Goal: Task Accomplishment & Management: Manage account settings

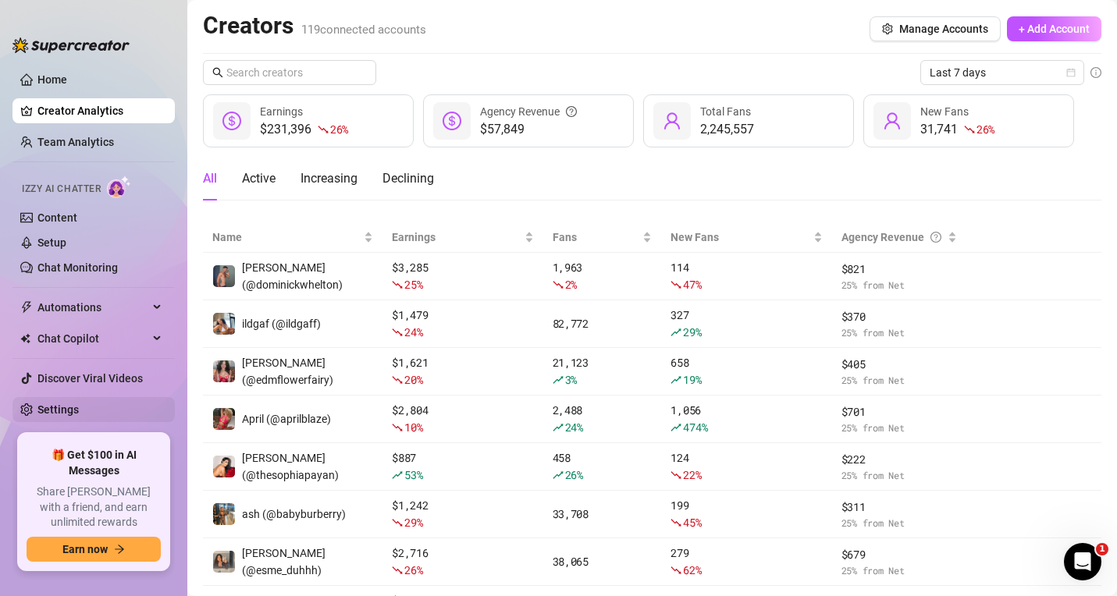
click at [61, 404] on link "Settings" at bounding box center [57, 409] width 41 height 12
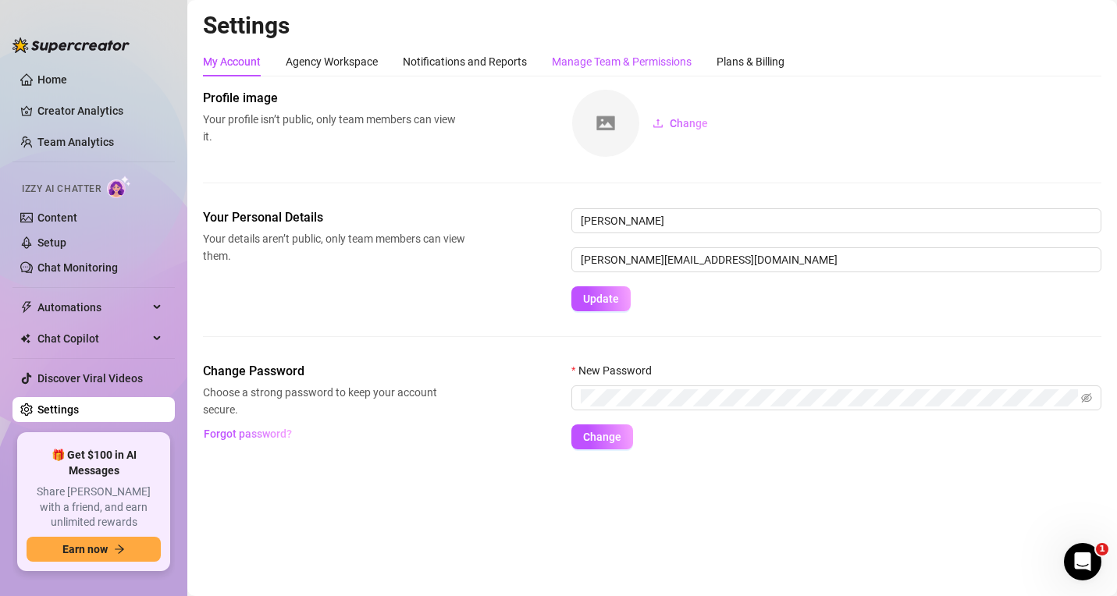
click at [648, 66] on div "Manage Team & Permissions" at bounding box center [622, 61] width 140 height 17
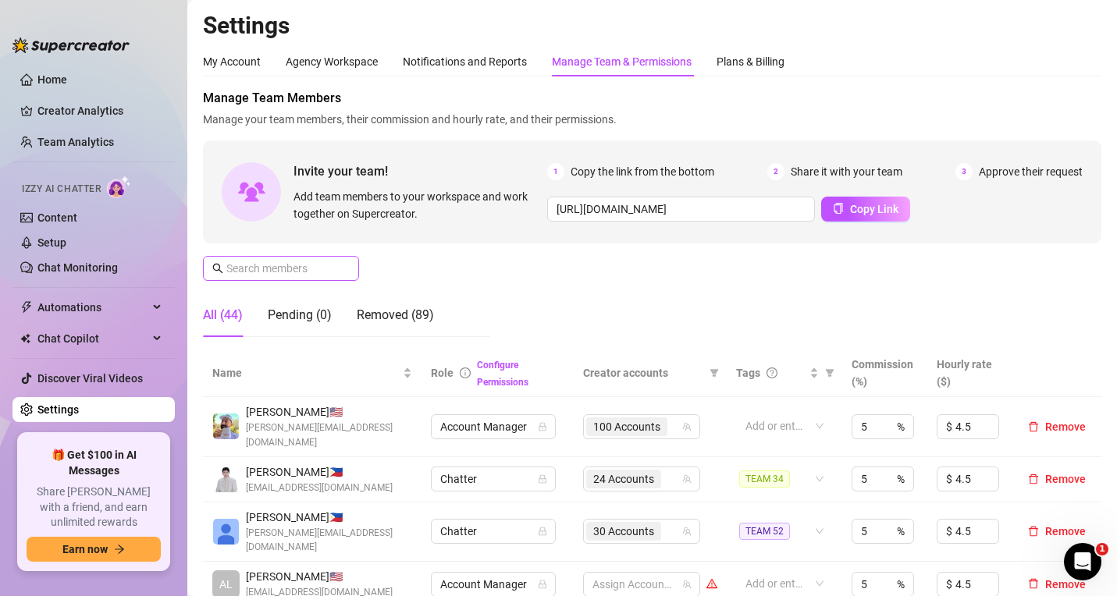
click at [272, 258] on span at bounding box center [281, 268] width 156 height 25
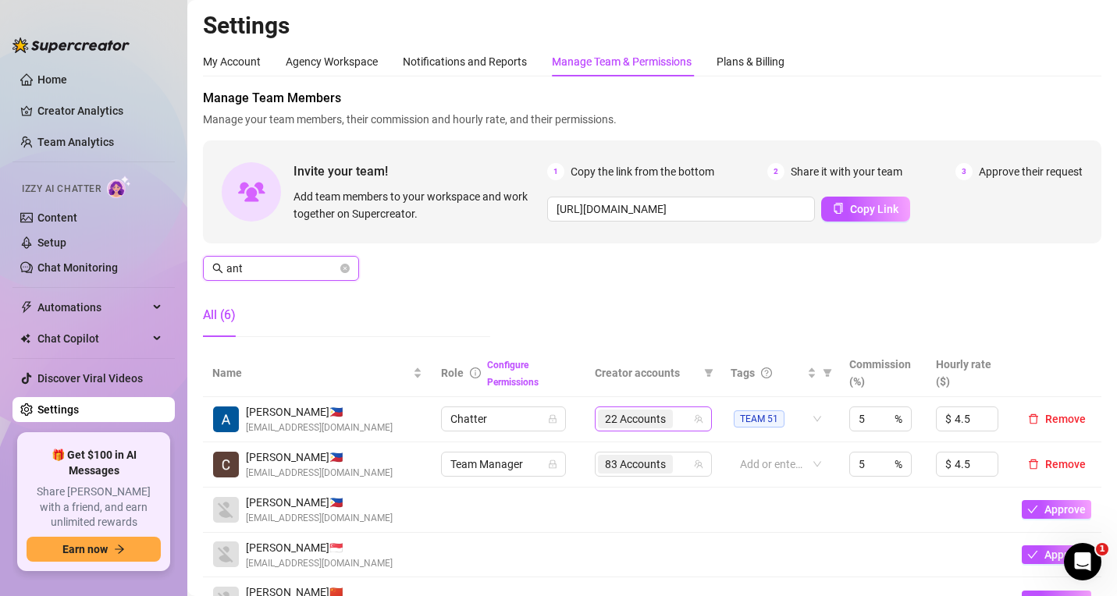
click at [680, 415] on div "22 Accounts" at bounding box center [645, 419] width 94 height 22
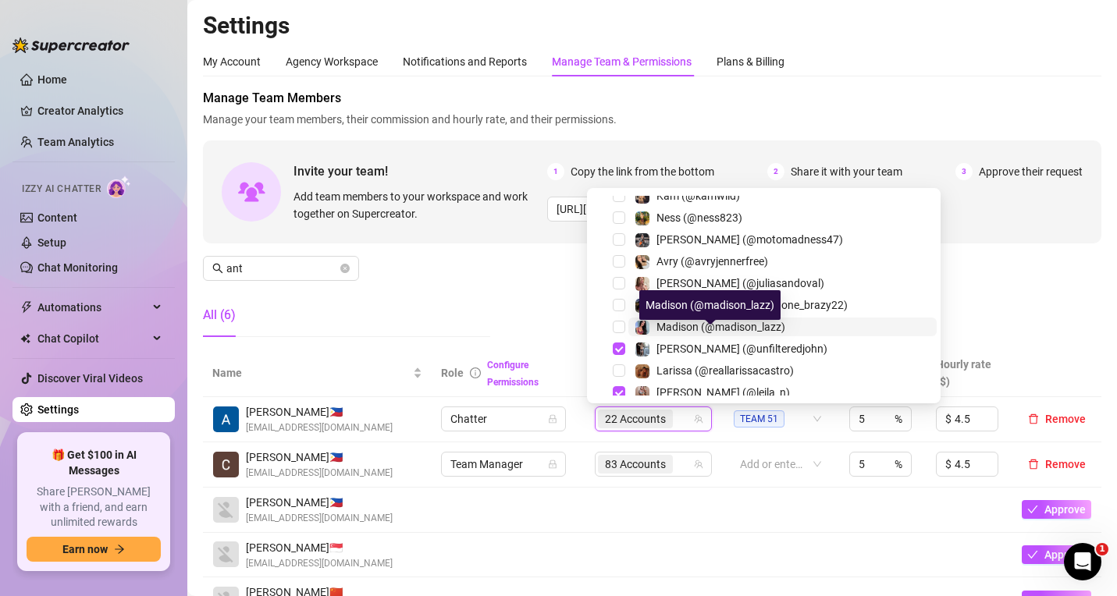
scroll to position [1798, 0]
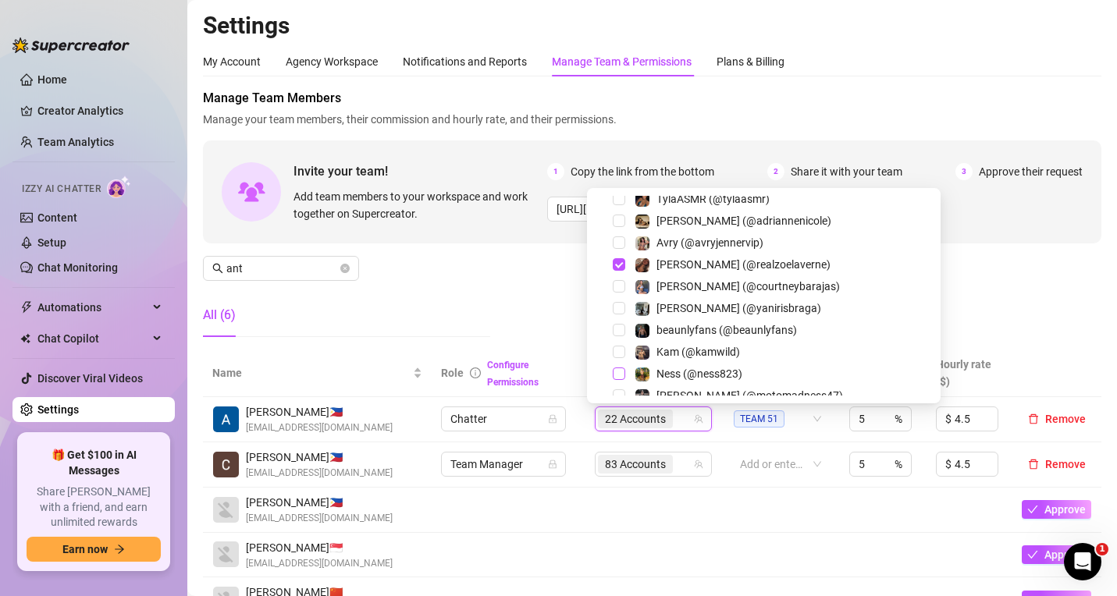
click at [620, 371] on span "Select tree node" at bounding box center [619, 374] width 12 height 12
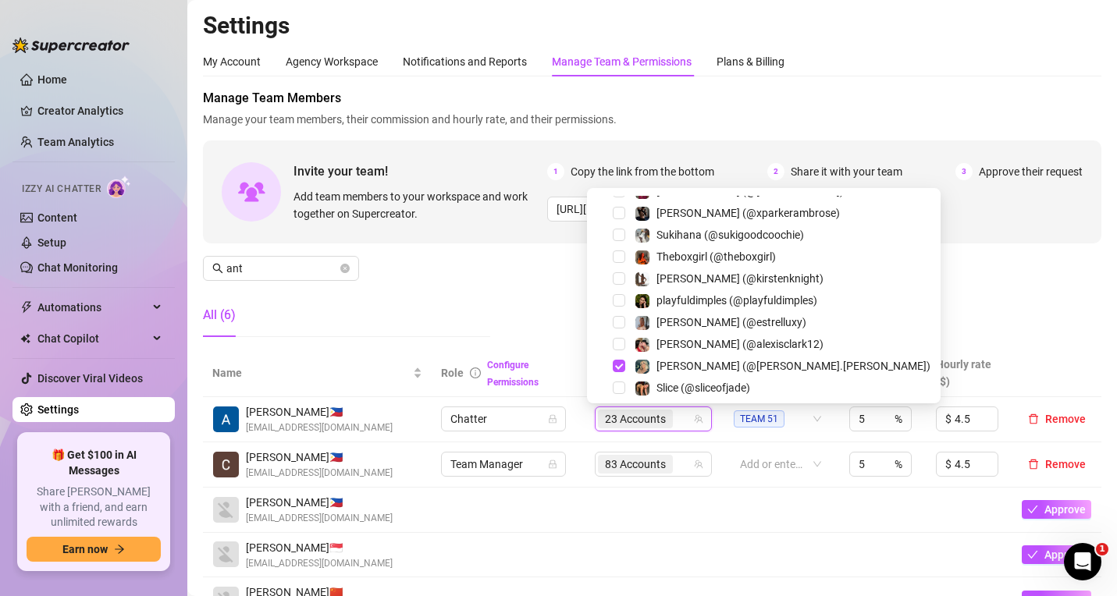
scroll to position [862, 0]
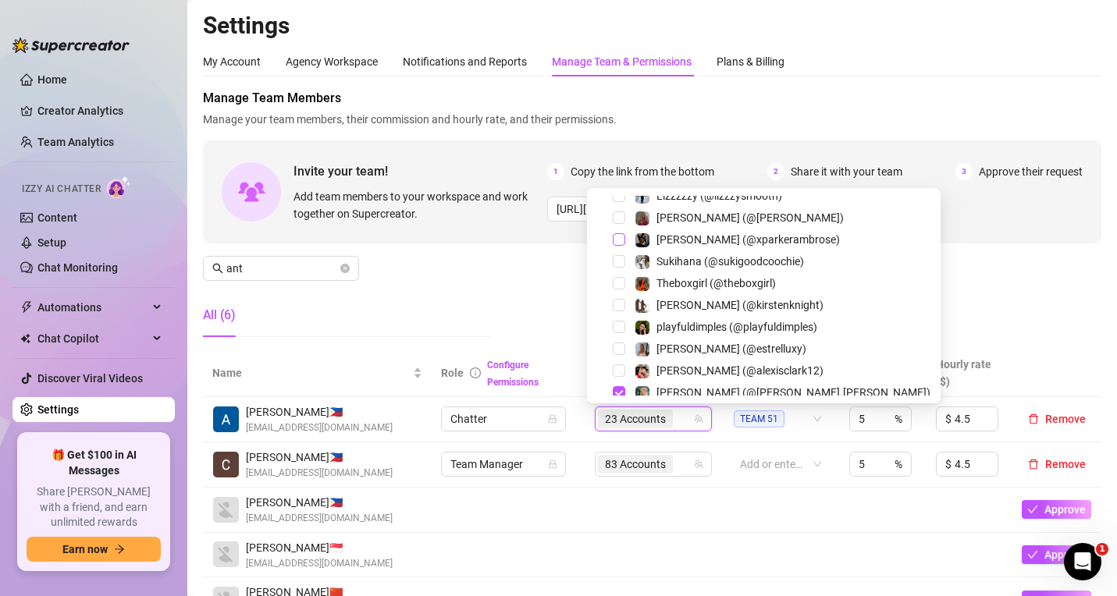
click at [619, 237] on span "Select tree node" at bounding box center [619, 239] width 12 height 12
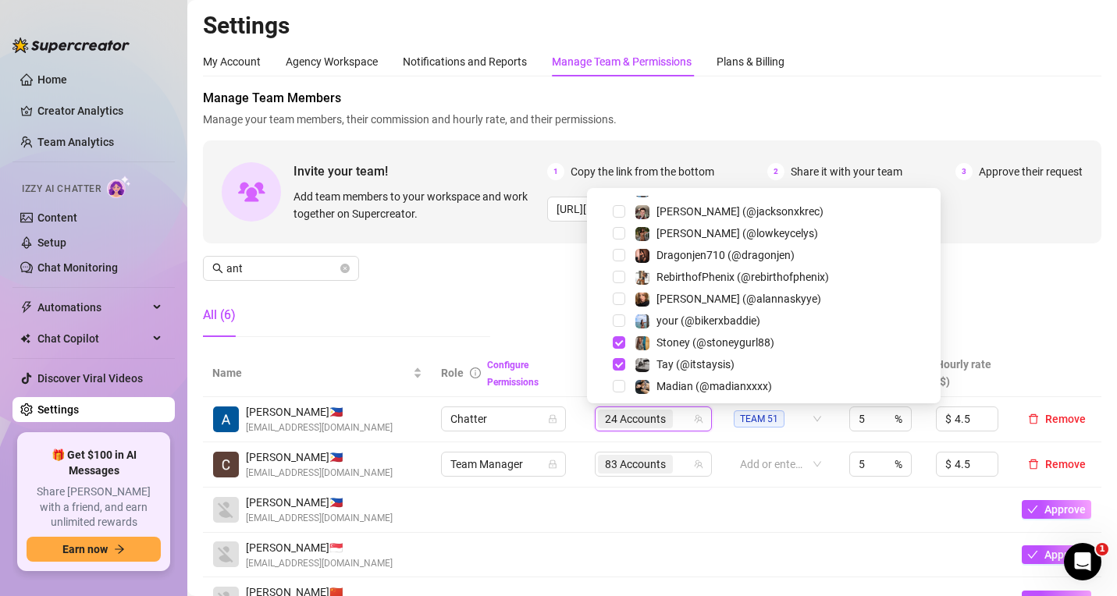
scroll to position [2110, 0]
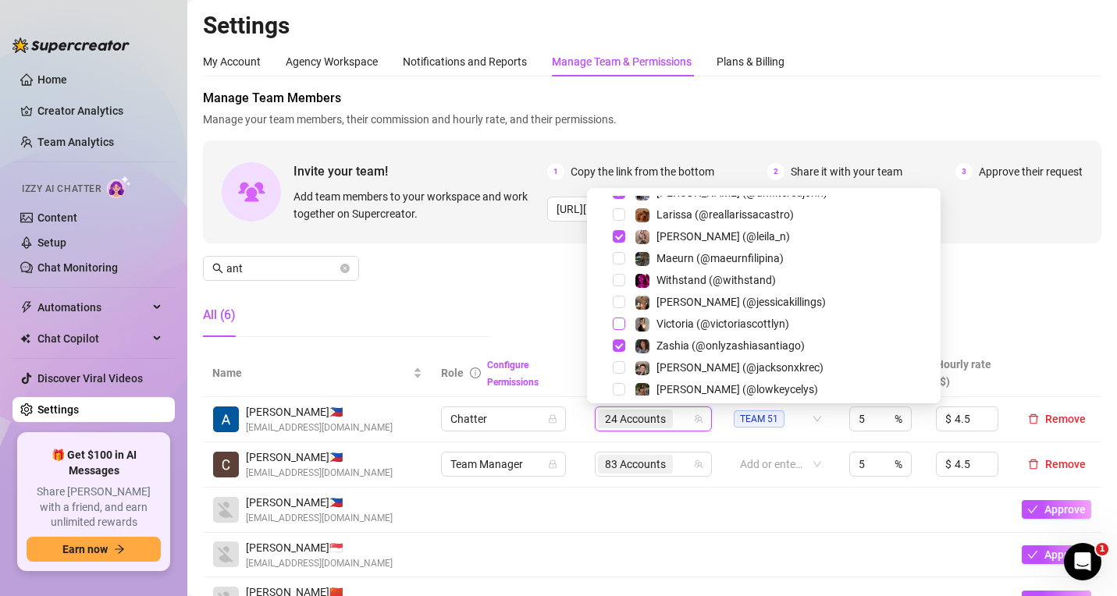
click at [621, 322] on span "Select tree node" at bounding box center [619, 324] width 12 height 12
click at [488, 293] on div "Manage Team Members Manage your team members, their commission and hourly rate,…" at bounding box center [652, 219] width 898 height 261
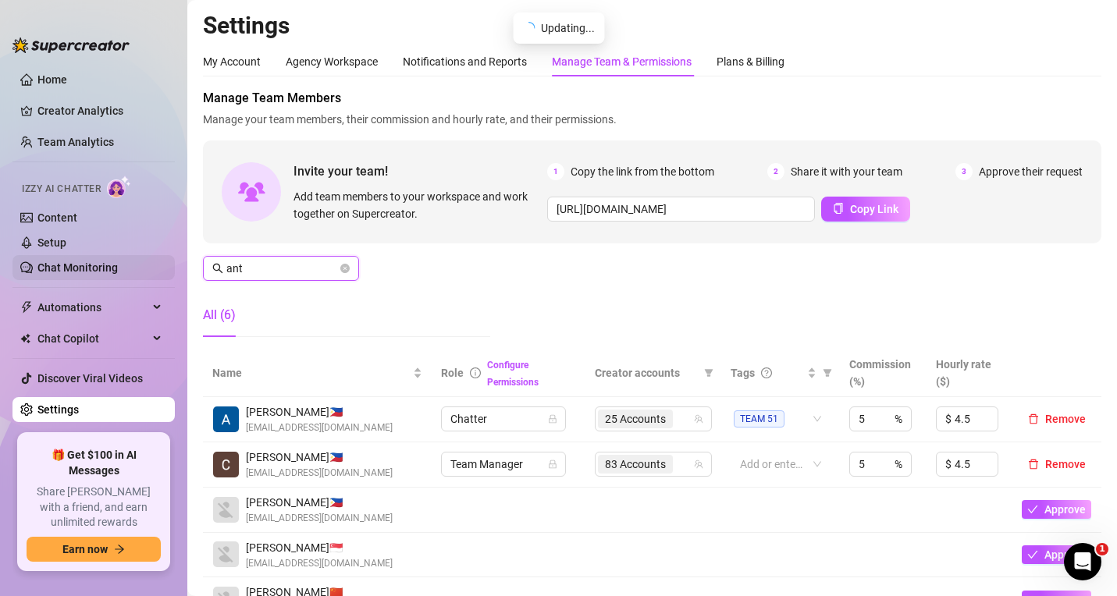
drag, startPoint x: 267, startPoint y: 263, endPoint x: 152, endPoint y: 262, distance: 114.7
click at [152, 262] on div "Home Creator Analytics Team Analytics Izzy AI Chatter Content Setup Chat Monito…" at bounding box center [558, 298] width 1117 height 596
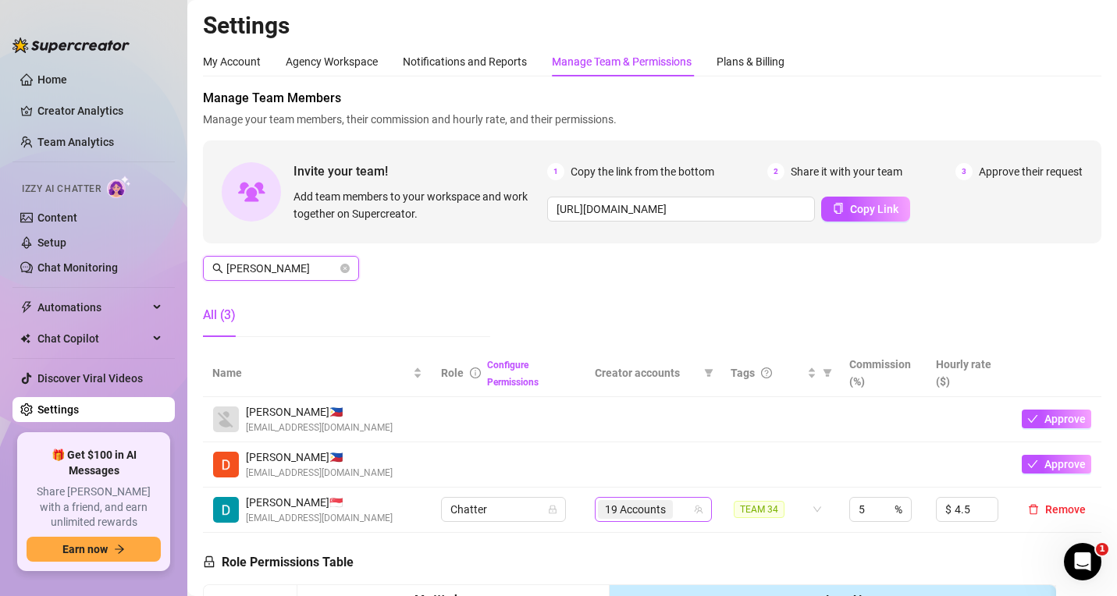
click at [694, 508] on icon "team" at bounding box center [698, 509] width 9 height 9
click at [695, 513] on icon "team" at bounding box center [699, 510] width 9 height 9
type input "dani"
click at [394, 523] on div "Danilo J. 🇸🇬 danilocuizon@creatorsinc.com" at bounding box center [317, 510] width 210 height 32
click at [482, 286] on div "Manage Team Members Manage your team members, their commission and hourly rate,…" at bounding box center [652, 219] width 898 height 261
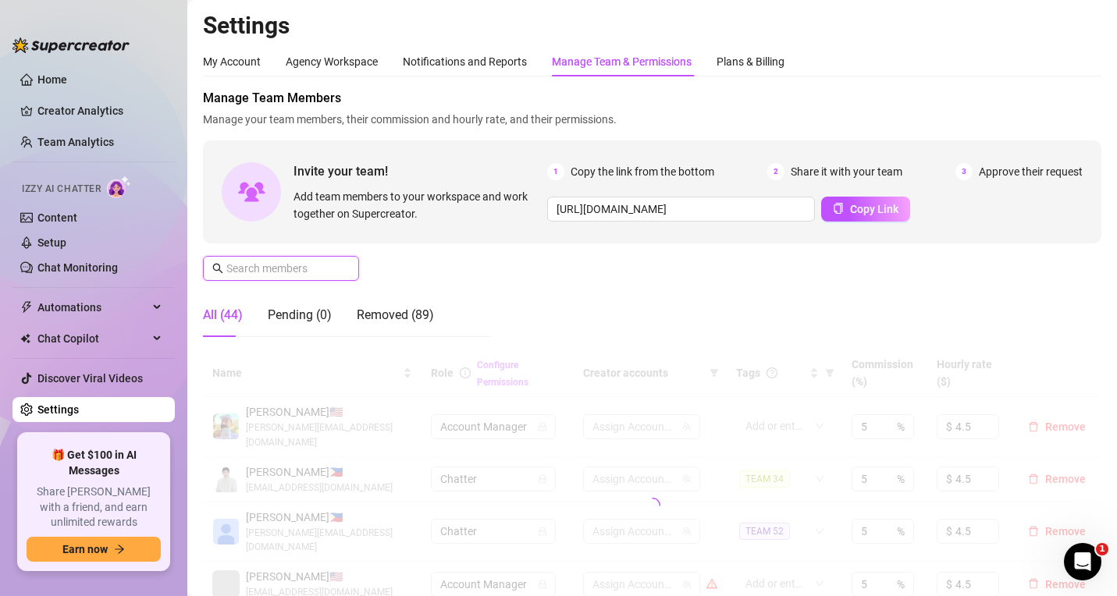
click at [265, 268] on input "text" at bounding box center [281, 268] width 111 height 17
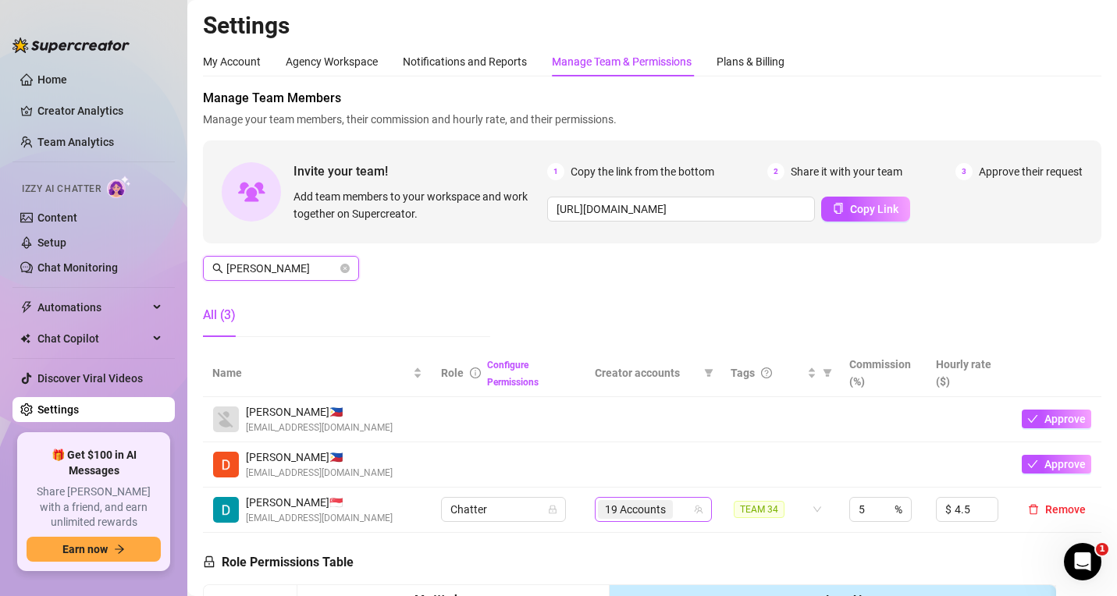
click at [673, 510] on div "19 Accounts" at bounding box center [645, 510] width 94 height 22
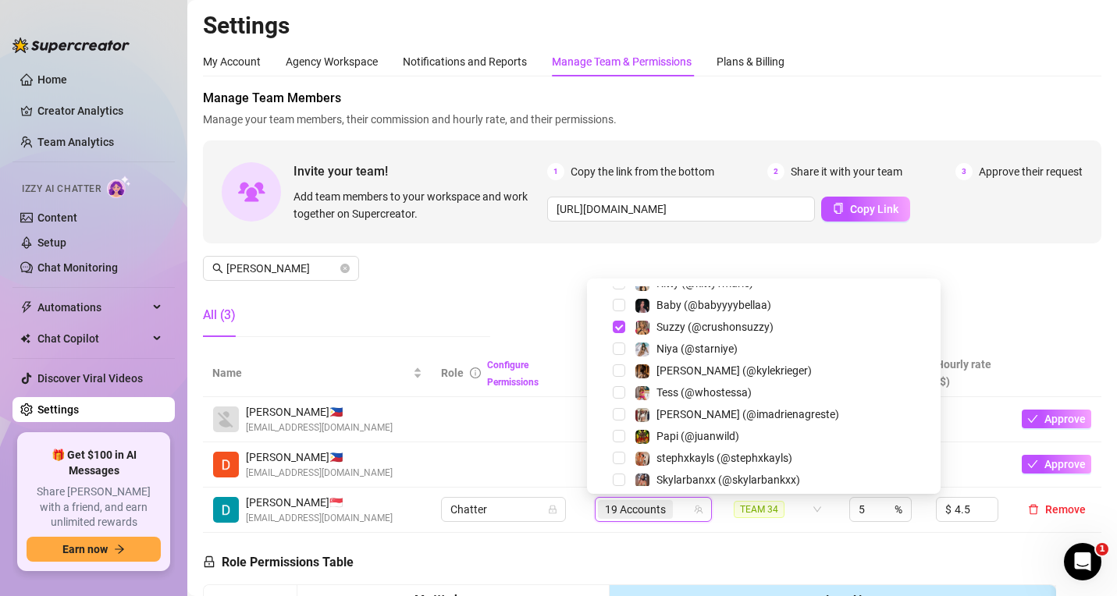
scroll to position [780, 0]
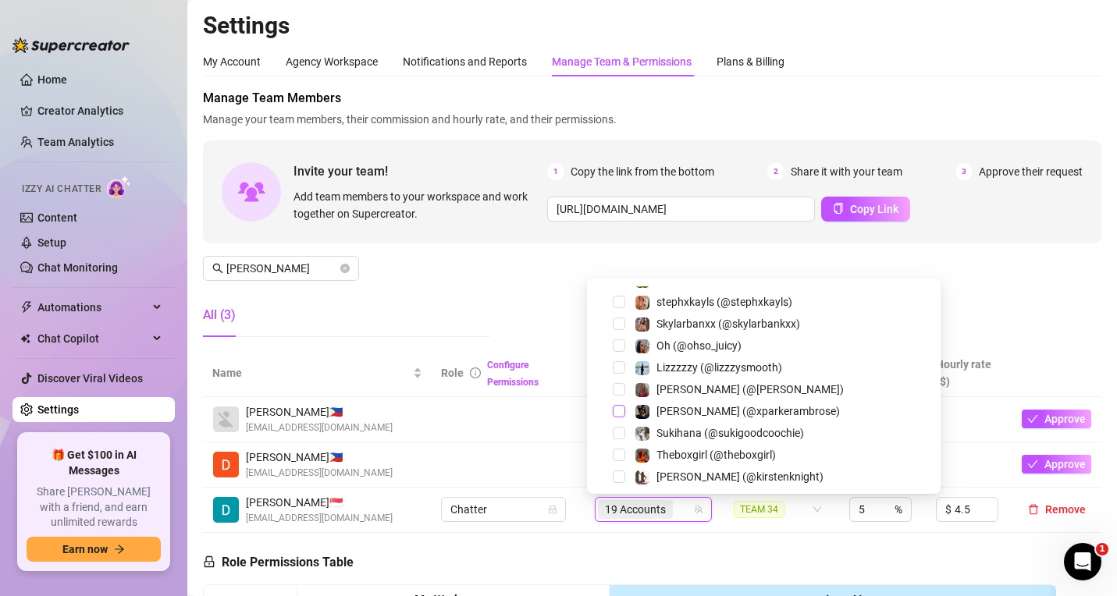
click at [619, 414] on span "Select tree node" at bounding box center [619, 411] width 12 height 12
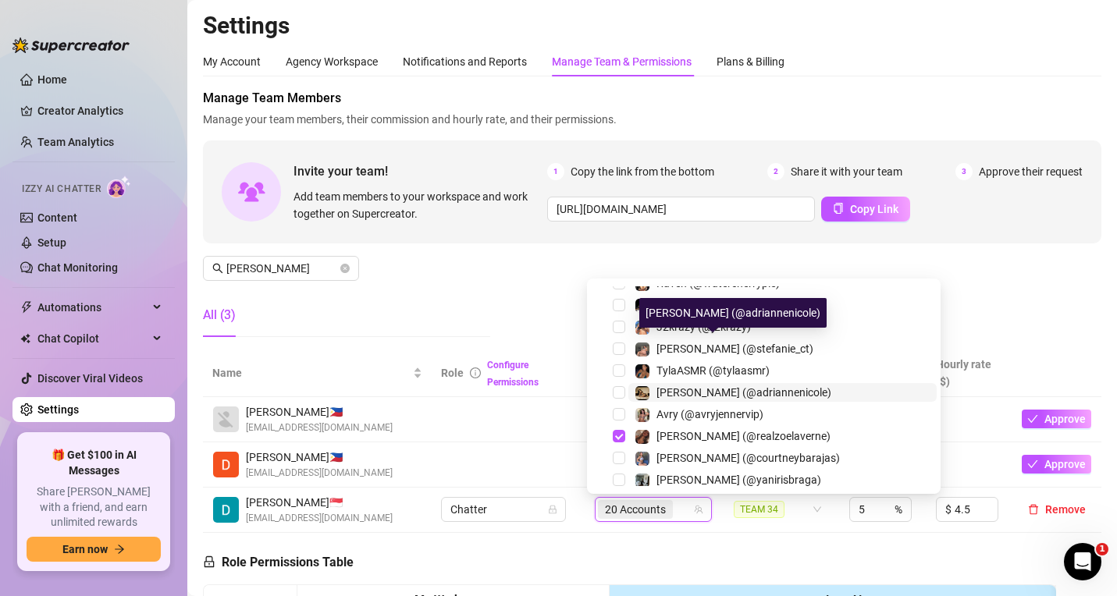
scroll to position [1873, 0]
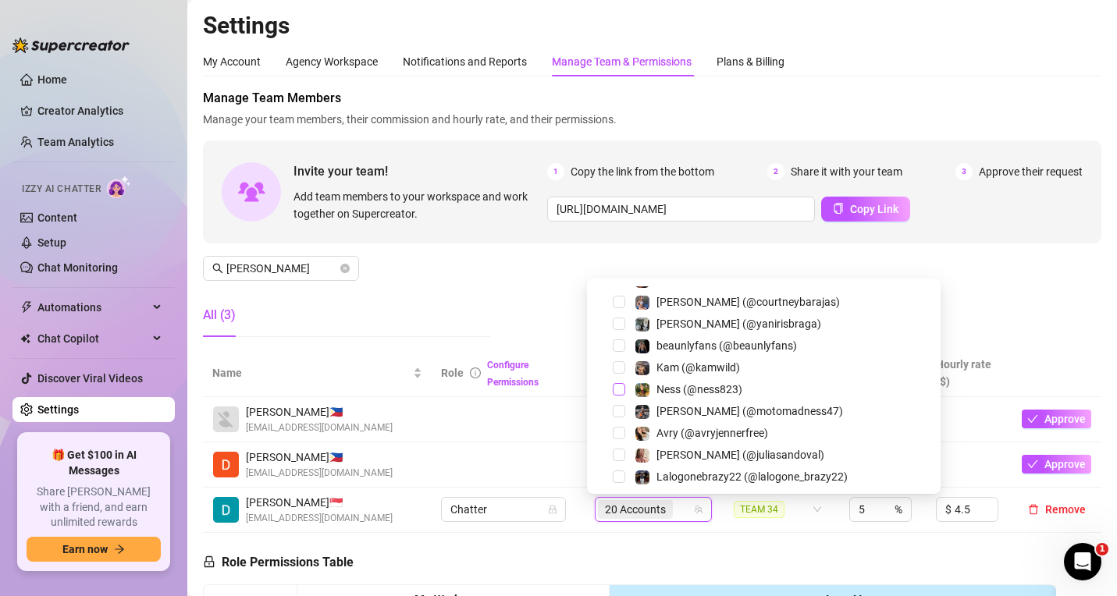
click at [622, 385] on span "Select tree node" at bounding box center [619, 389] width 12 height 12
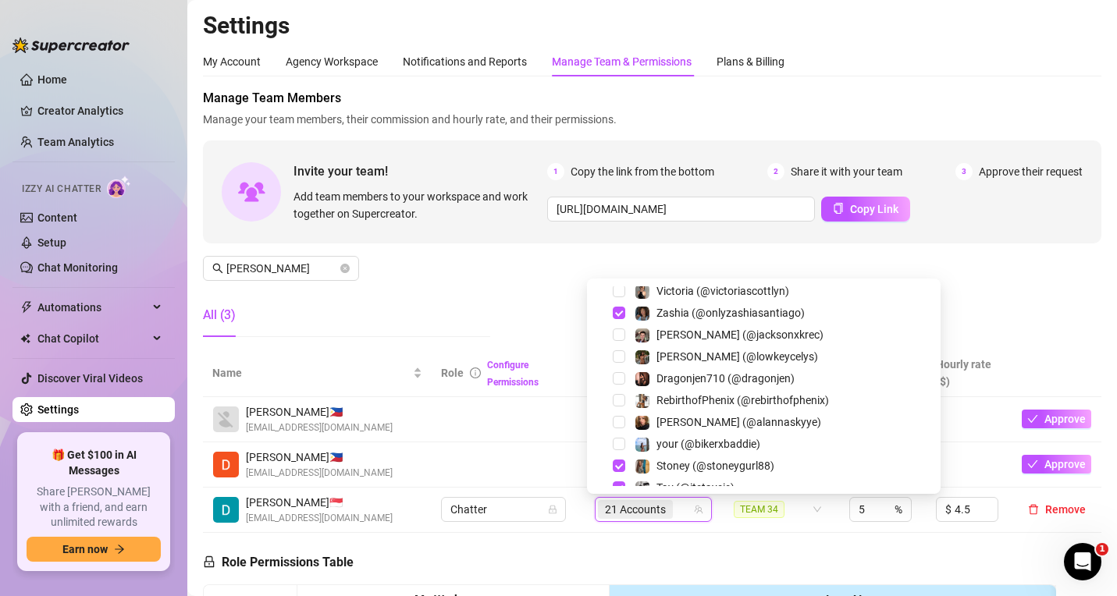
scroll to position [2209, 0]
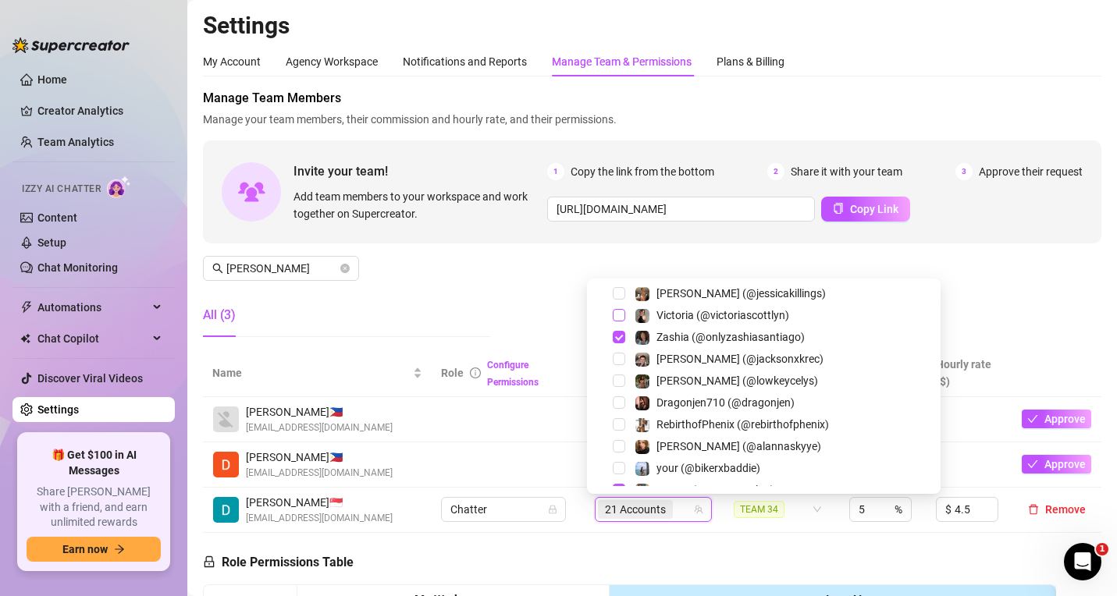
click at [620, 316] on span "Select tree node" at bounding box center [619, 315] width 12 height 12
click at [491, 250] on div "Manage Team Members Manage your team members, their commission and hourly rate,…" at bounding box center [652, 219] width 898 height 261
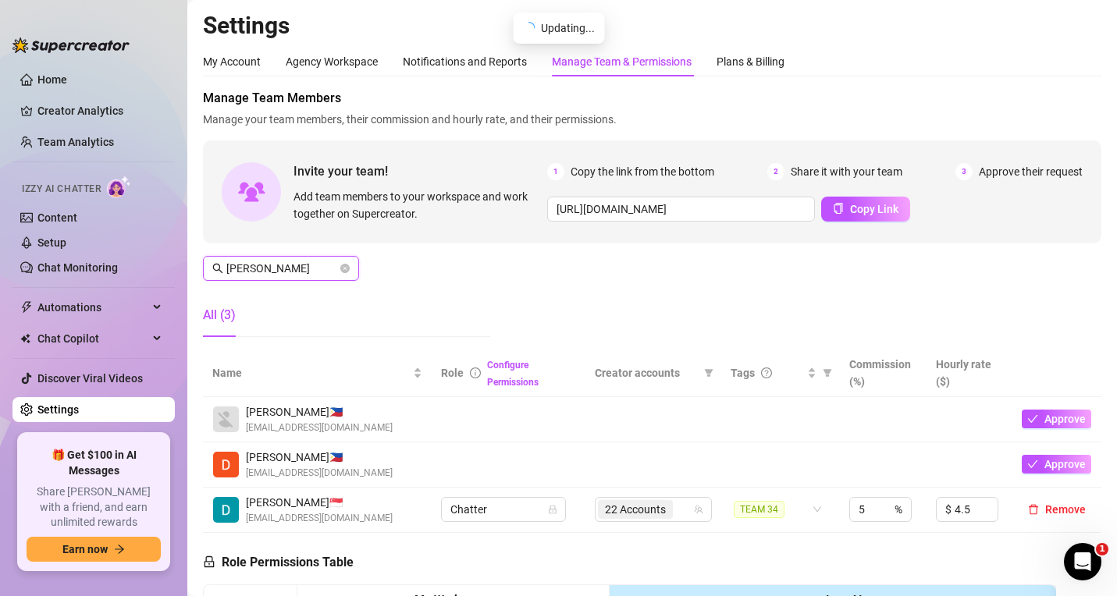
drag, startPoint x: 279, startPoint y: 272, endPoint x: 204, endPoint y: 261, distance: 75.7
click at [204, 261] on span "dani" at bounding box center [281, 268] width 156 height 25
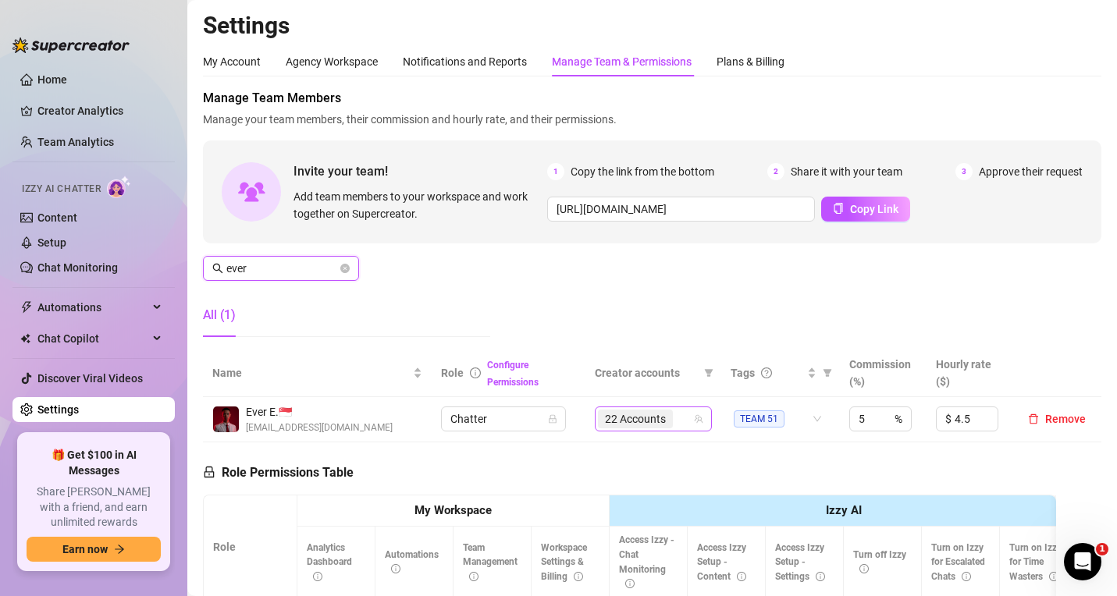
click at [678, 415] on div "22 Accounts" at bounding box center [645, 419] width 94 height 22
type input "ever"
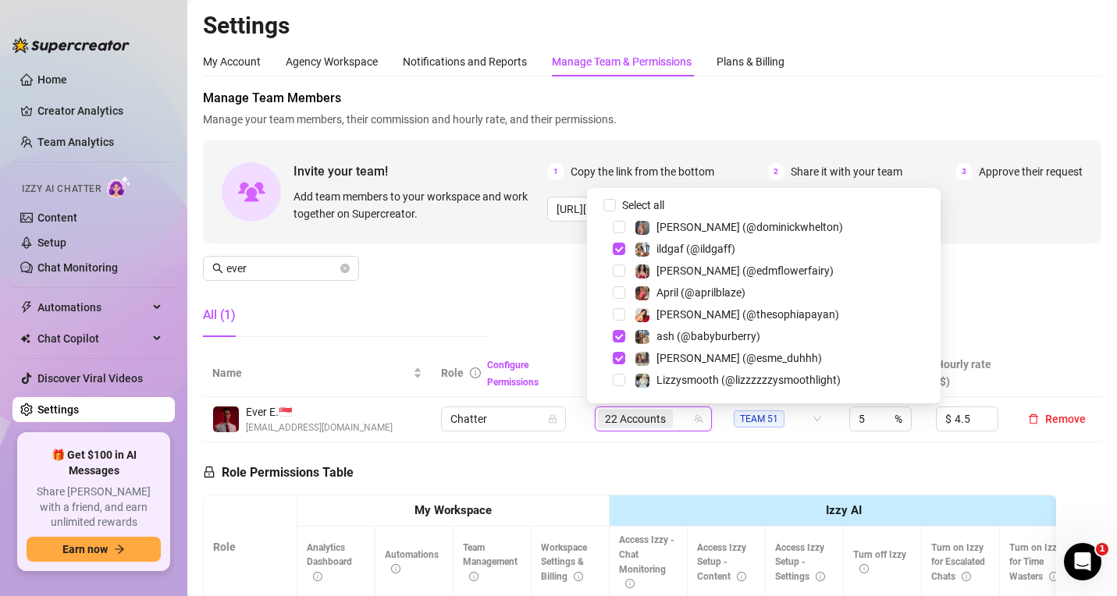
click at [907, 272] on div "Manage Team Members Manage your team members, their commission and hourly rate,…" at bounding box center [652, 219] width 898 height 261
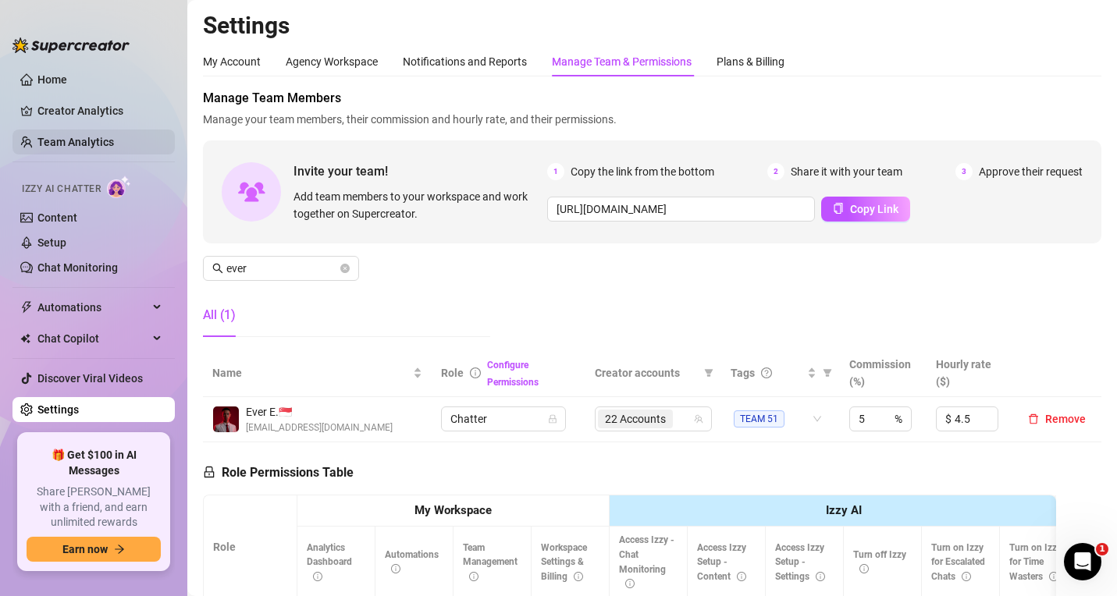
click at [79, 144] on link "Team Analytics" at bounding box center [75, 142] width 76 height 12
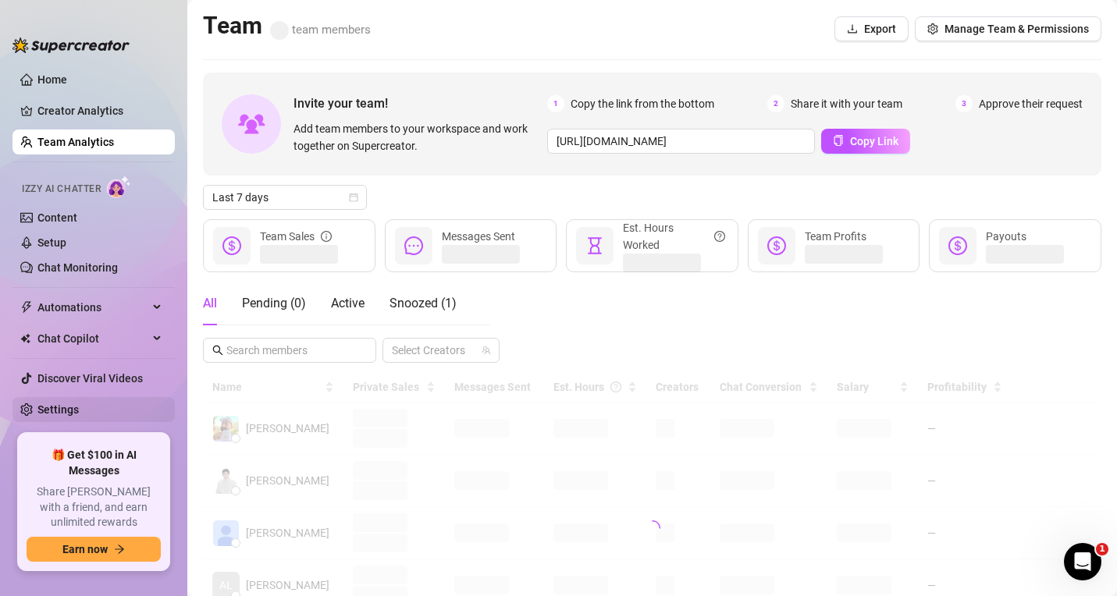
click at [42, 409] on link "Settings" at bounding box center [57, 409] width 41 height 12
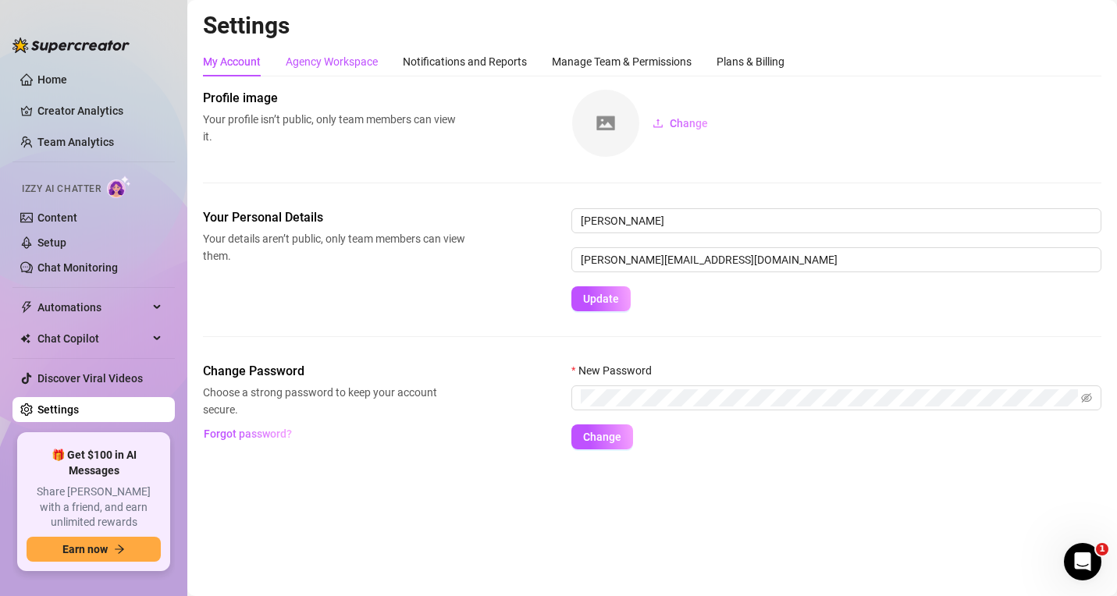
click at [346, 62] on div "Agency Workspace" at bounding box center [332, 61] width 92 height 17
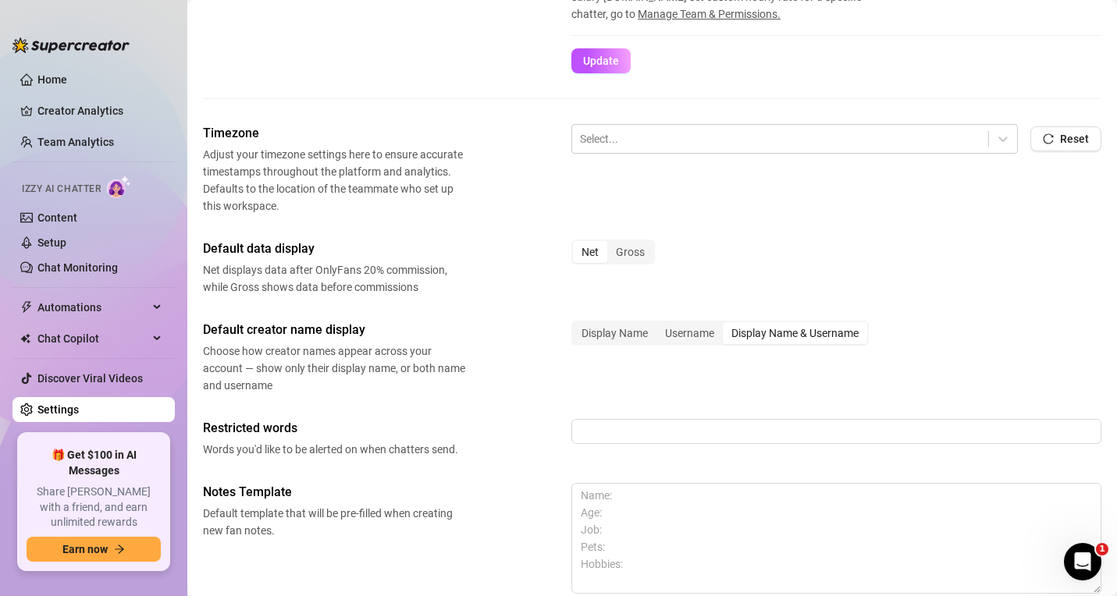
scroll to position [35, 0]
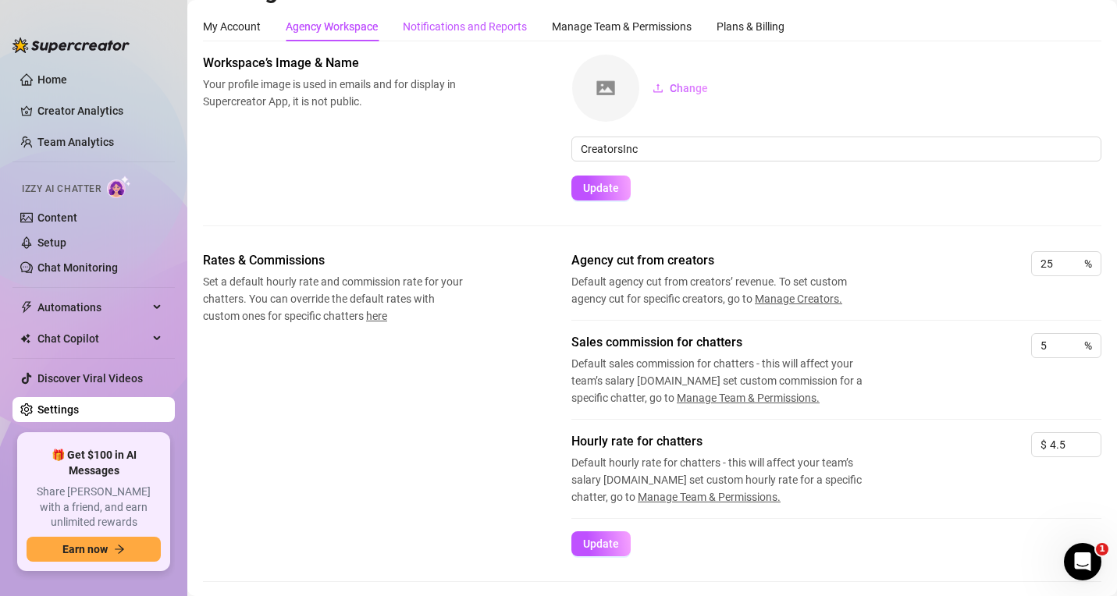
click at [434, 19] on div "Notifications and Reports" at bounding box center [465, 26] width 124 height 17
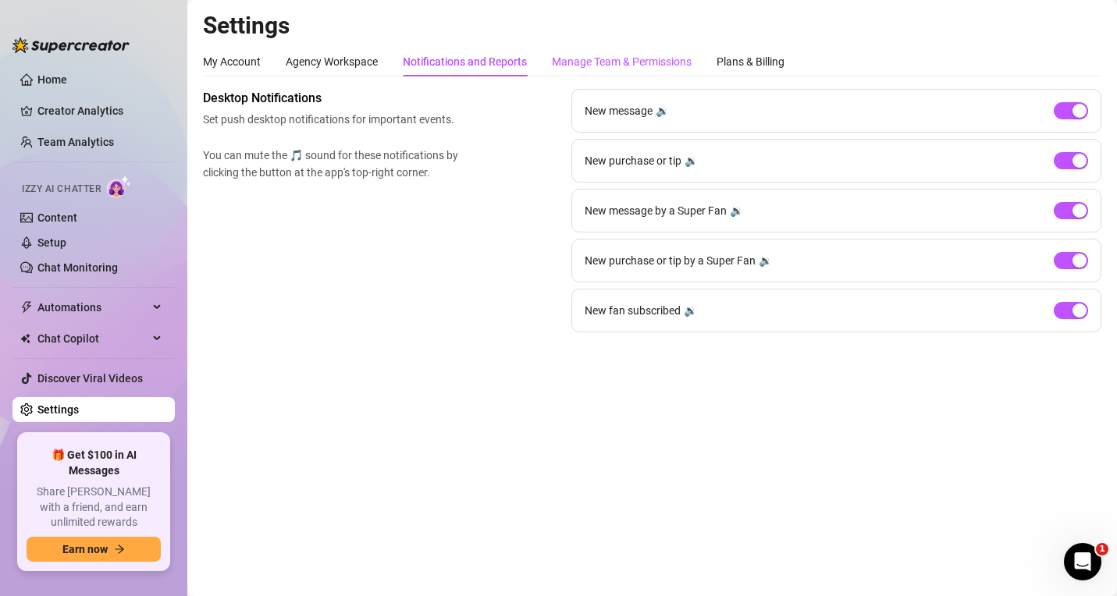
click at [615, 54] on div "Manage Team & Permissions" at bounding box center [622, 61] width 140 height 17
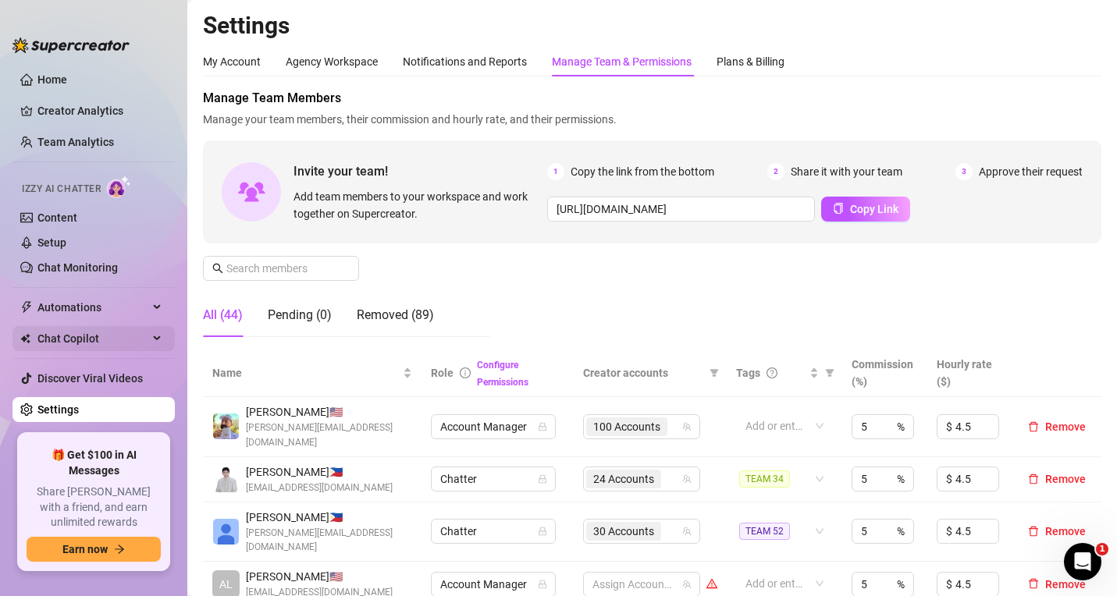
click at [73, 331] on span "Chat Copilot" at bounding box center [92, 338] width 111 height 25
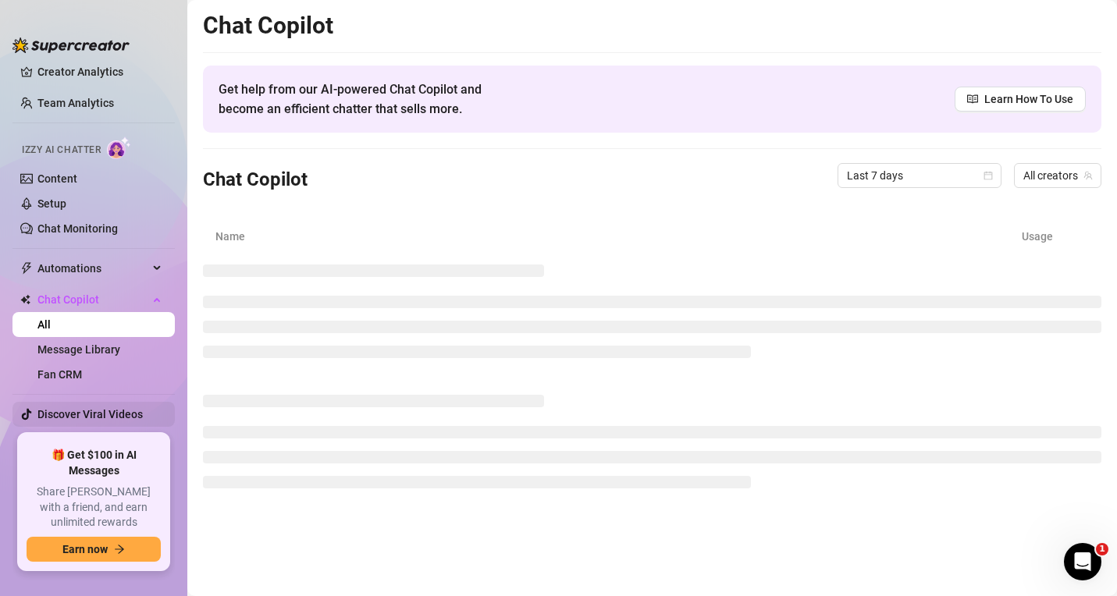
scroll to position [60, 0]
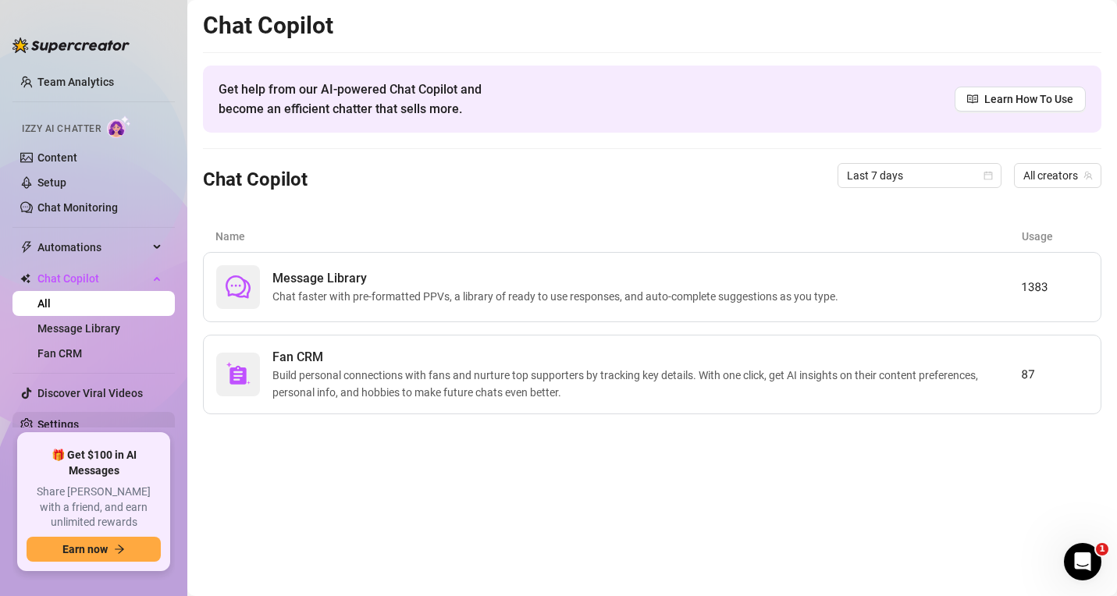
click at [70, 421] on link "Settings" at bounding box center [57, 424] width 41 height 12
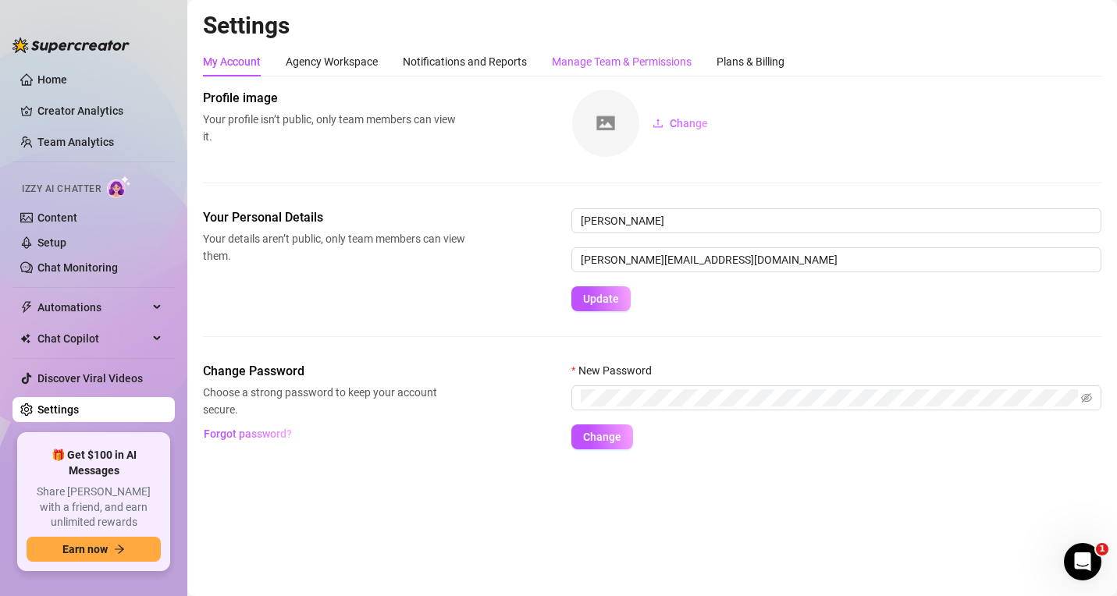
click at [641, 64] on div "Manage Team & Permissions" at bounding box center [622, 61] width 140 height 17
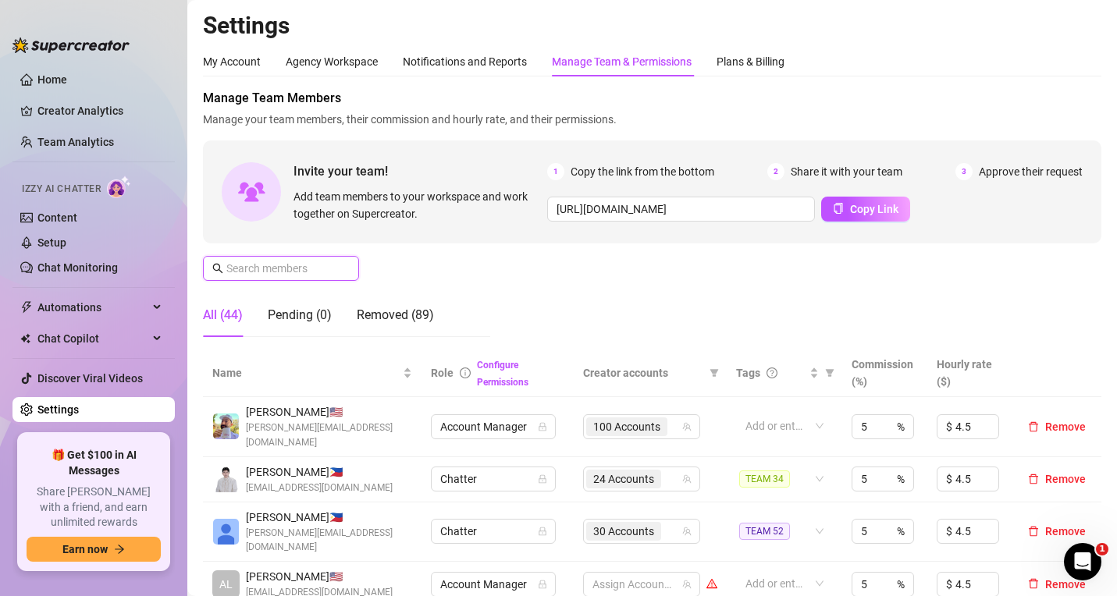
click at [296, 272] on input "text" at bounding box center [281, 268] width 111 height 17
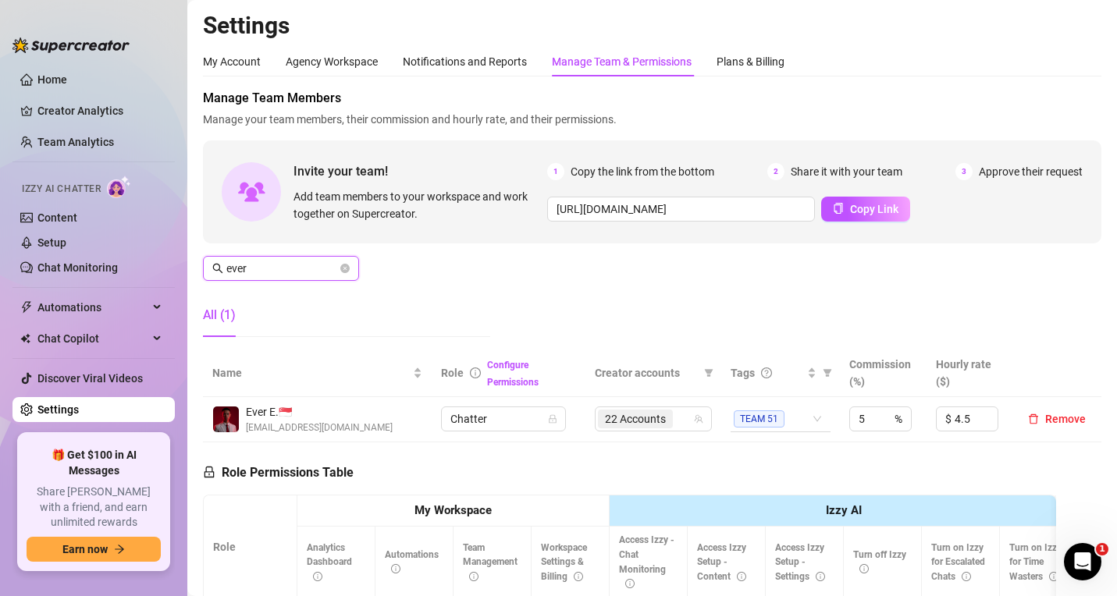
click at [747, 417] on span "TEAM 51" at bounding box center [759, 418] width 51 height 17
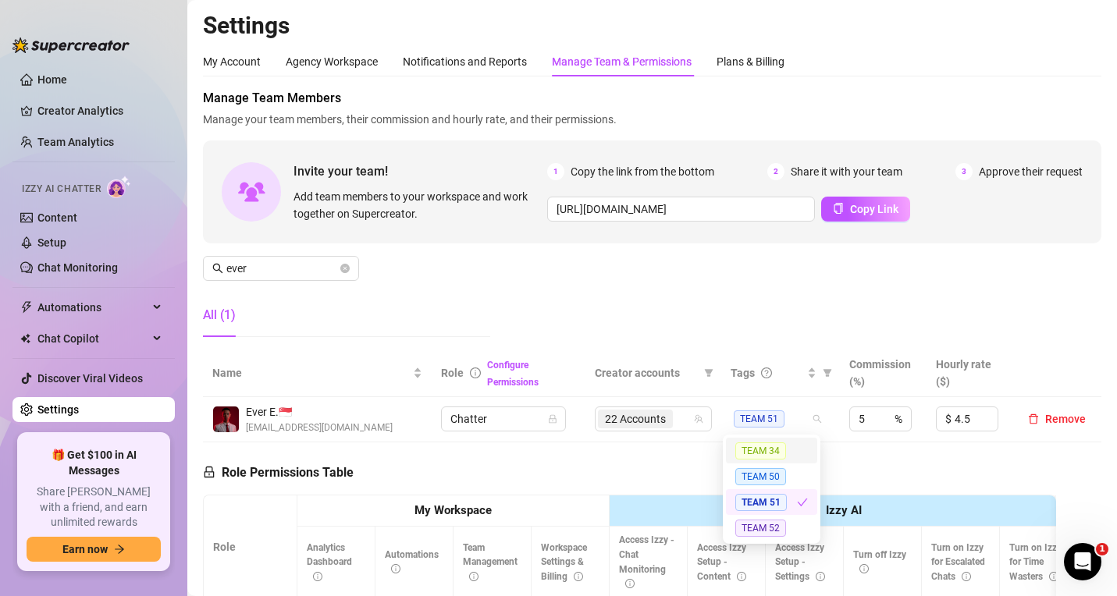
click at [676, 423] on input "search" at bounding box center [677, 419] width 3 height 19
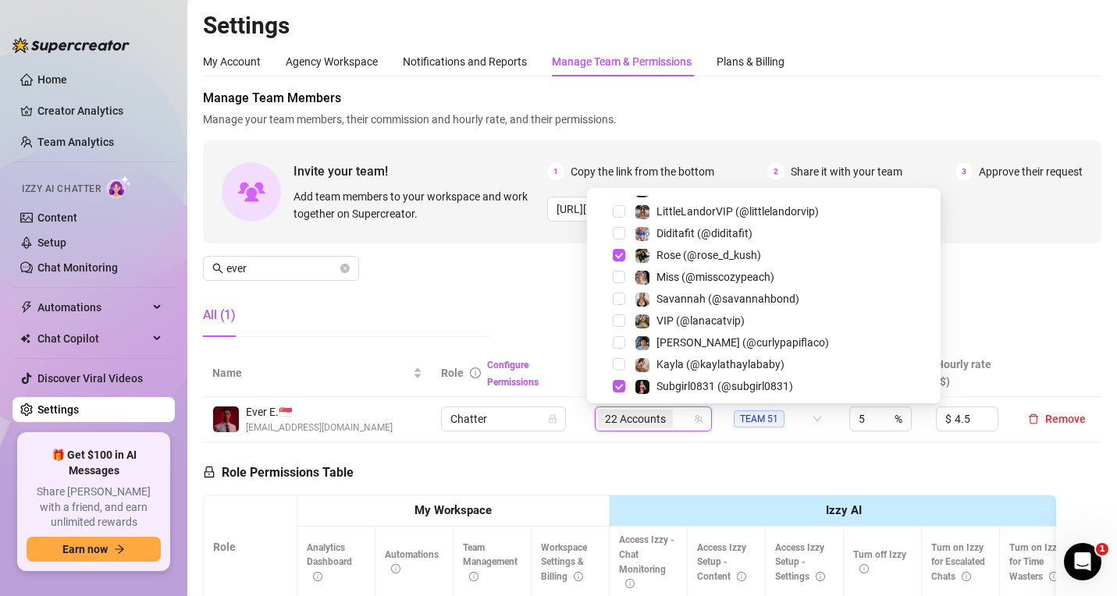
scroll to position [2422, 0]
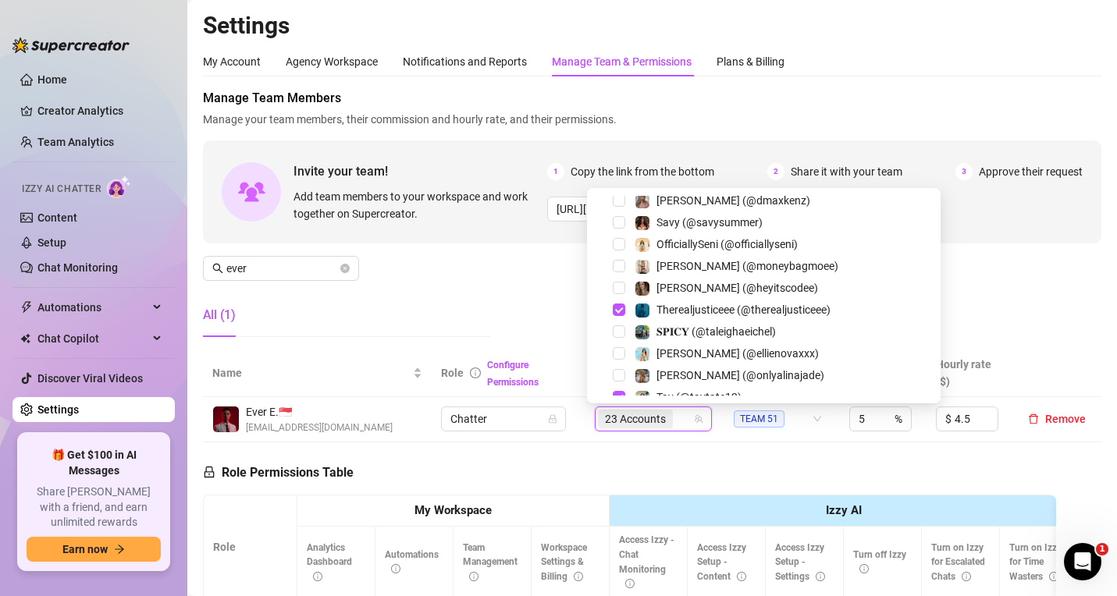
scroll to position [935, 0]
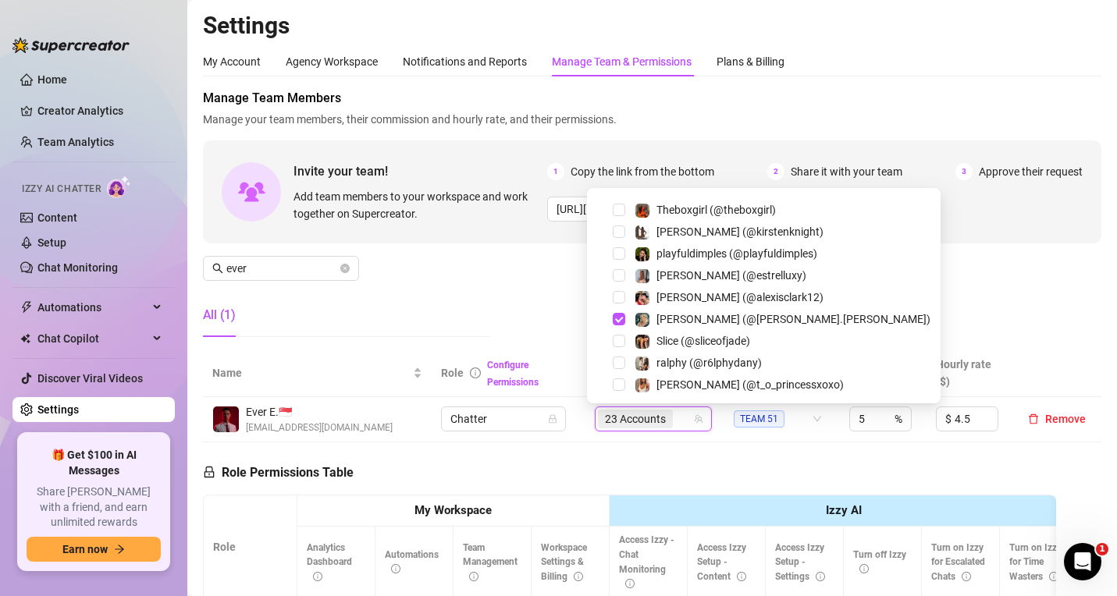
click at [618, 172] on span "Select tree node" at bounding box center [619, 166] width 12 height 12
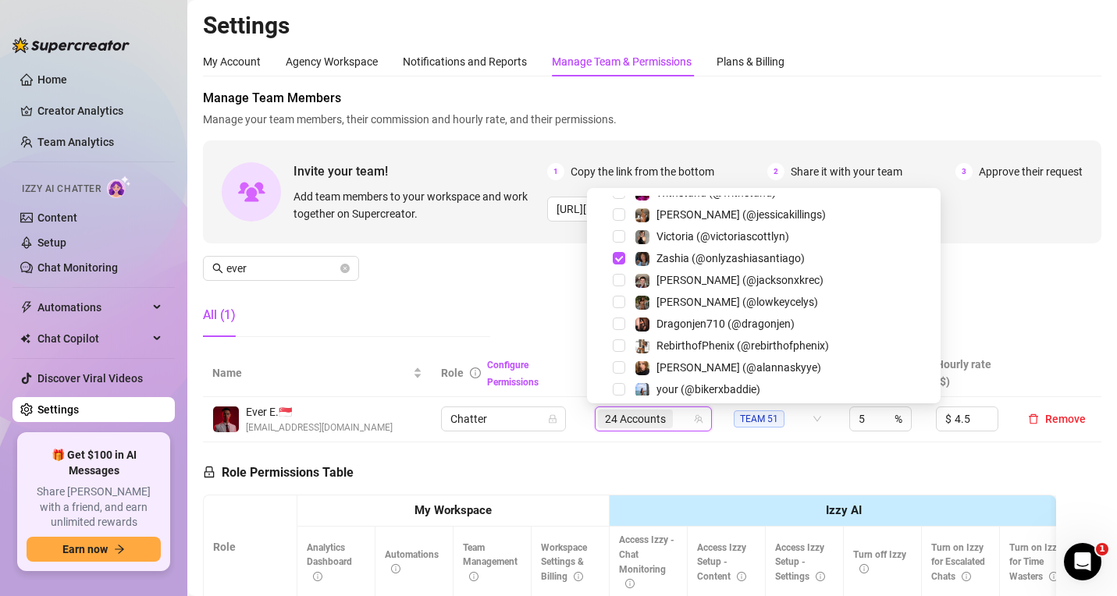
scroll to position [2174, 0]
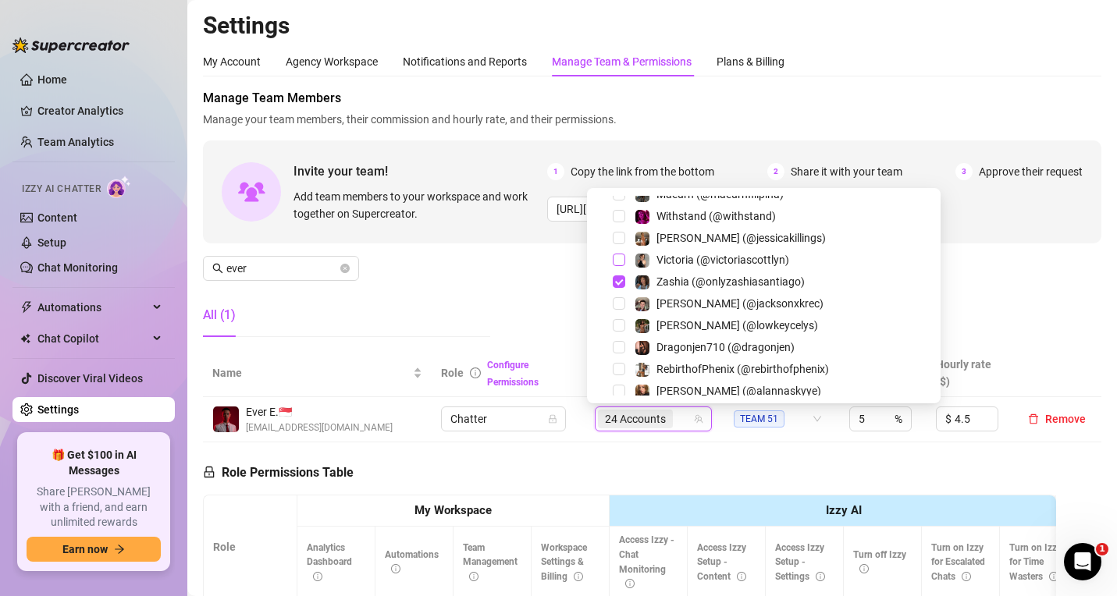
click at [623, 257] on span "Select tree node" at bounding box center [619, 260] width 12 height 12
click at [499, 278] on div "Manage Team Members Manage your team members, their commission and hourly rate,…" at bounding box center [652, 219] width 898 height 261
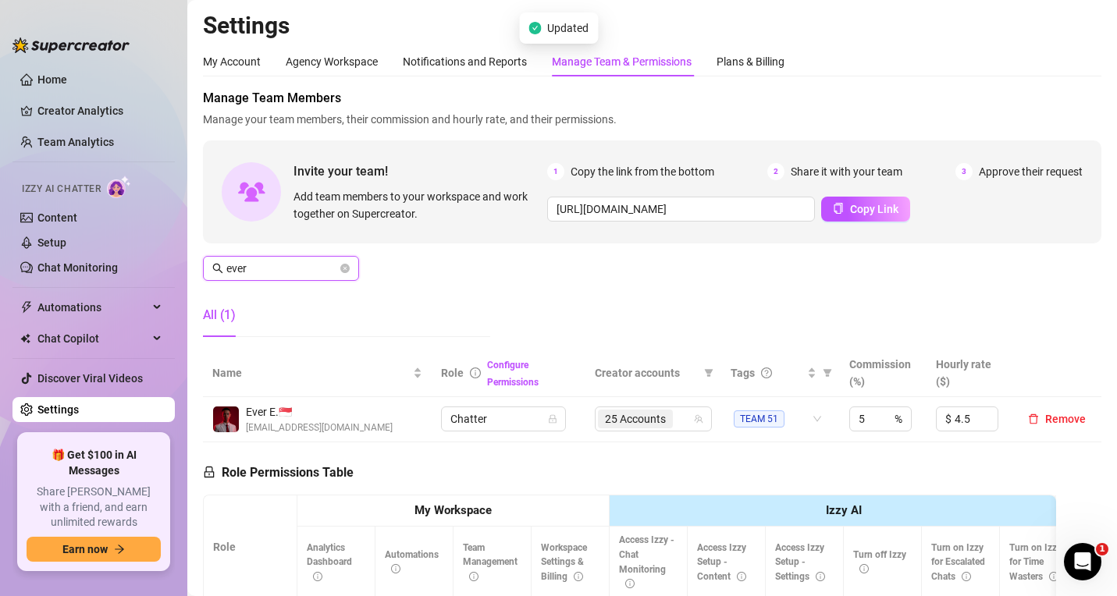
drag, startPoint x: 288, startPoint y: 270, endPoint x: 200, endPoint y: 258, distance: 89.1
click at [199, 259] on main "Settings My Account Agency Workspace Notifications and Reports Manage Team & Pe…" at bounding box center [651, 475] width 929 height 951
click at [682, 419] on div "28 Accounts" at bounding box center [645, 419] width 94 height 22
type input "ryan"
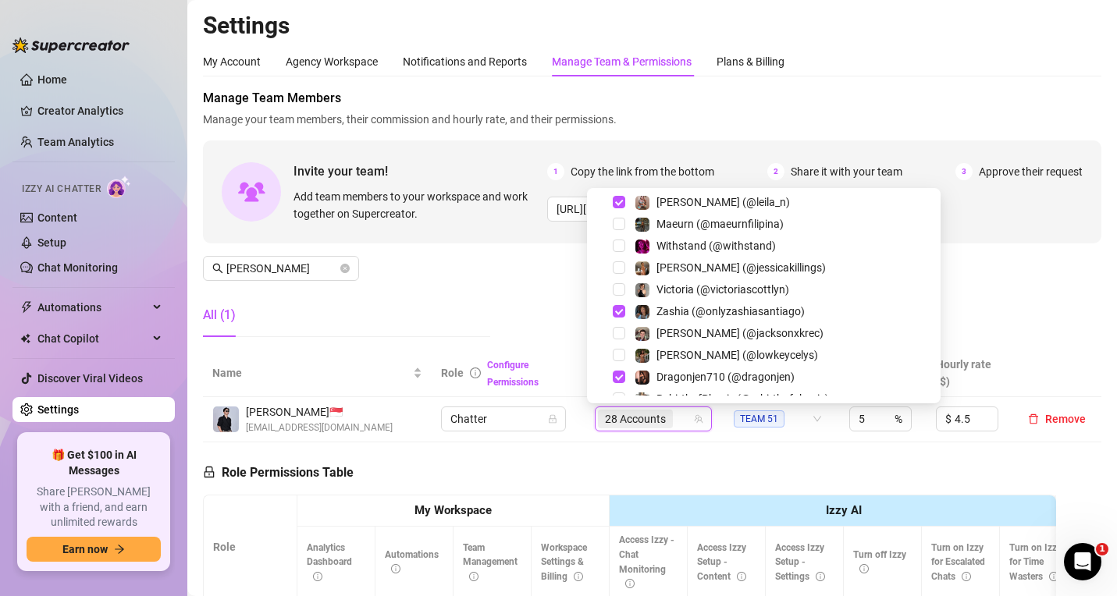
scroll to position [2110, 0]
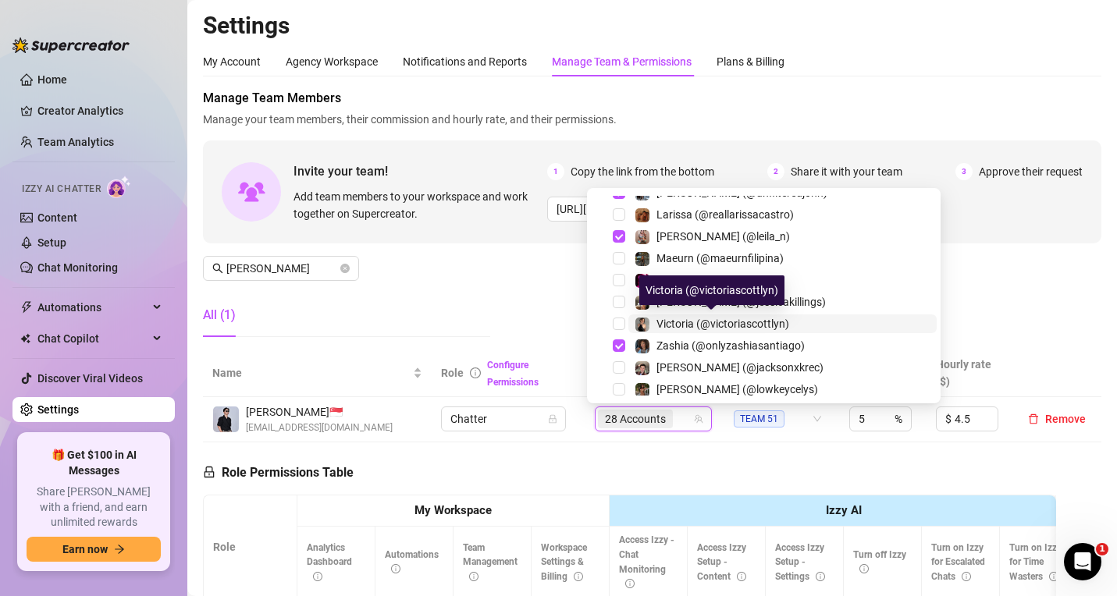
click at [778, 319] on span "Victoria (@victoriascottlyn)" at bounding box center [722, 324] width 133 height 12
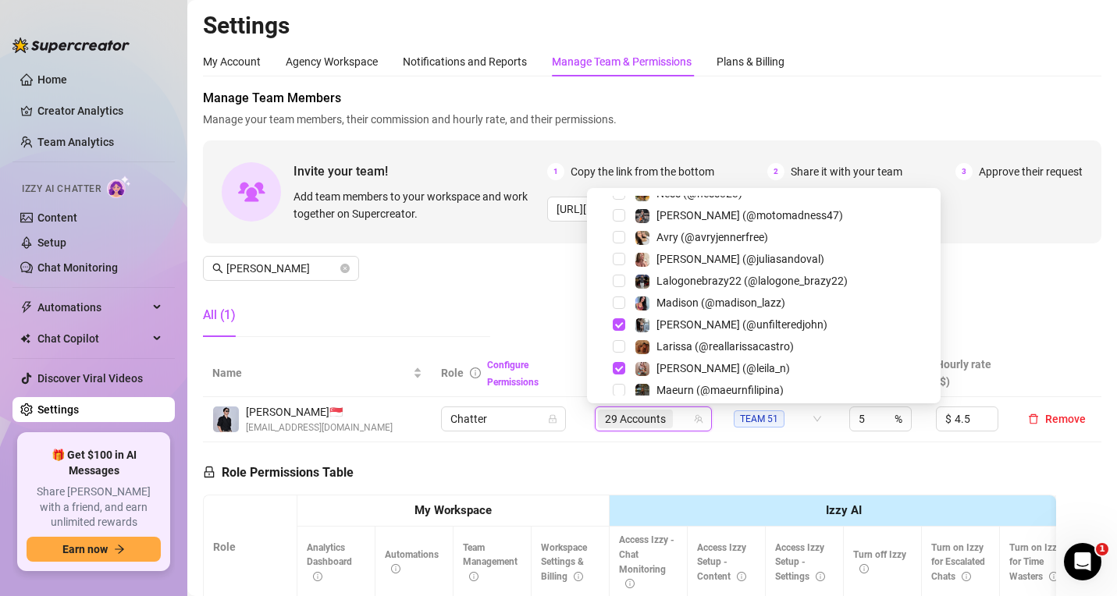
scroll to position [1954, 0]
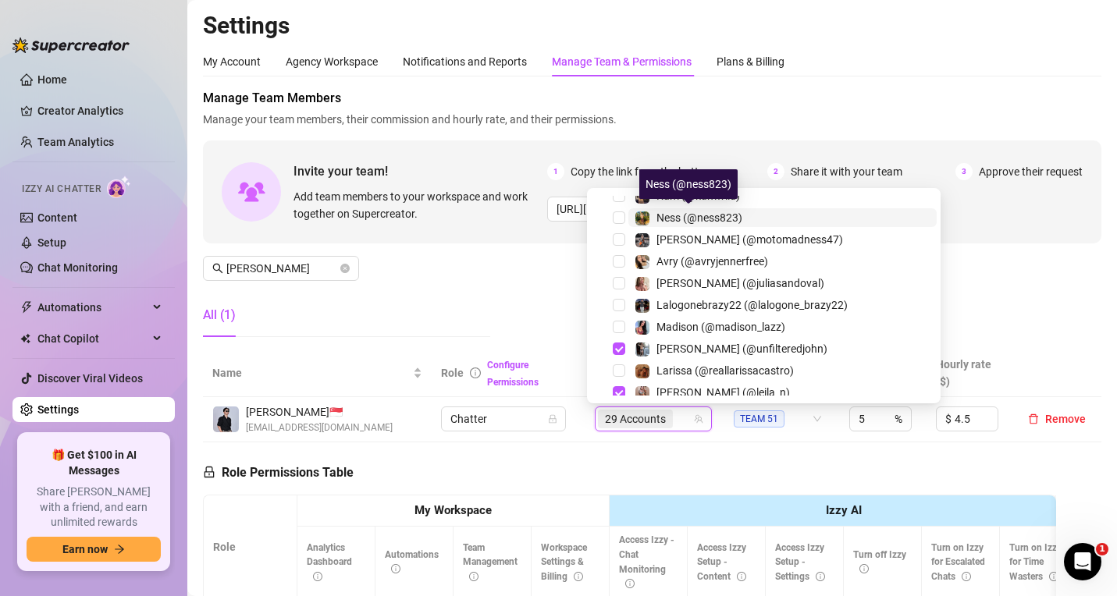
click at [672, 217] on span "Ness (@ness823)" at bounding box center [699, 217] width 86 height 12
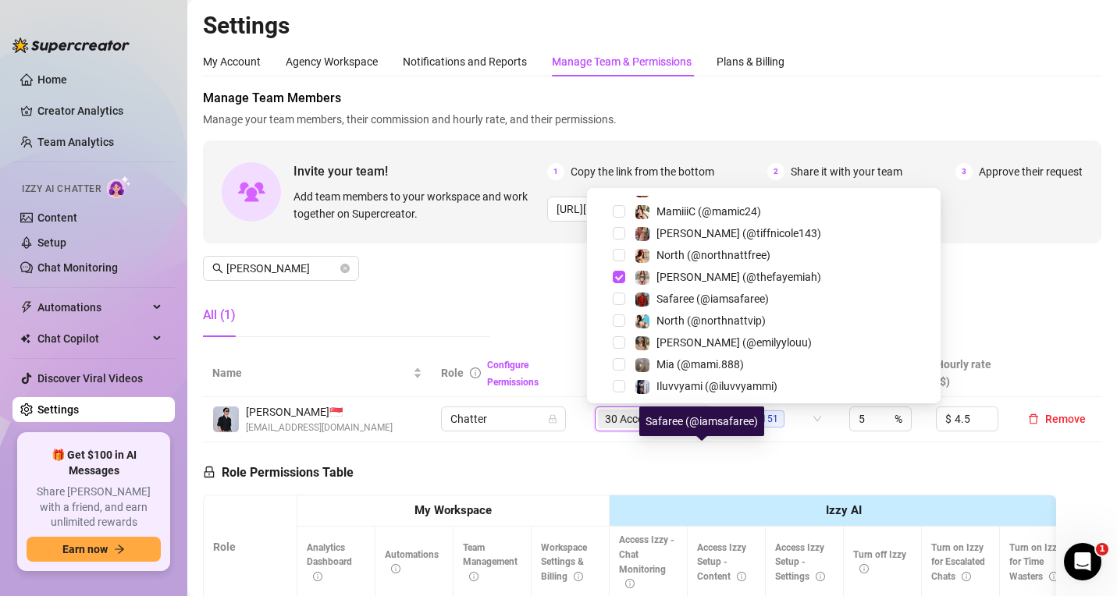
scroll to position [862, 0]
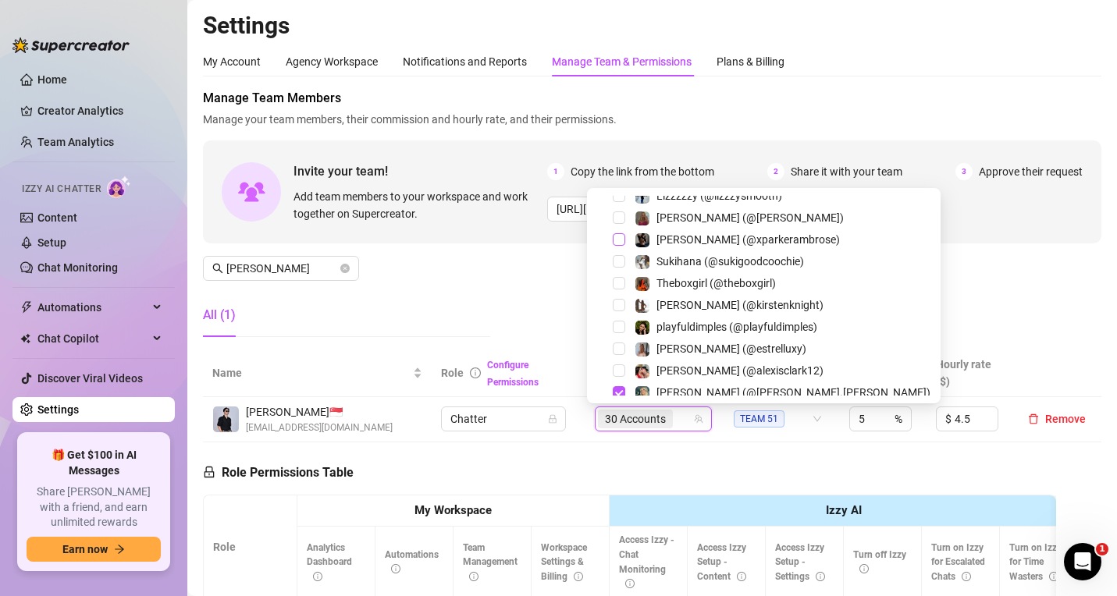
click at [618, 241] on span "Select tree node" at bounding box center [619, 239] width 12 height 12
click at [549, 272] on div "Manage Team Members Manage your team members, their commission and hourly rate,…" at bounding box center [652, 219] width 898 height 261
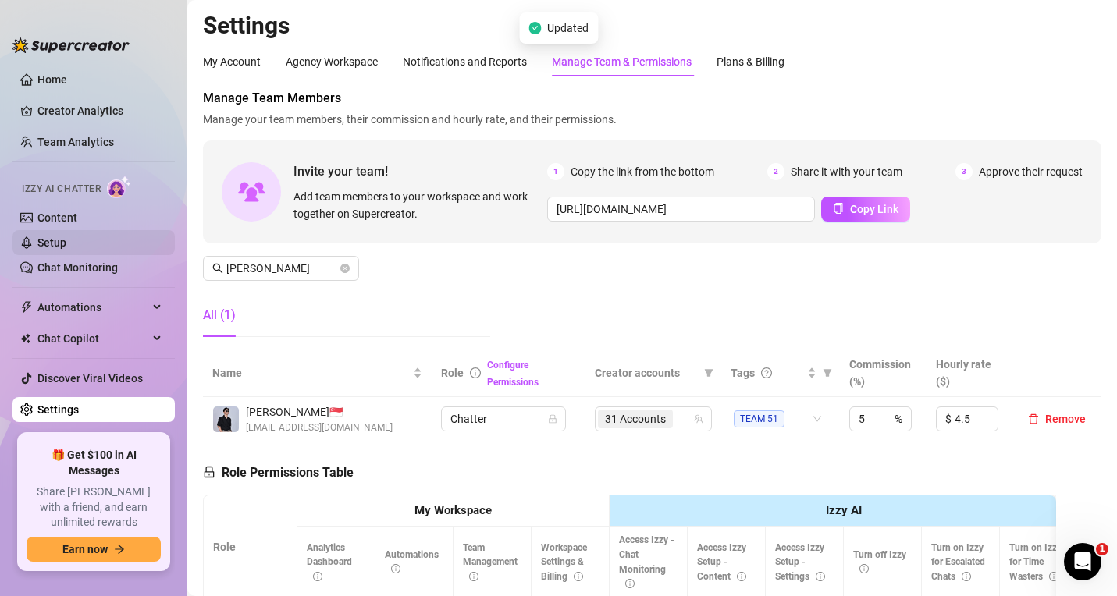
click at [66, 243] on link "Setup" at bounding box center [51, 242] width 29 height 12
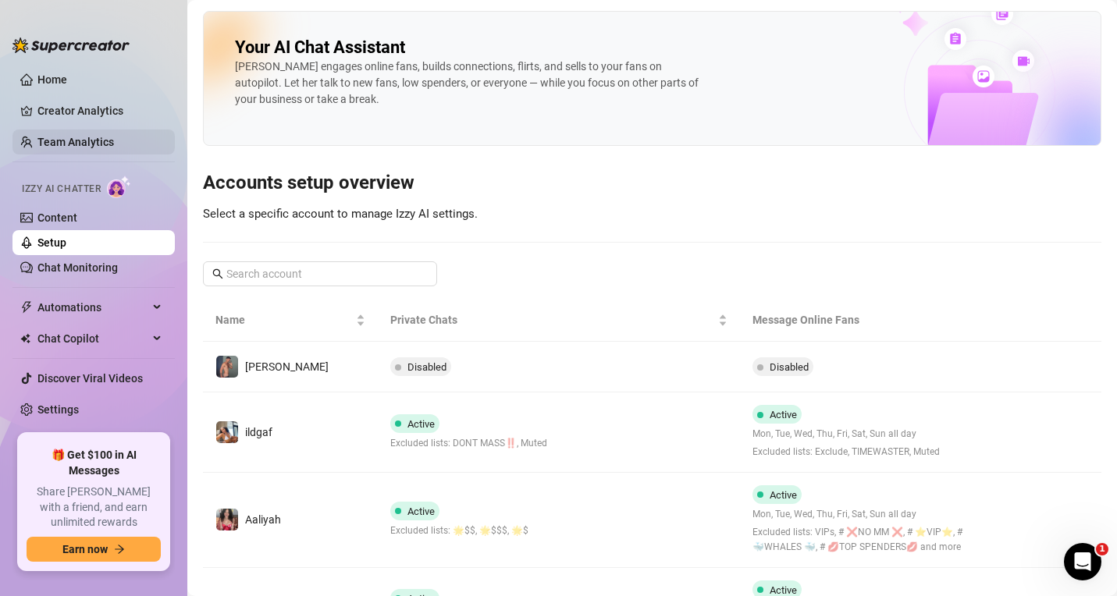
click at [73, 141] on link "Team Analytics" at bounding box center [75, 142] width 76 height 12
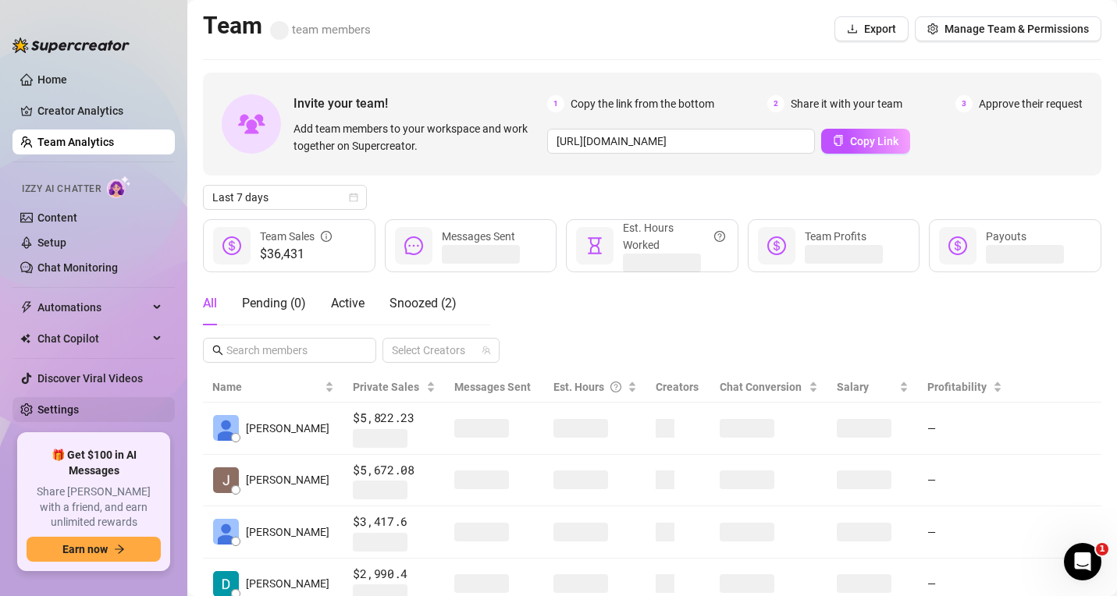
click at [66, 413] on link "Settings" at bounding box center [57, 409] width 41 height 12
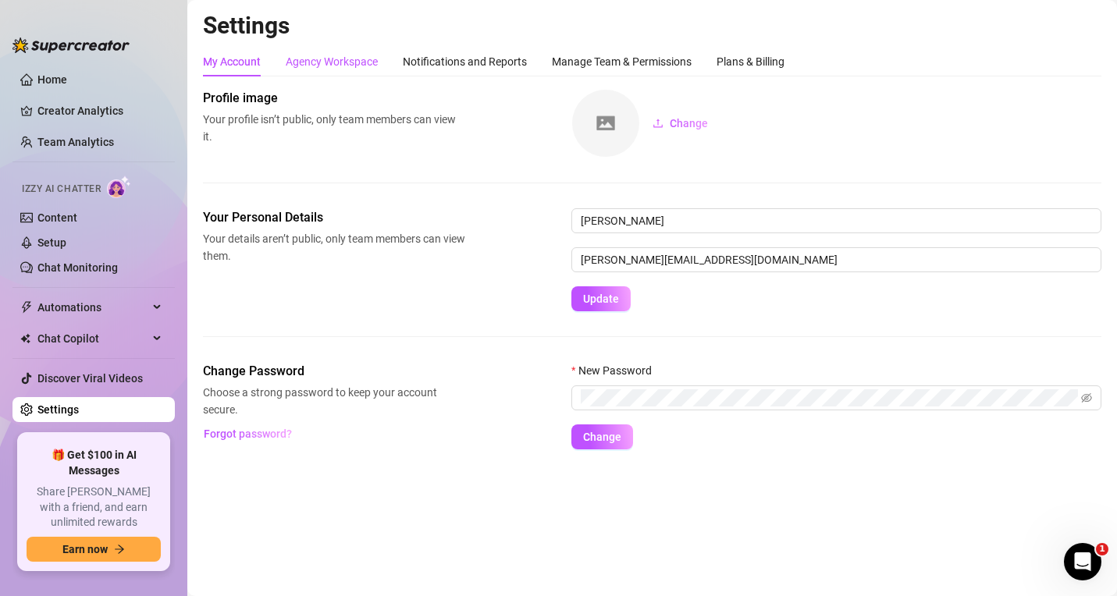
click at [351, 68] on div "Agency Workspace" at bounding box center [332, 61] width 92 height 17
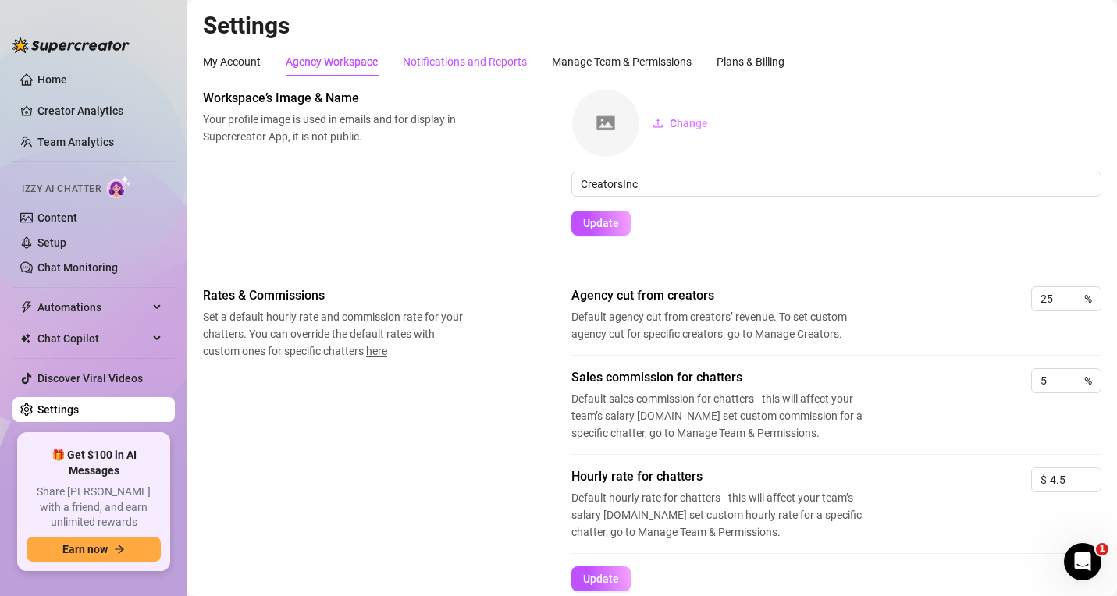
click at [437, 64] on div "Notifications and Reports" at bounding box center [465, 61] width 124 height 17
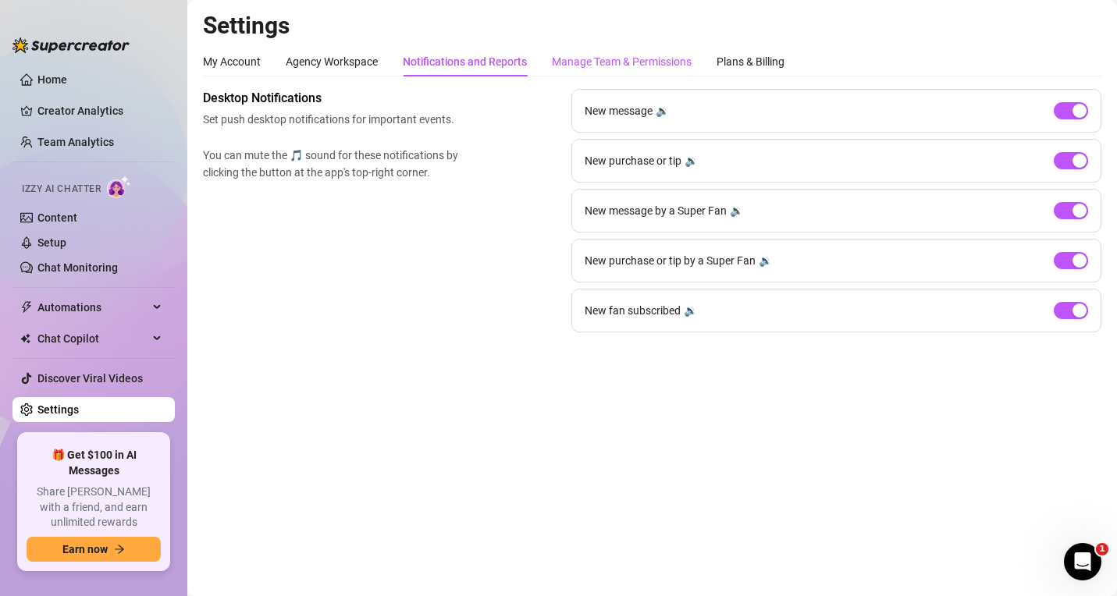
click at [574, 62] on div "Manage Team & Permissions" at bounding box center [622, 61] width 140 height 17
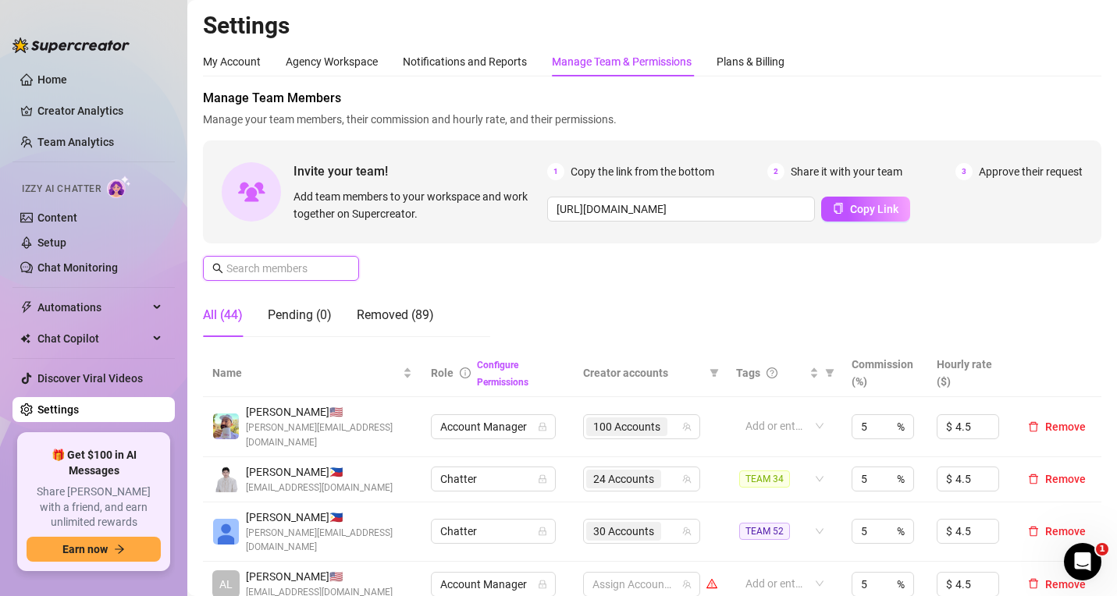
click at [266, 261] on input "text" at bounding box center [281, 268] width 111 height 17
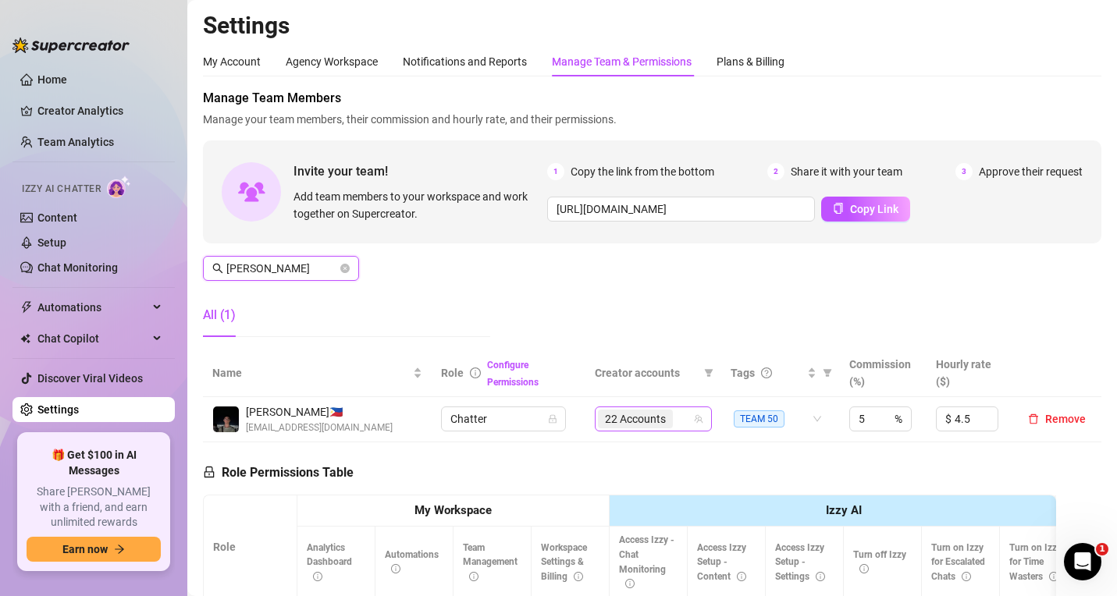
click at [667, 417] on div "22 Accounts" at bounding box center [637, 419] width 78 height 22
type input "carlos"
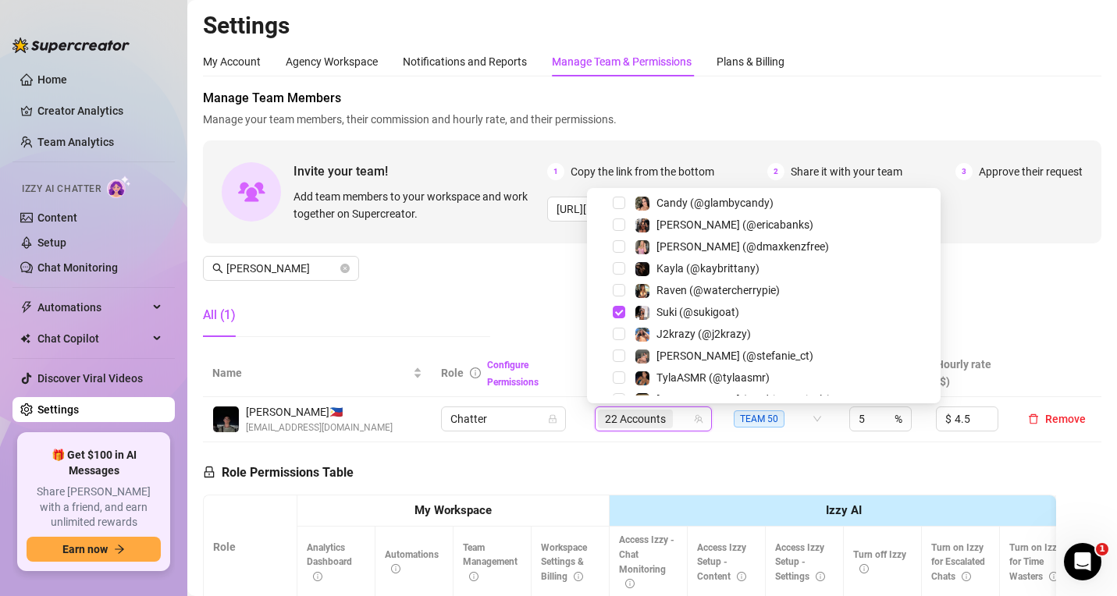
scroll to position [1643, 0]
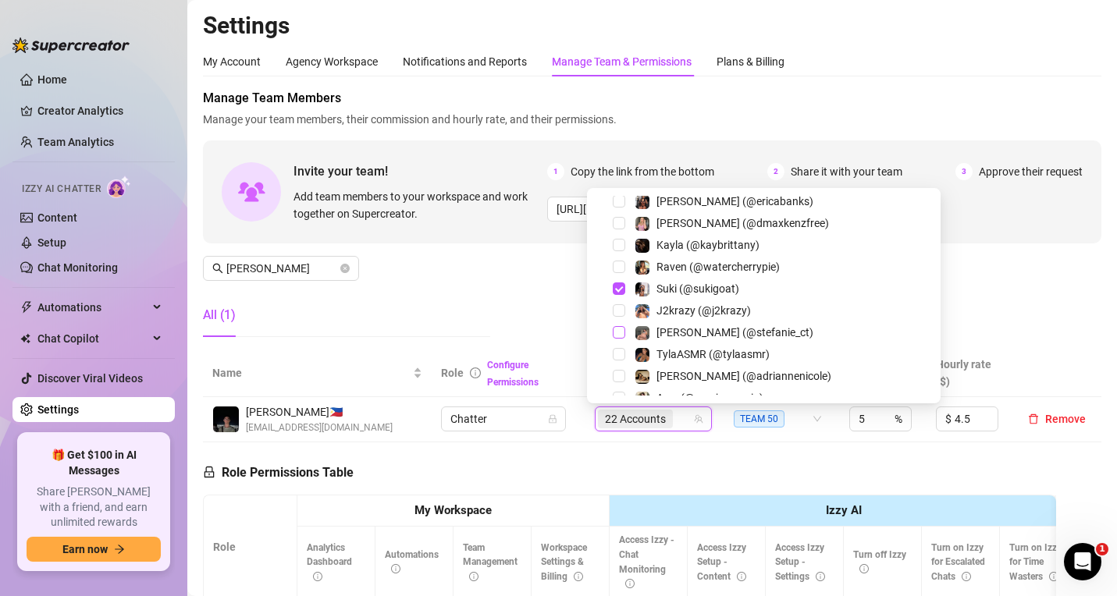
click at [617, 332] on span "Select tree node" at bounding box center [619, 332] width 12 height 12
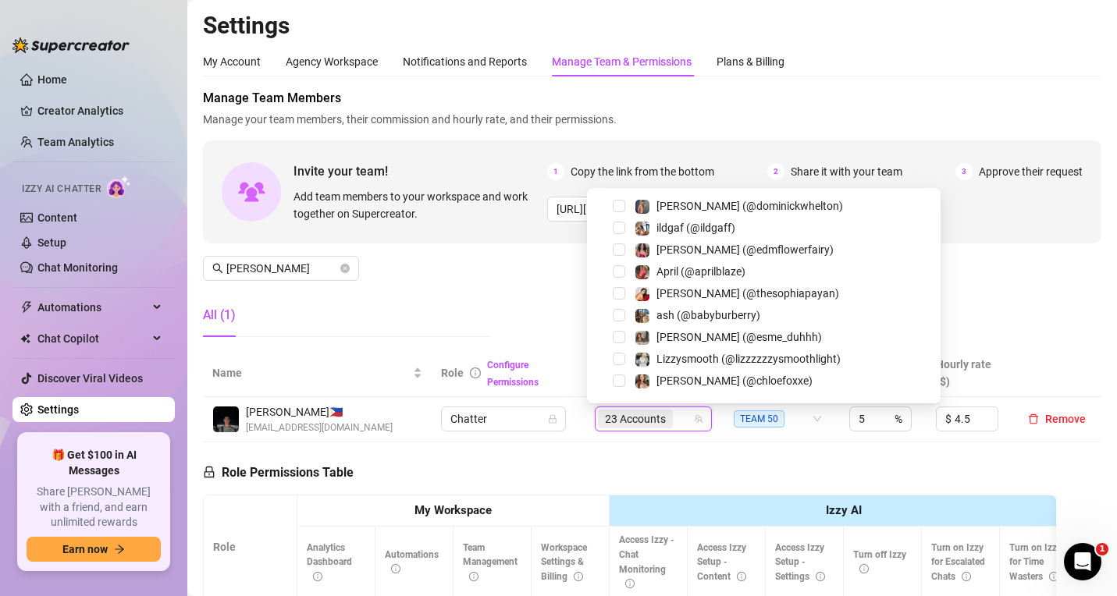
scroll to position [0, 0]
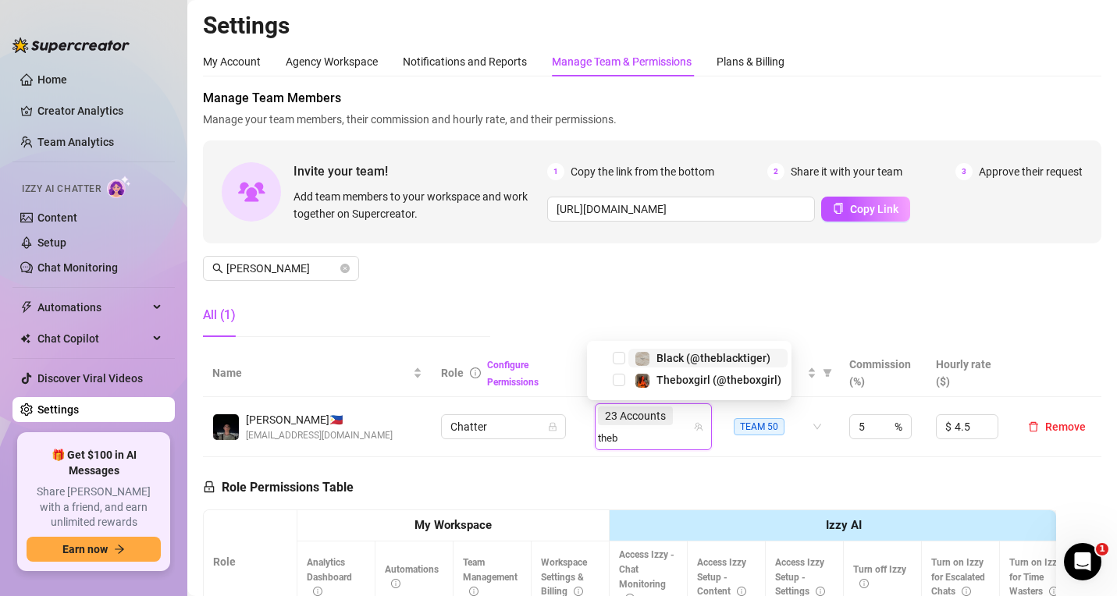
type input "thebo"
click at [618, 381] on span "Select tree node" at bounding box center [619, 380] width 12 height 12
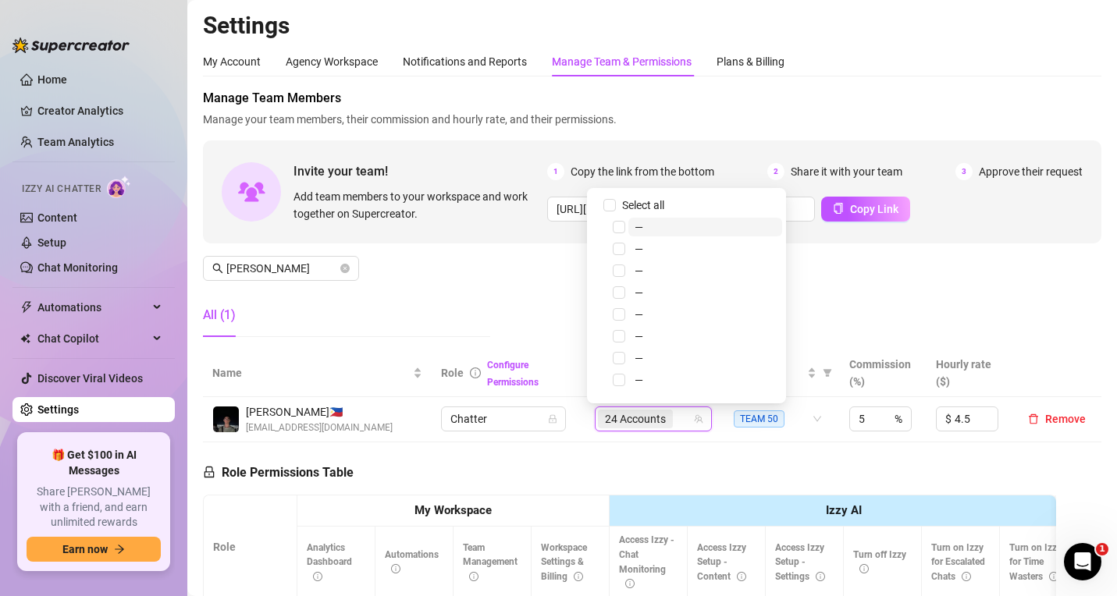
click at [540, 275] on div "Manage Team Members Manage your team members, their commission and hourly rate,…" at bounding box center [652, 219] width 898 height 261
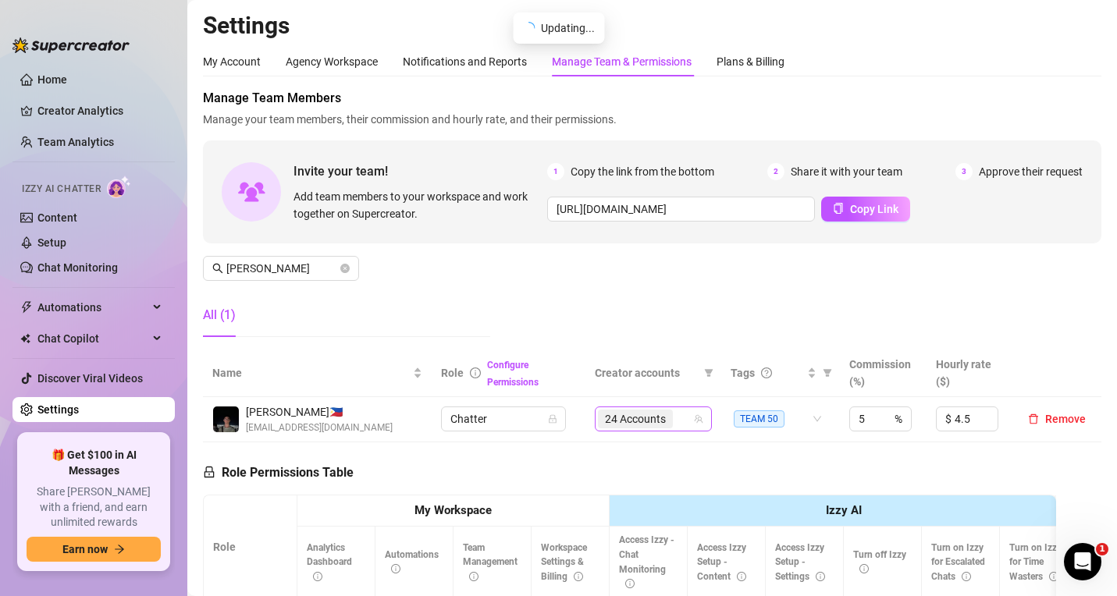
click at [676, 425] on input "search" at bounding box center [677, 419] width 3 height 19
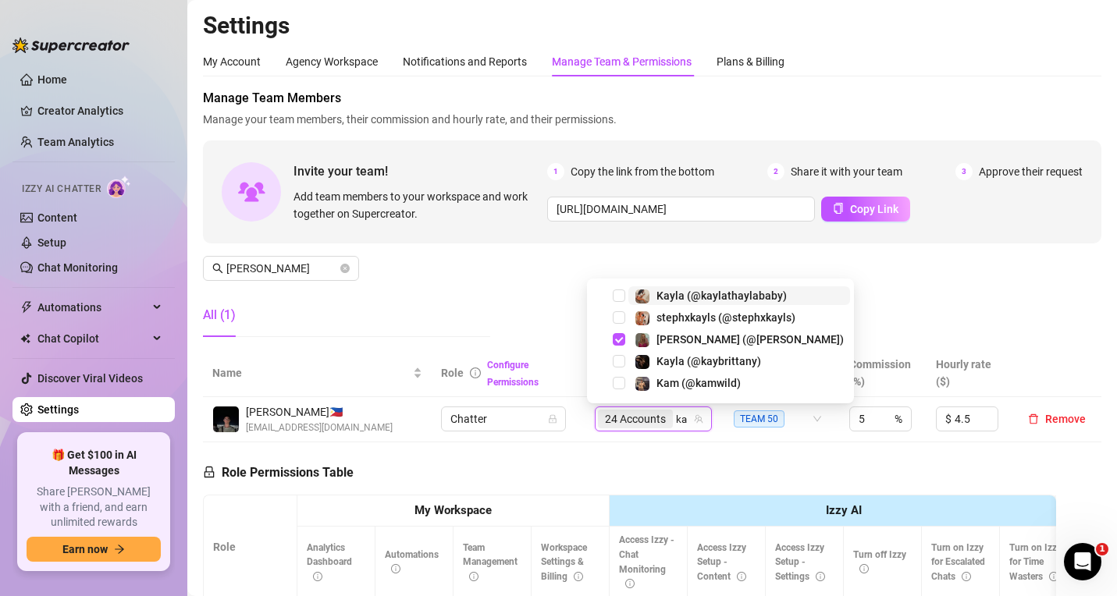
type input "kam"
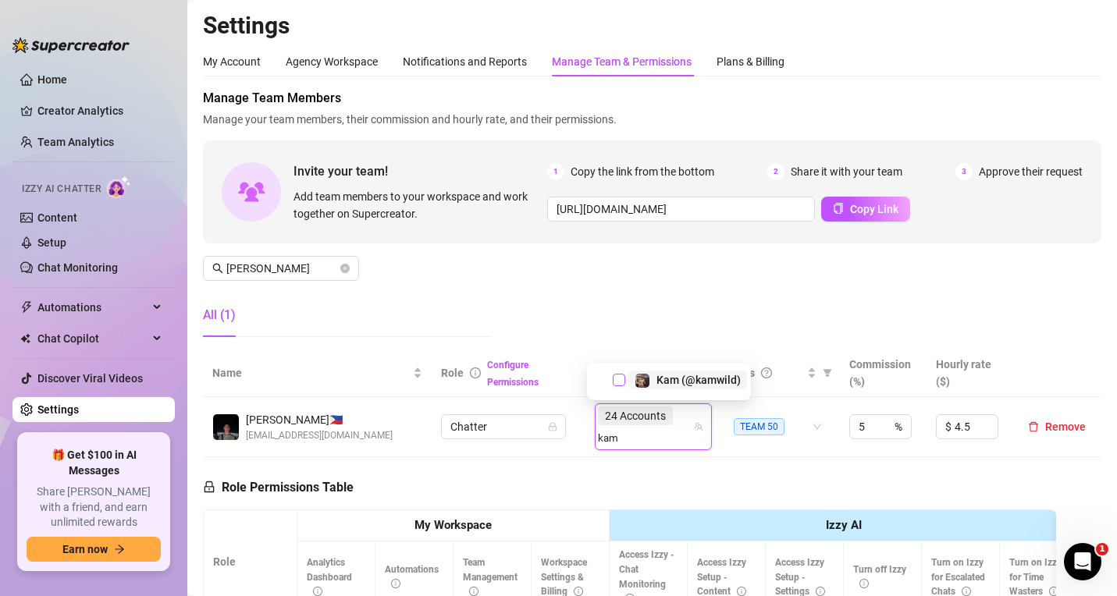
click at [616, 377] on span "Select tree node" at bounding box center [619, 380] width 12 height 12
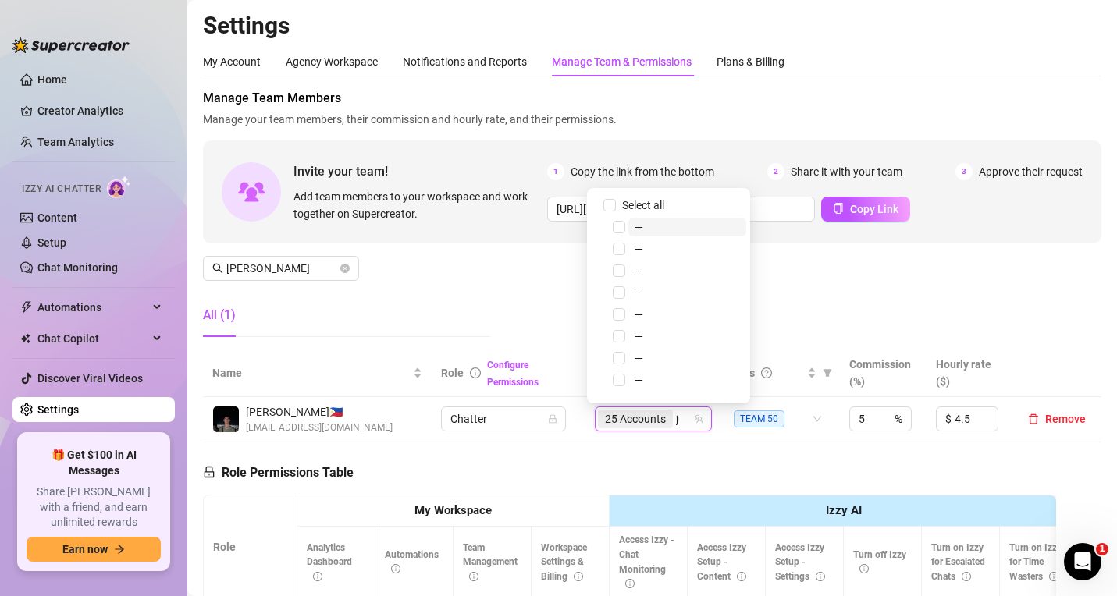
type input "juan"
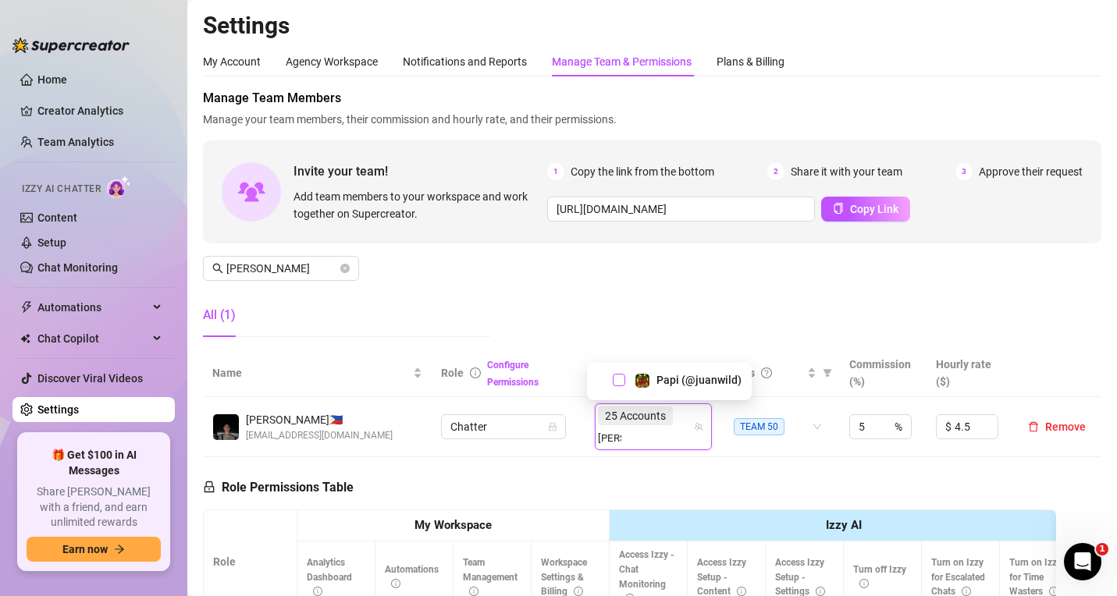
click at [618, 382] on span "Select tree node" at bounding box center [619, 380] width 12 height 12
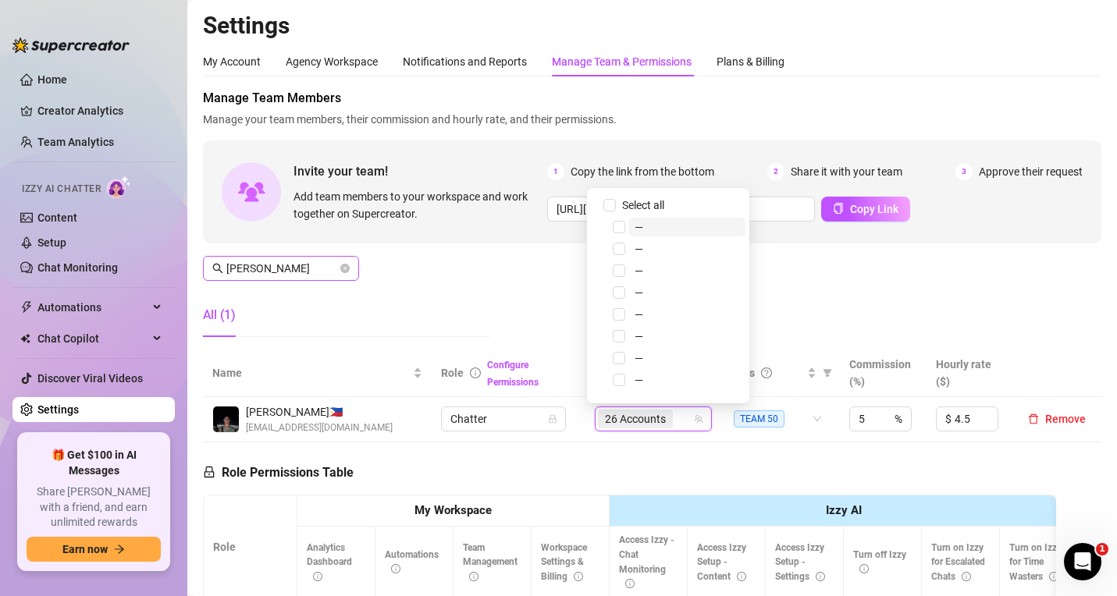
click at [524, 279] on div "Manage Team Members Manage your team members, their commission and hourly rate,…" at bounding box center [652, 219] width 898 height 261
click at [490, 290] on div "Manage Team Members Manage your team members, their commission and hourly rate,…" at bounding box center [652, 219] width 898 height 261
click at [176, 258] on div "Home Creator Analytics Team Analytics Izzy AI Chatter Content Setup Chat Monito…" at bounding box center [558, 298] width 1117 height 596
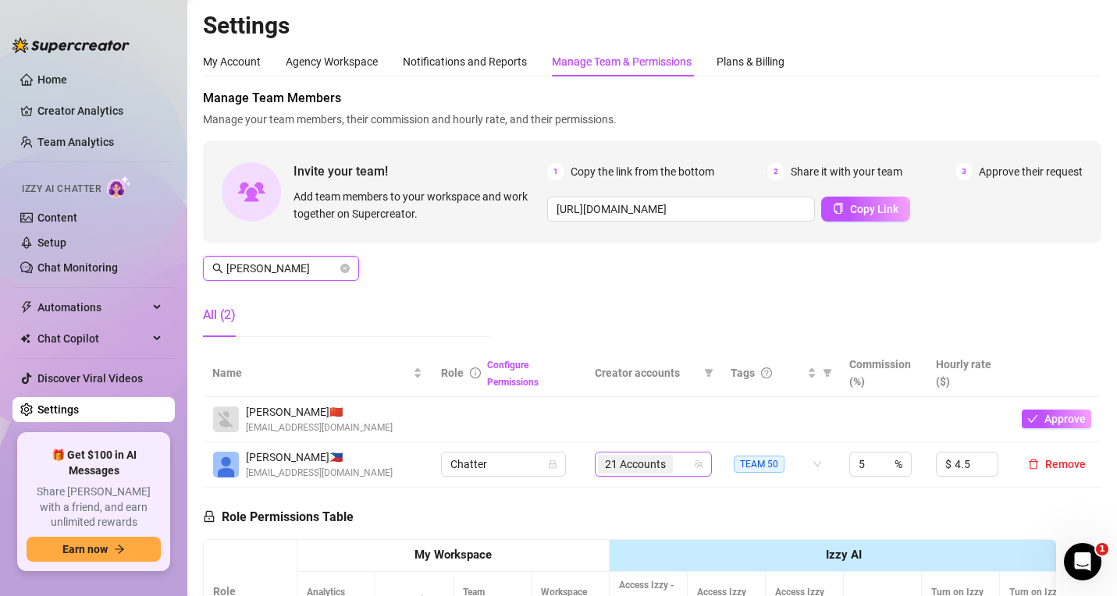
click at [676, 466] on div "21 Accounts" at bounding box center [645, 464] width 94 height 22
type input "anne"
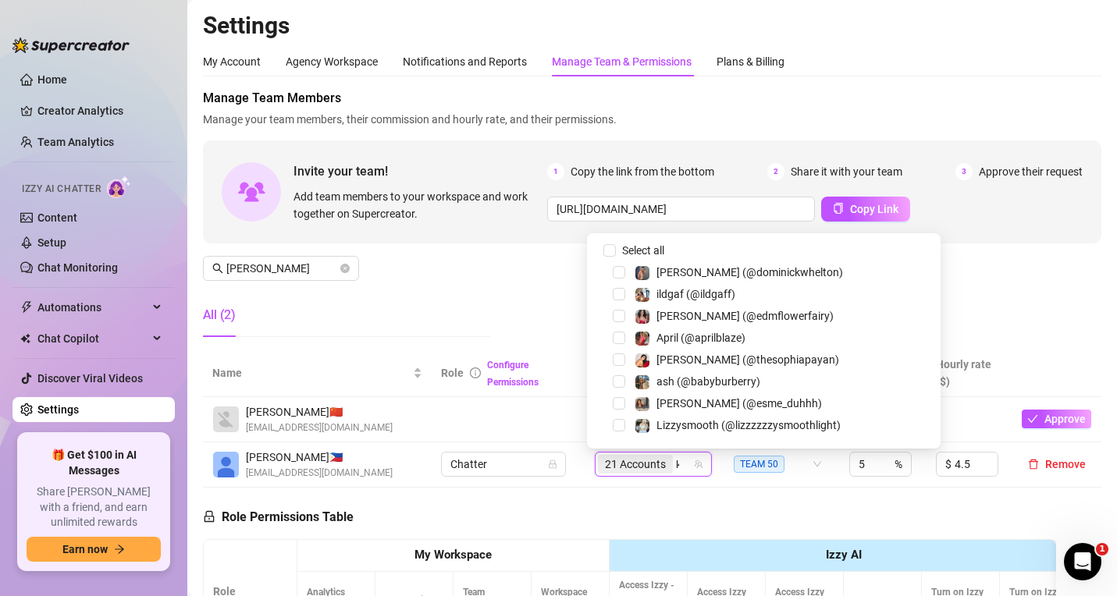
type input "kam"
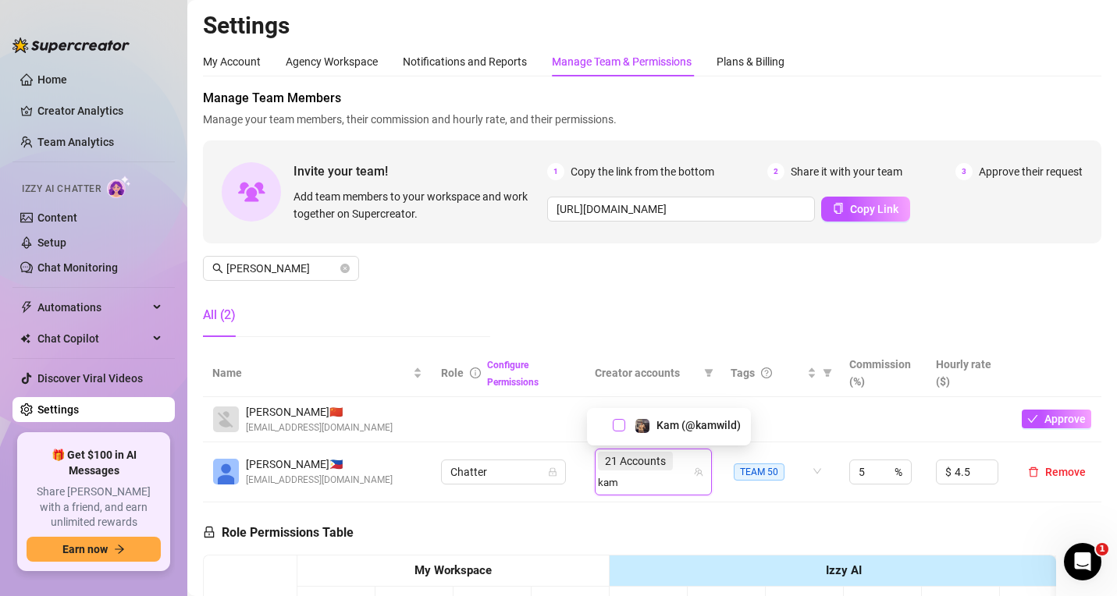
click at [618, 430] on span "Select tree node" at bounding box center [619, 425] width 12 height 12
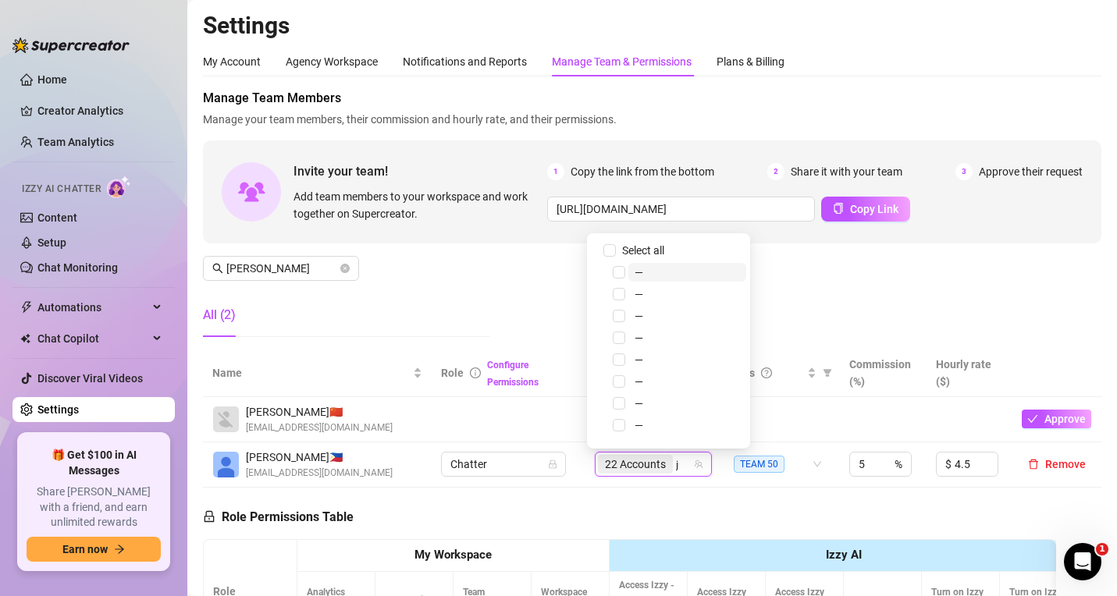
type input "juan"
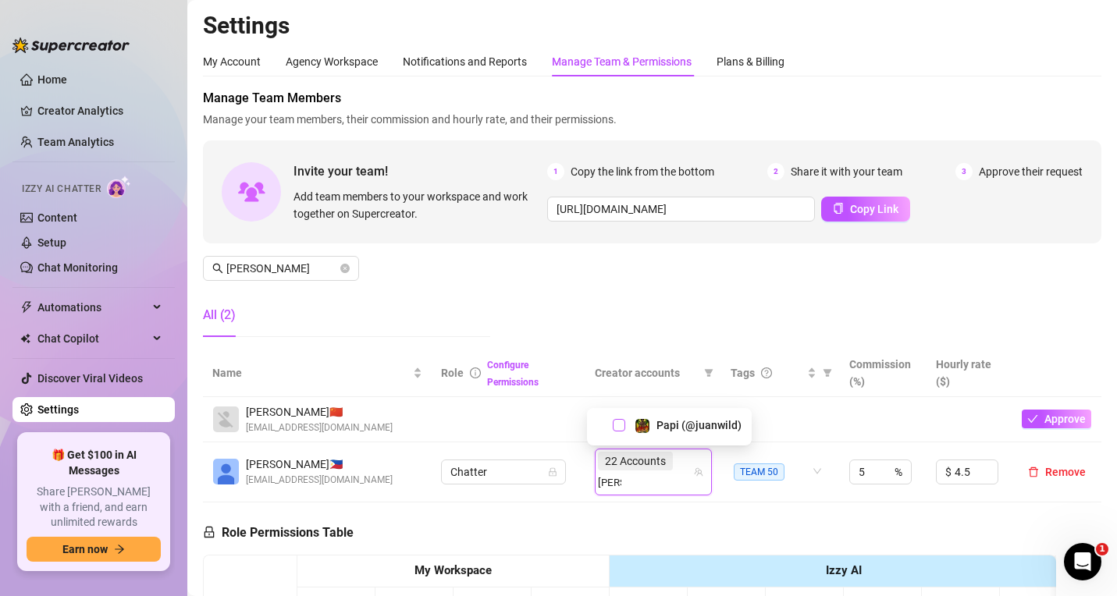
click at [618, 429] on span "Select tree node" at bounding box center [619, 425] width 12 height 12
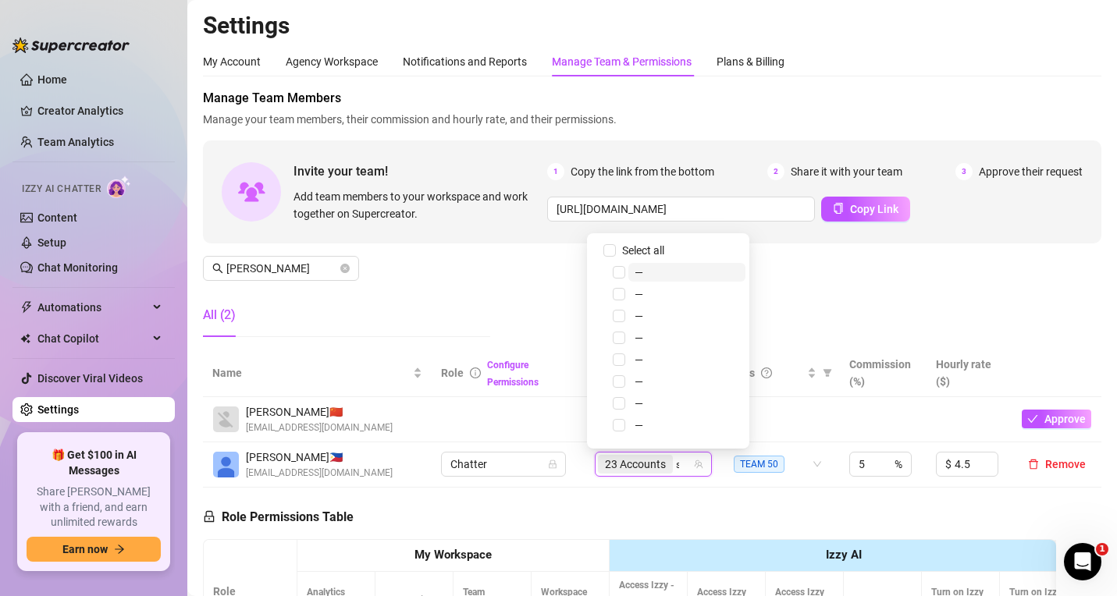
type input "stef"
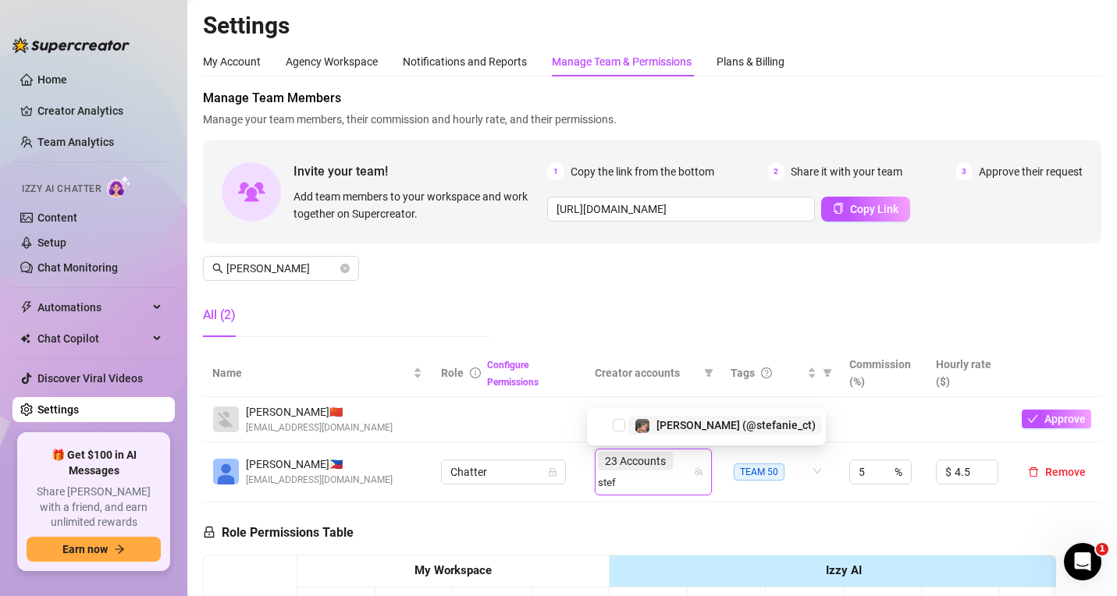
click at [618, 429] on span "Select tree node" at bounding box center [619, 425] width 12 height 12
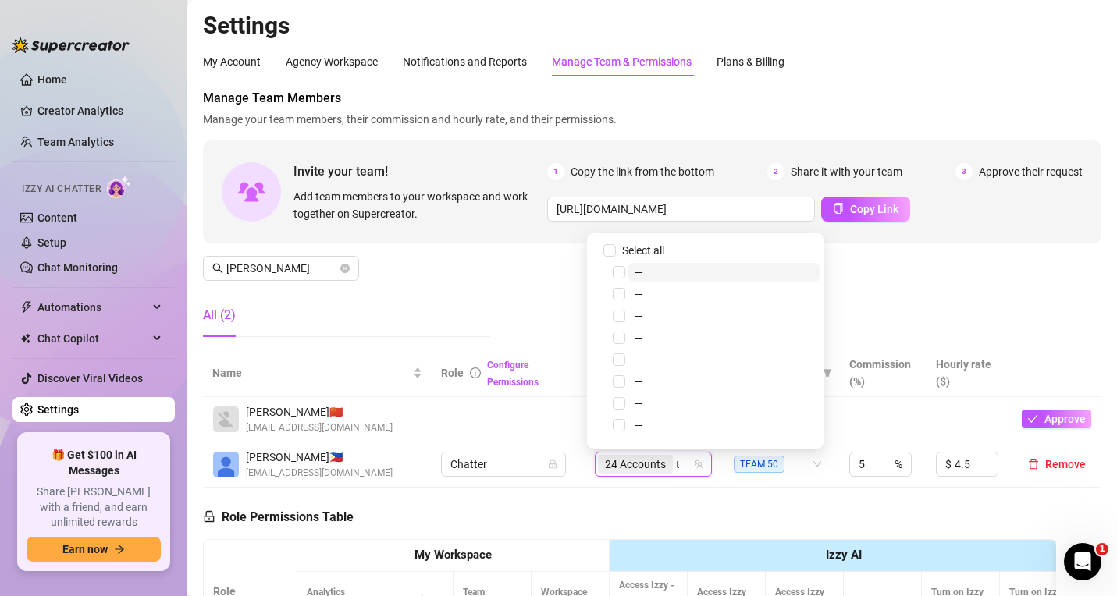
type input "theb"
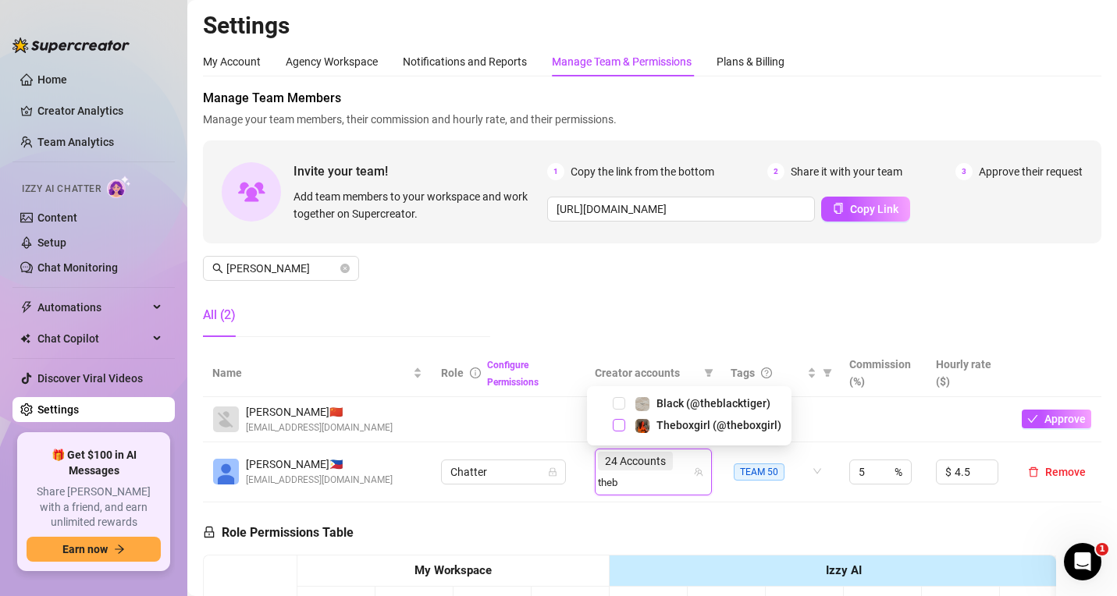
click at [620, 423] on span "Select tree node" at bounding box center [619, 425] width 12 height 12
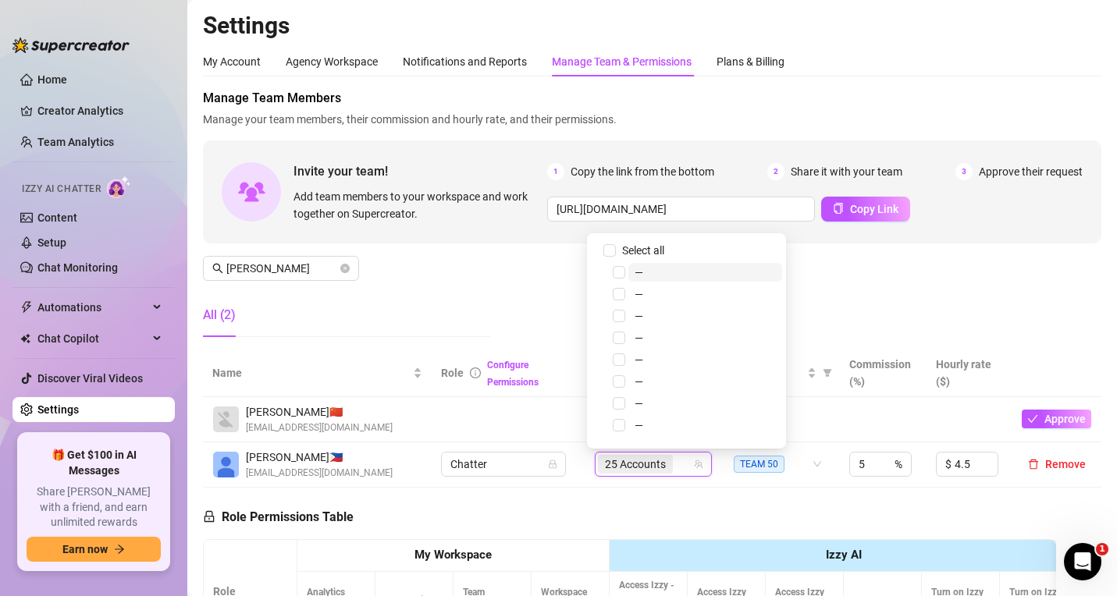
click at [532, 413] on td at bounding box center [509, 419] width 154 height 45
click at [284, 266] on input "anne" at bounding box center [281, 268] width 111 height 17
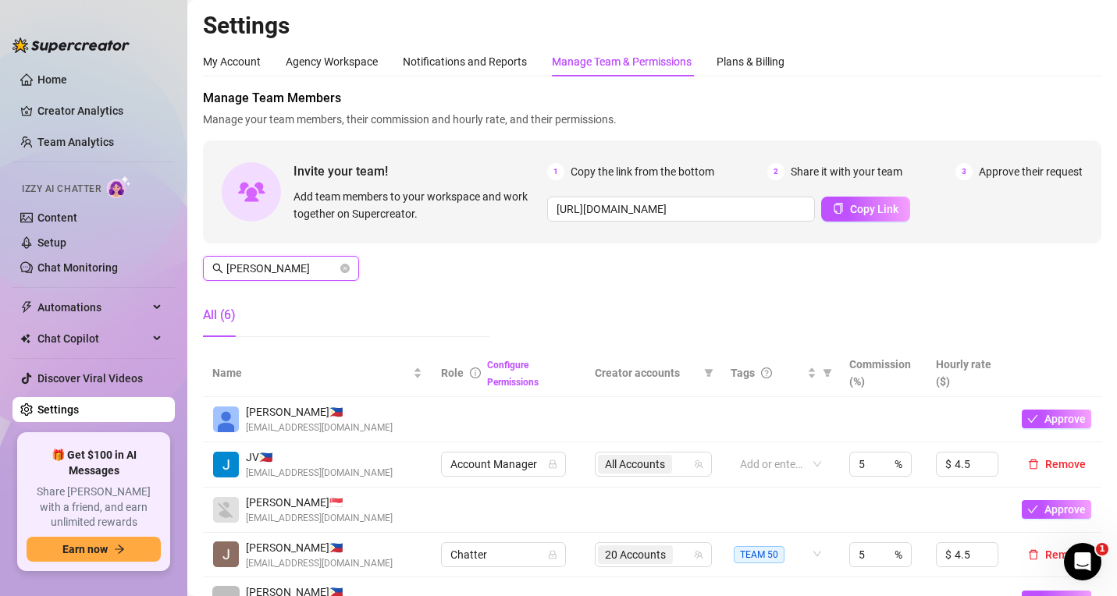
scroll to position [156, 0]
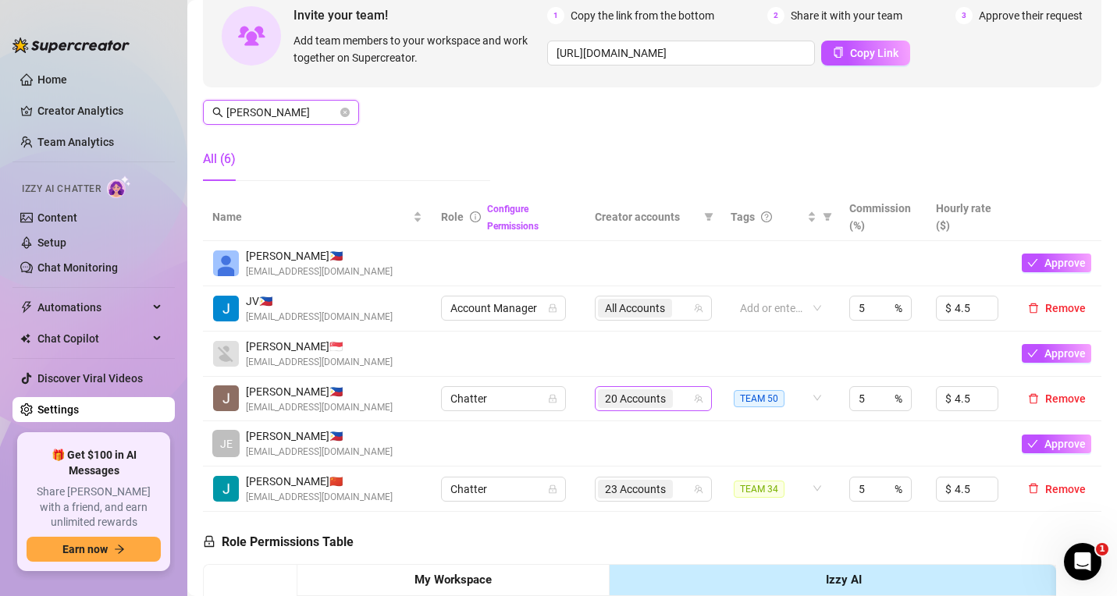
click at [673, 396] on div "20 Accounts" at bounding box center [645, 399] width 94 height 22
type input "john"
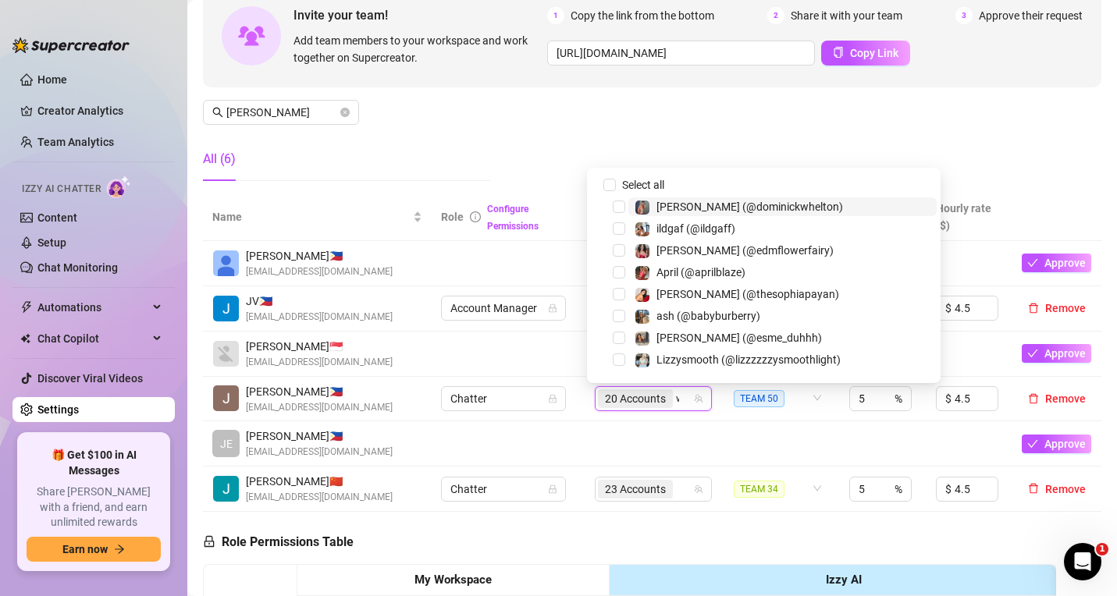
type input "wild"
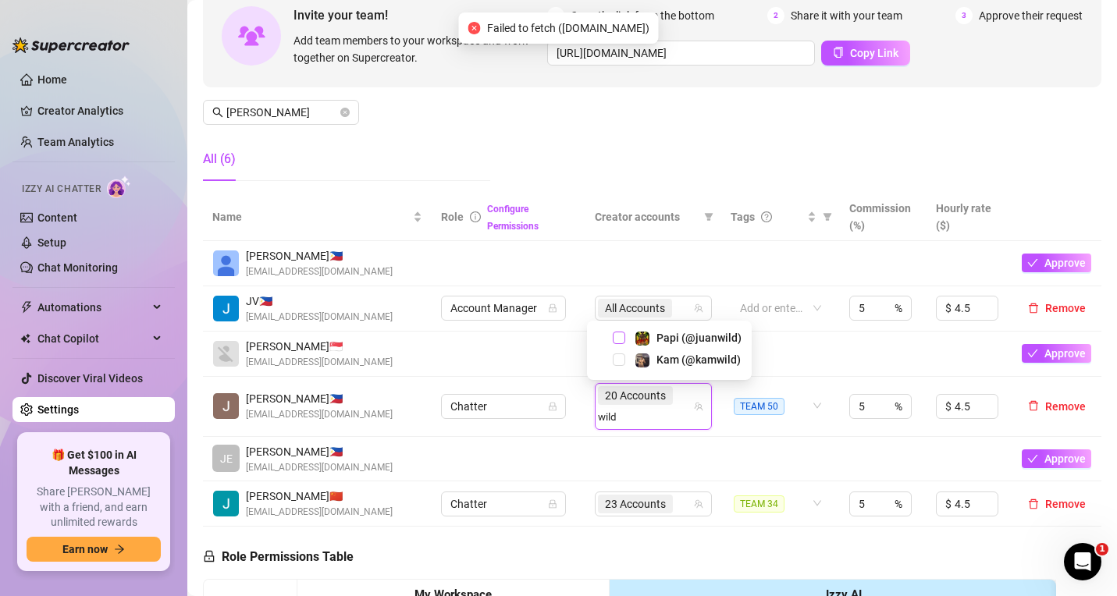
click at [618, 334] on span "Select tree node" at bounding box center [619, 338] width 12 height 12
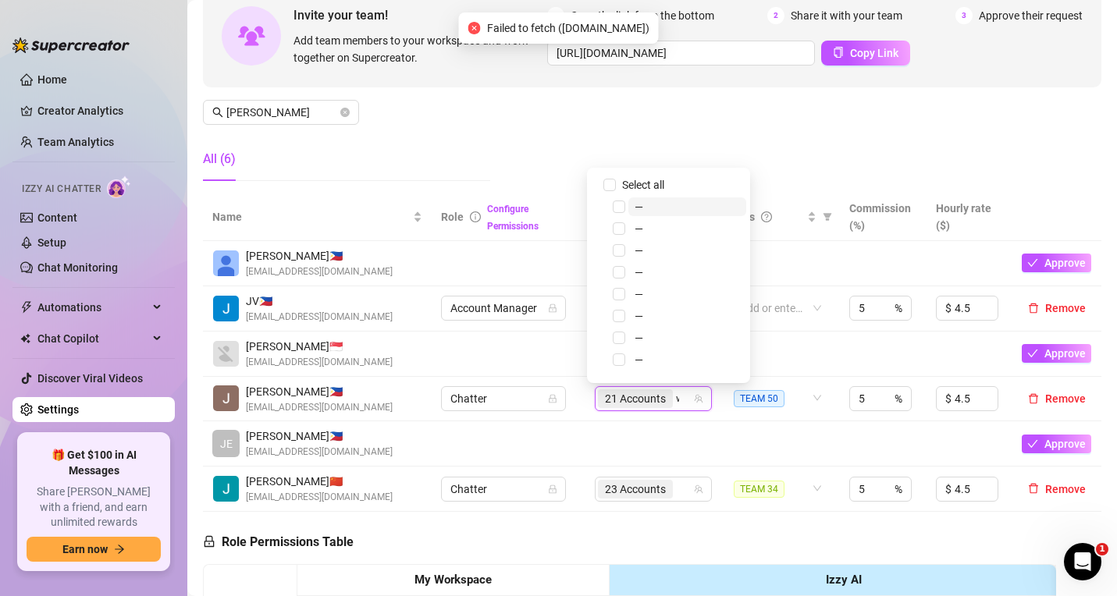
type input "wild"
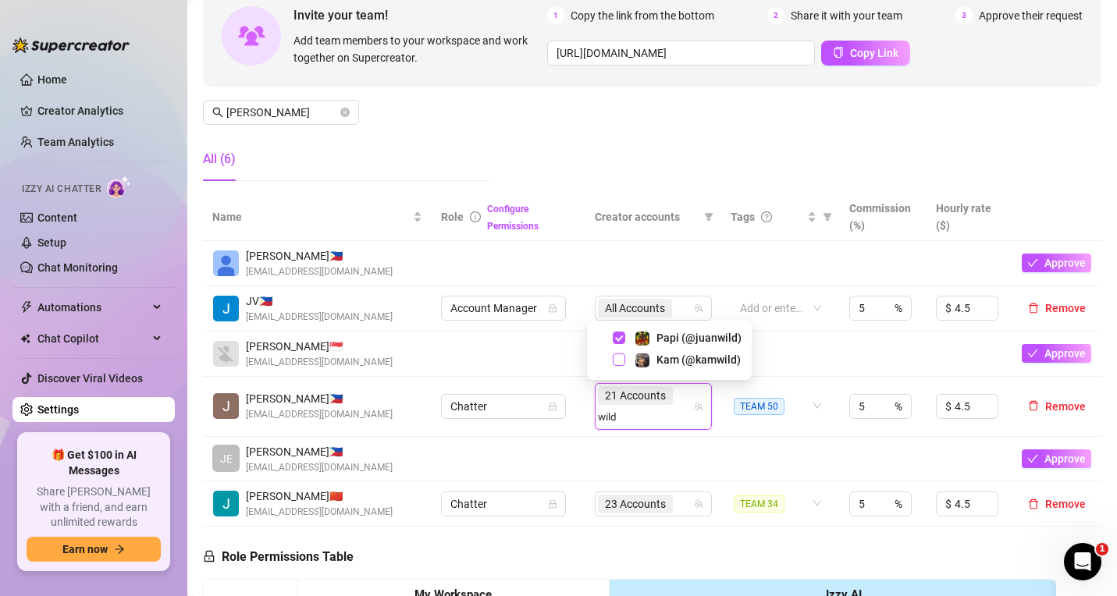
click at [619, 357] on span "Select tree node" at bounding box center [619, 359] width 12 height 12
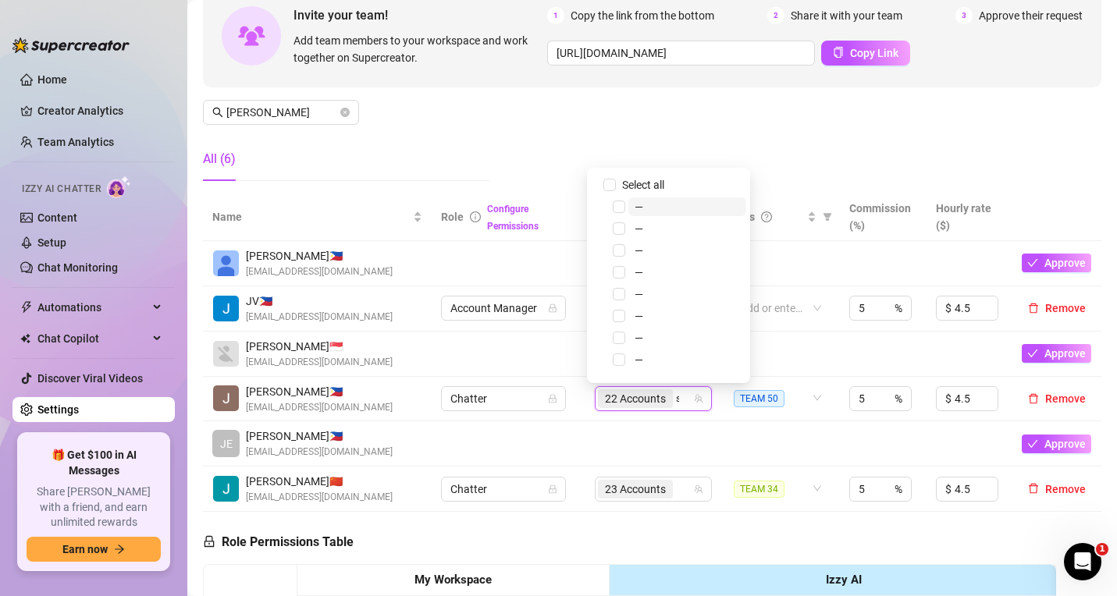
type input "stef"
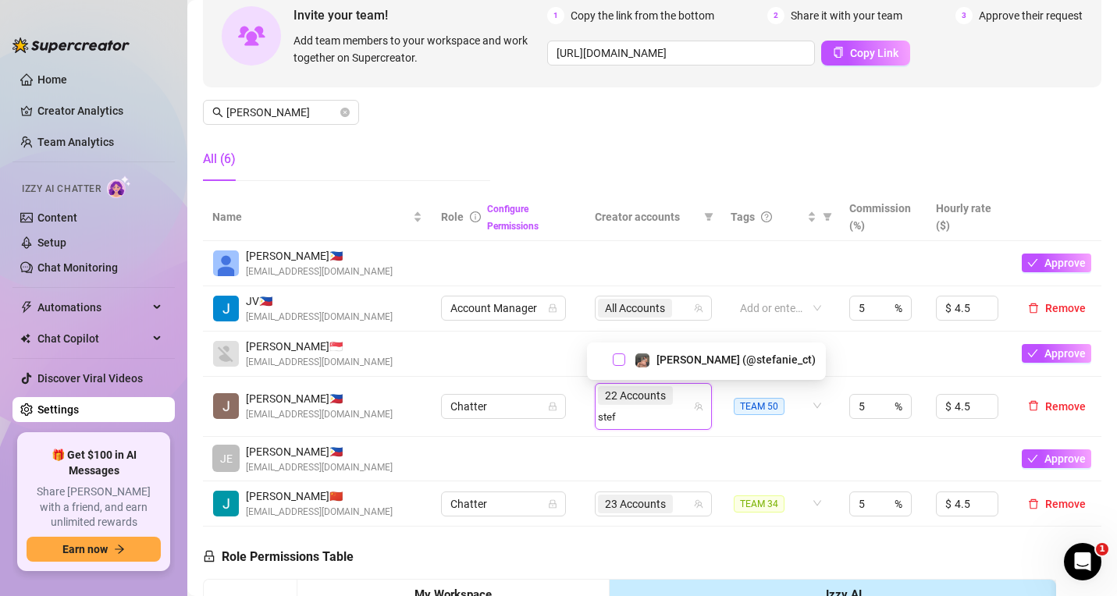
click at [616, 357] on span "Select tree node" at bounding box center [619, 359] width 12 height 12
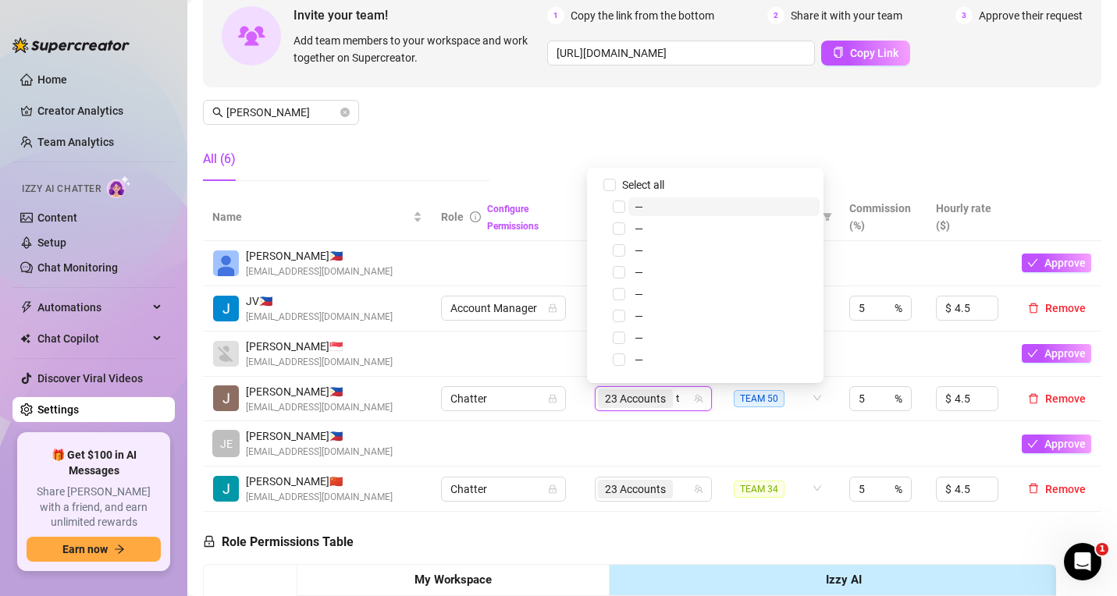
type input "theb"
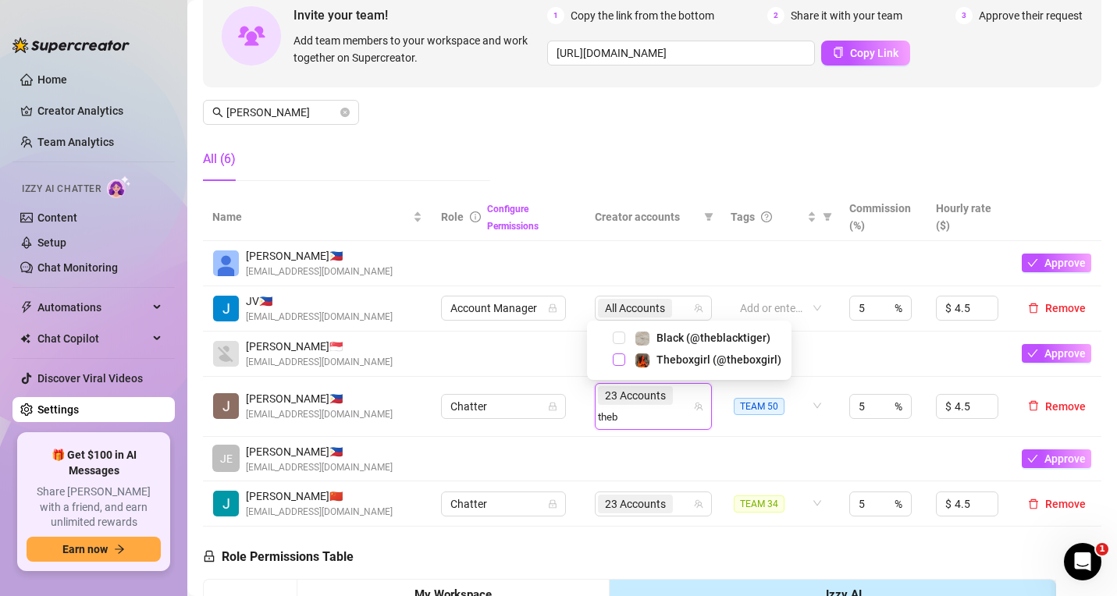
click at [618, 362] on span "Select tree node" at bounding box center [619, 359] width 12 height 12
click at [539, 346] on td at bounding box center [509, 354] width 154 height 45
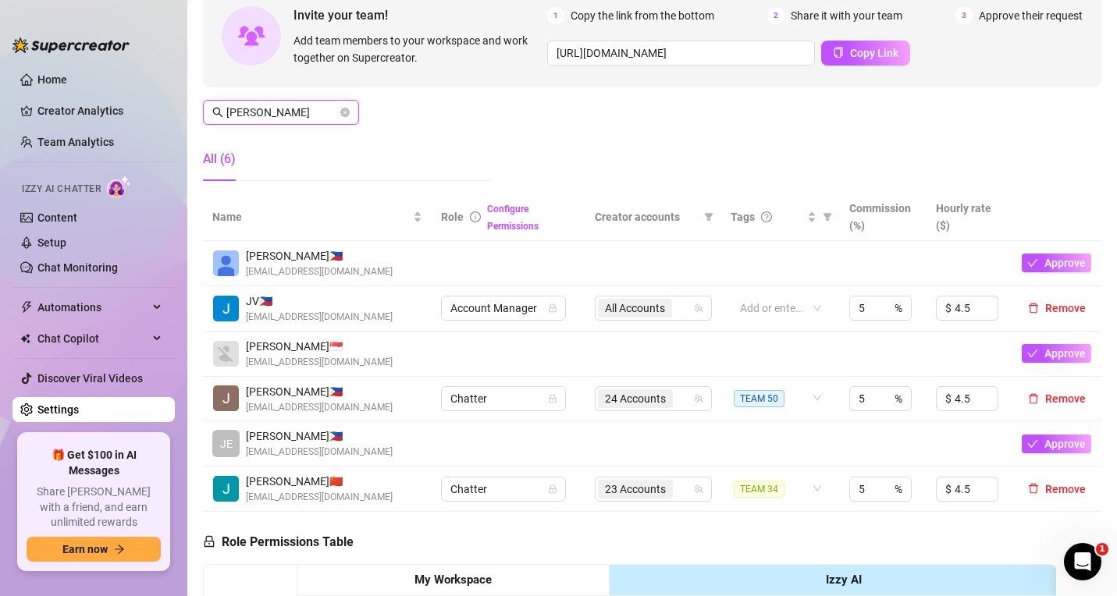
click at [260, 117] on input "john" at bounding box center [281, 112] width 111 height 17
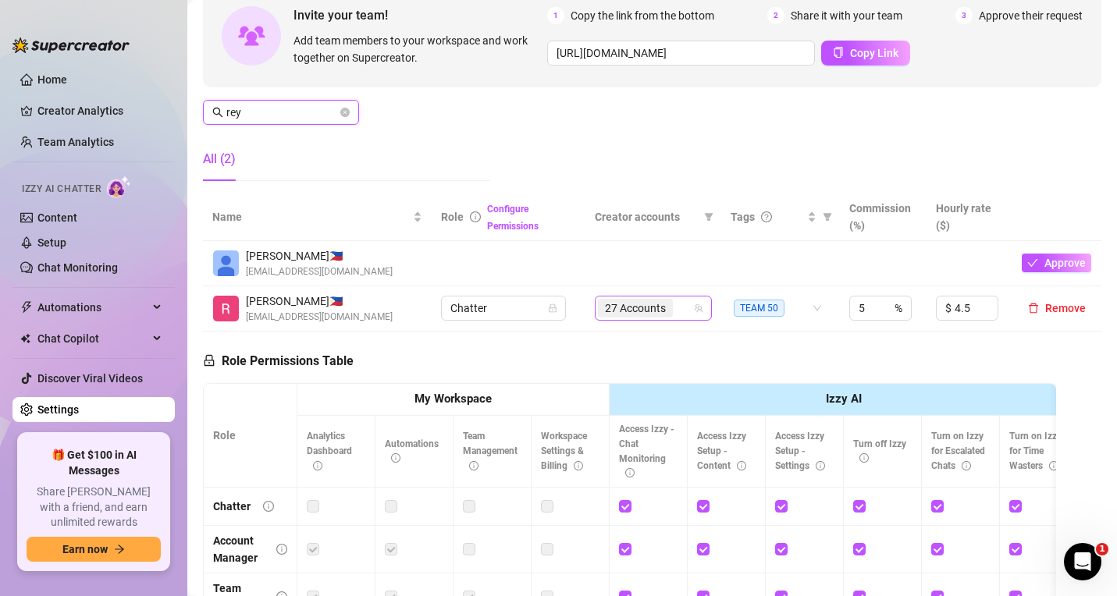
click at [673, 319] on div "27 Accounts" at bounding box center [645, 308] width 94 height 22
type input "rey"
type input "wild"
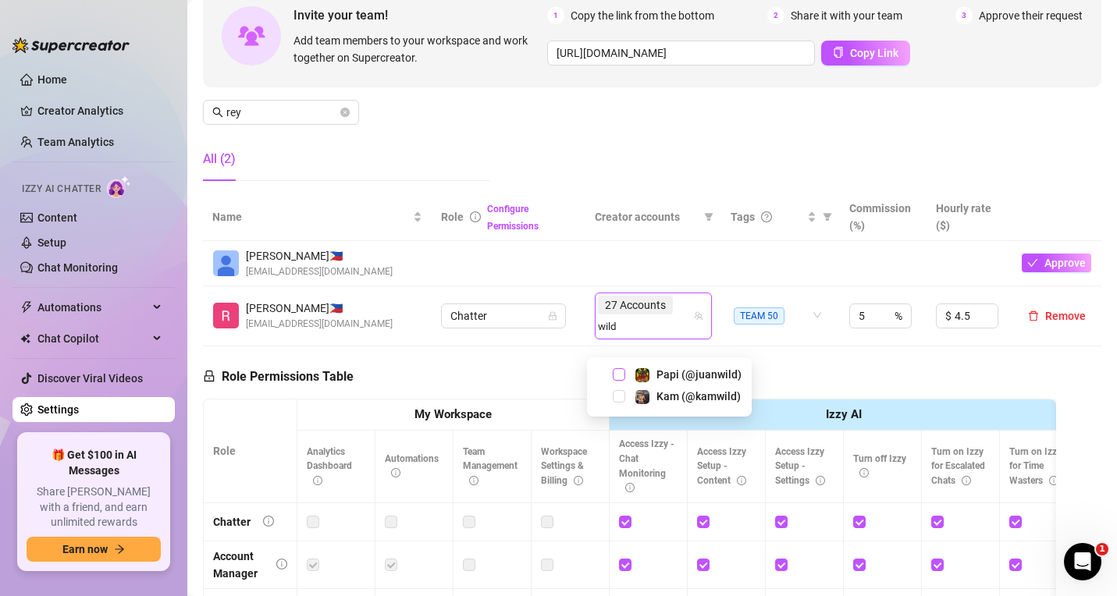
click at [618, 373] on span "Select tree node" at bounding box center [619, 374] width 12 height 12
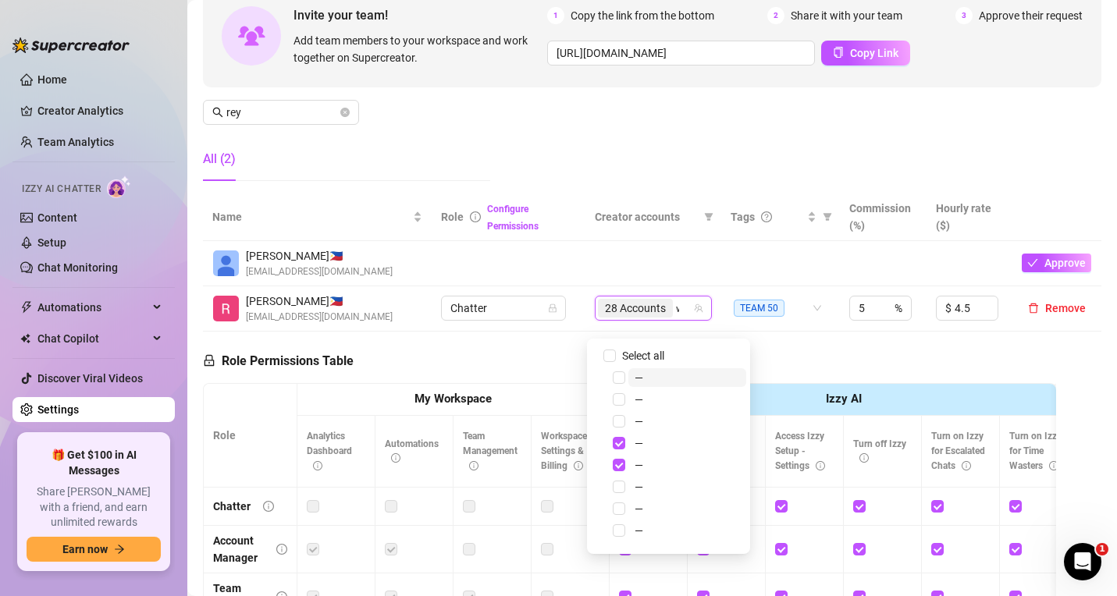
type input "wild"
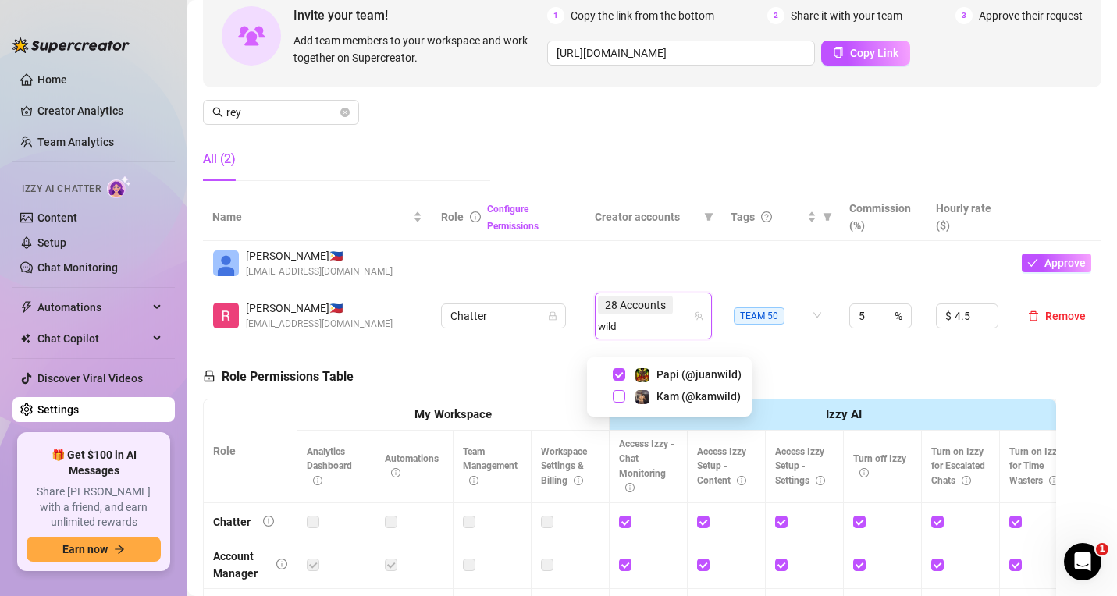
click at [620, 394] on span "Select tree node" at bounding box center [619, 396] width 12 height 12
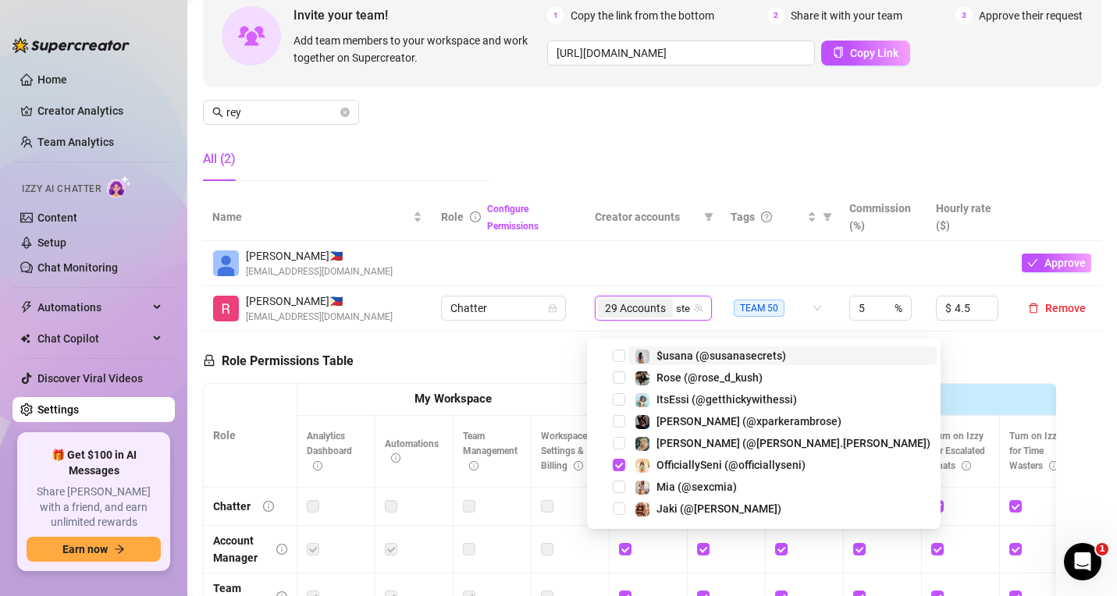
type input "stef"
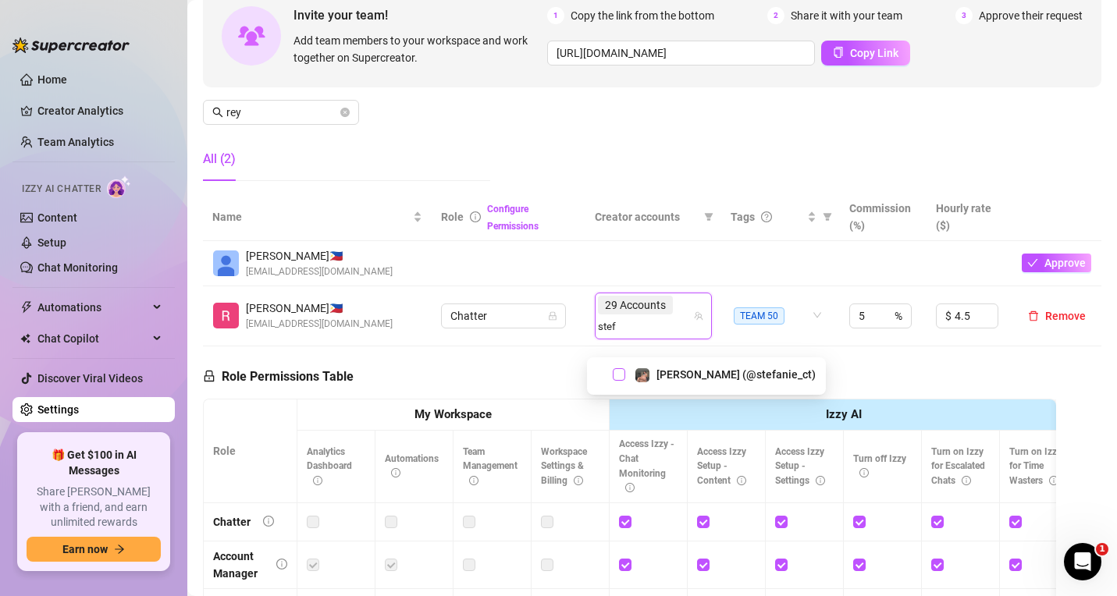
click at [622, 374] on span "Select tree node" at bounding box center [619, 374] width 12 height 12
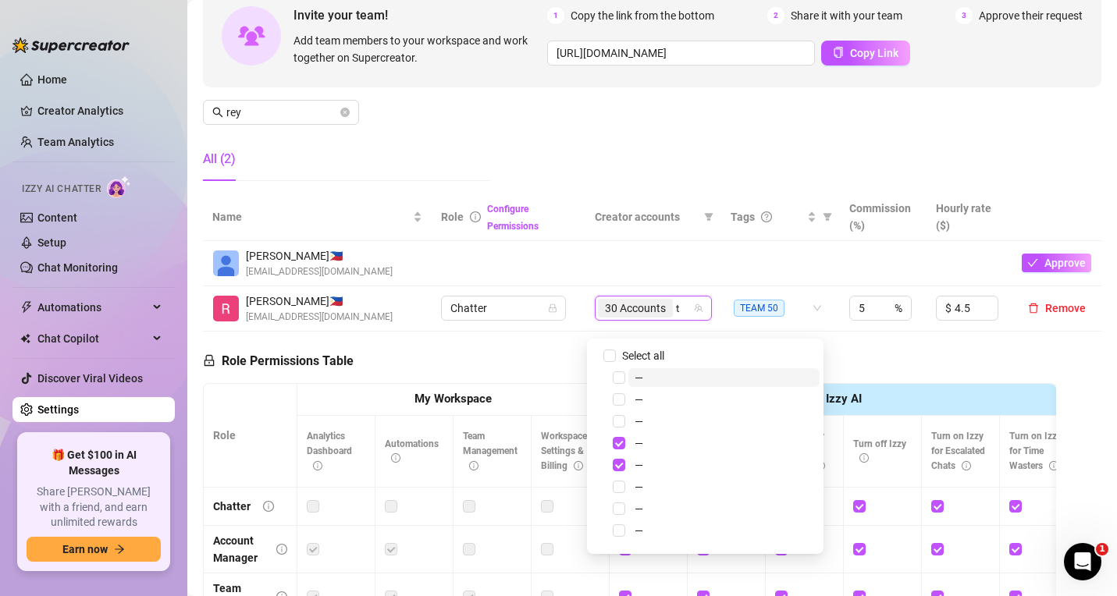
type input "thebo"
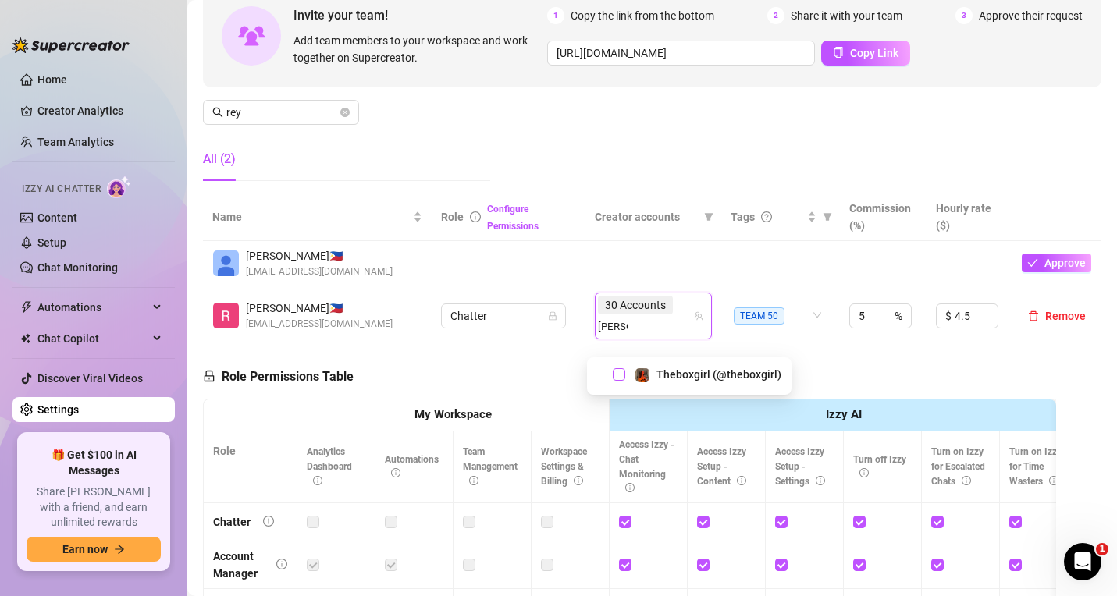
click at [614, 377] on span "Select tree node" at bounding box center [619, 374] width 12 height 12
click at [613, 159] on div "Manage Team Members Manage your team members, their commission and hourly rate,…" at bounding box center [652, 63] width 898 height 261
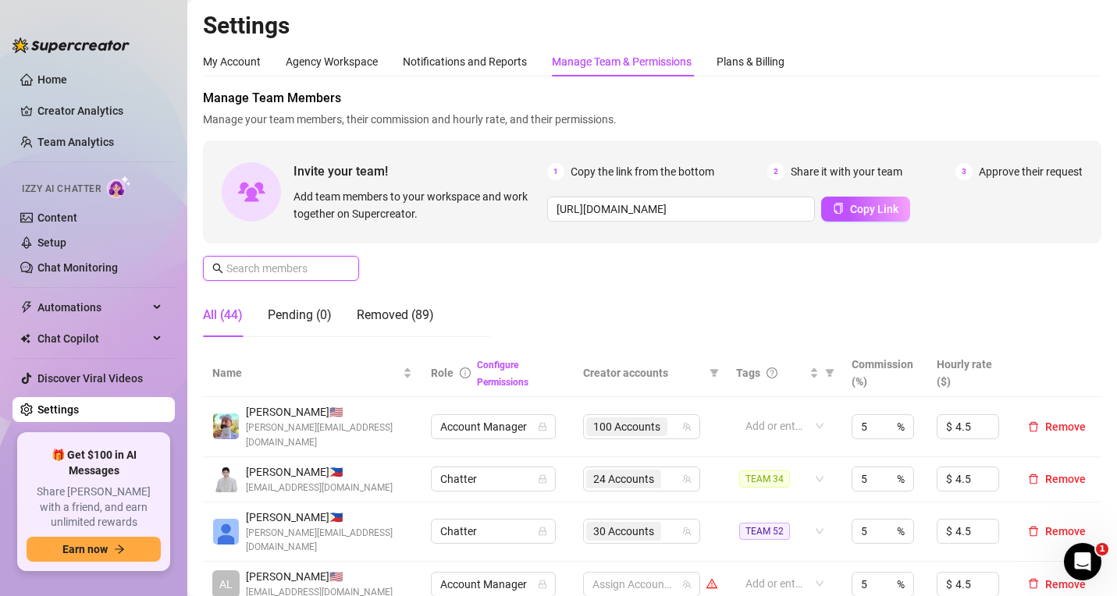
click at [304, 263] on input "text" at bounding box center [281, 268] width 111 height 17
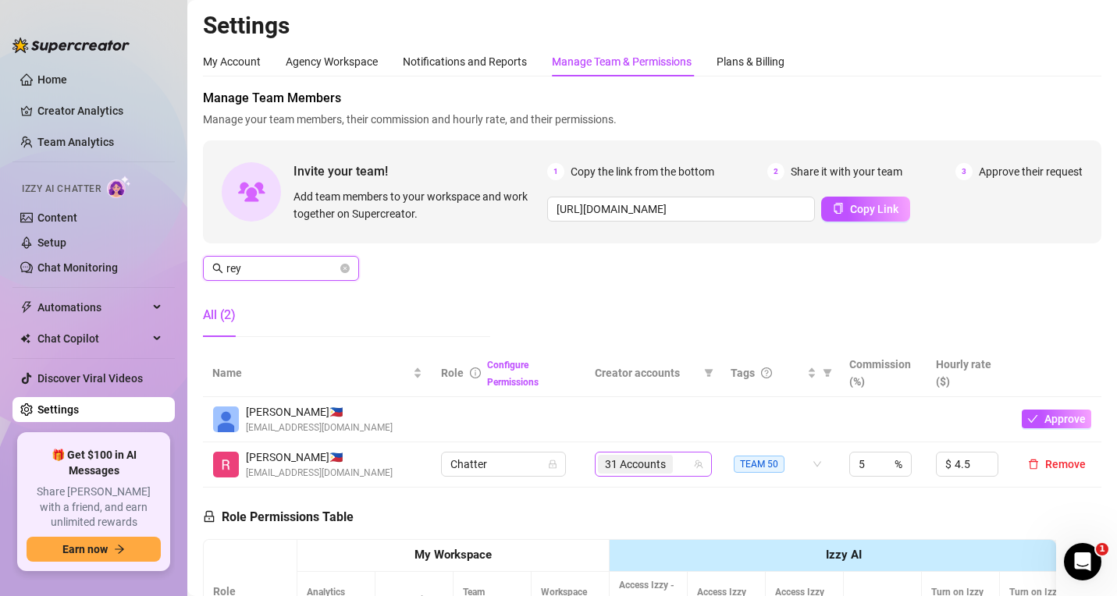
click at [672, 475] on div "31 Accounts" at bounding box center [645, 464] width 94 height 22
drag, startPoint x: 272, startPoint y: 264, endPoint x: 197, endPoint y: 260, distance: 74.2
click at [197, 260] on main "Settings My Account Agency Workspace Notifications and Reports Manage Team & Pe…" at bounding box center [651, 498] width 929 height 996
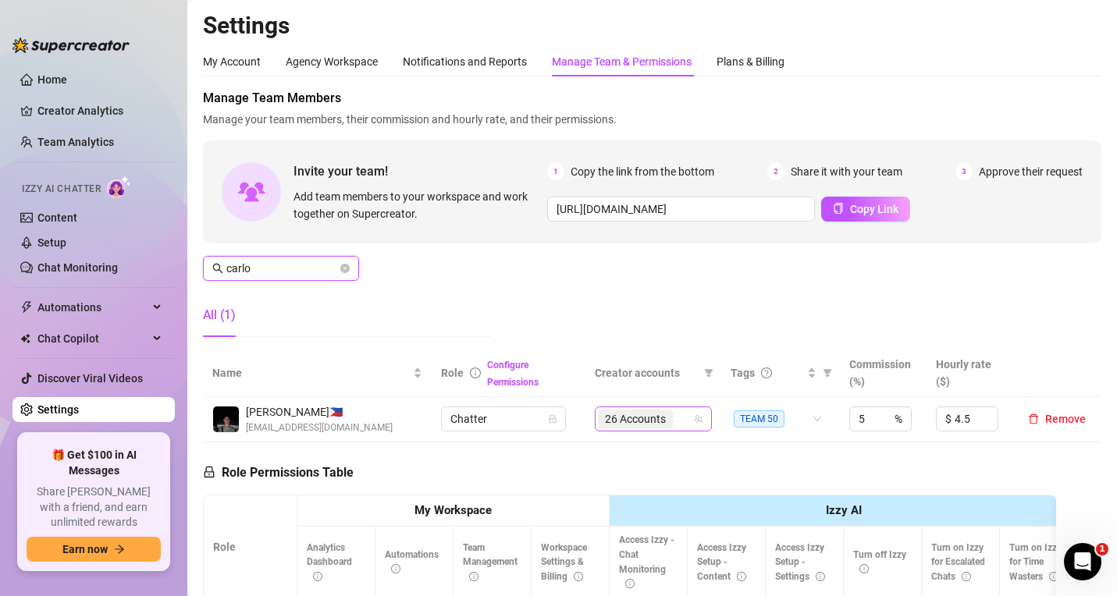
click at [678, 416] on div "26 Accounts" at bounding box center [645, 419] width 94 height 22
type input "carlo"
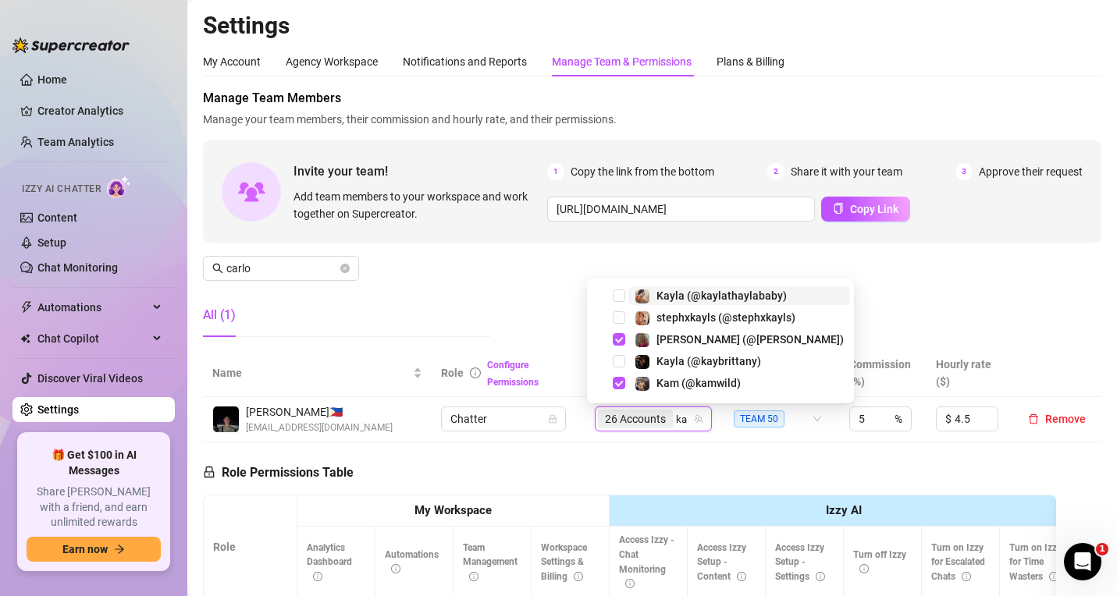
type input "kam"
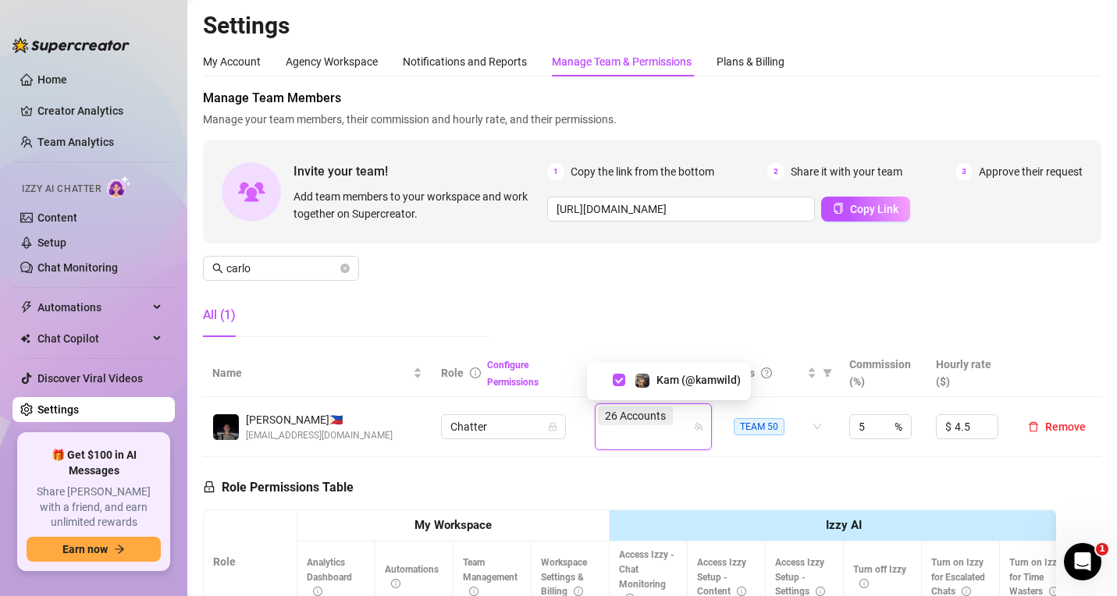
click at [689, 336] on div "Manage Team Members Manage your team members, their commission and hourly rate,…" at bounding box center [652, 219] width 898 height 261
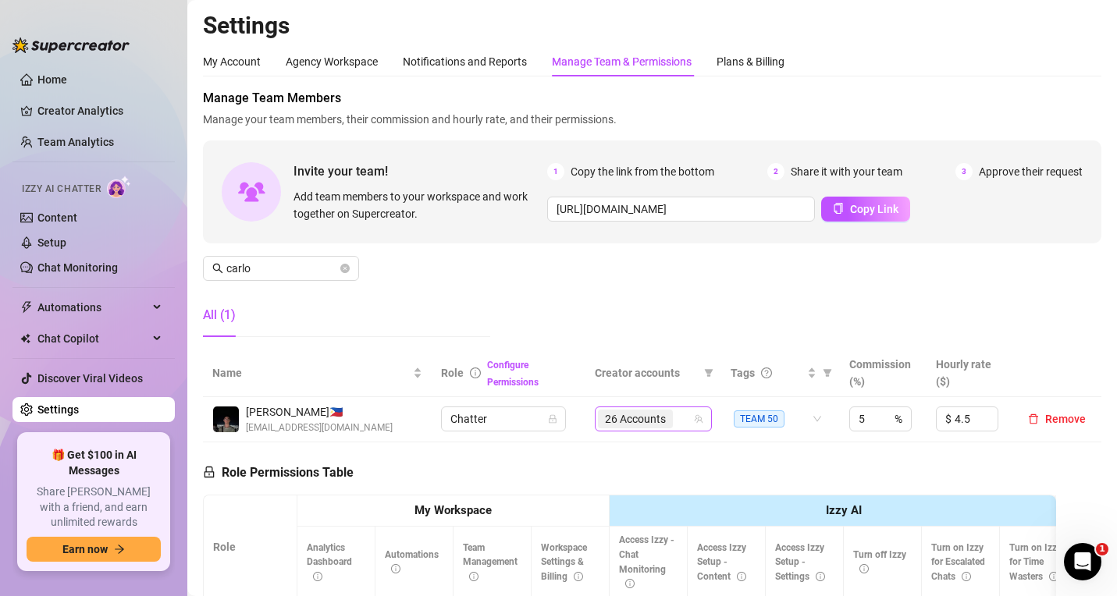
click at [672, 409] on div "26 Accounts" at bounding box center [645, 419] width 94 height 22
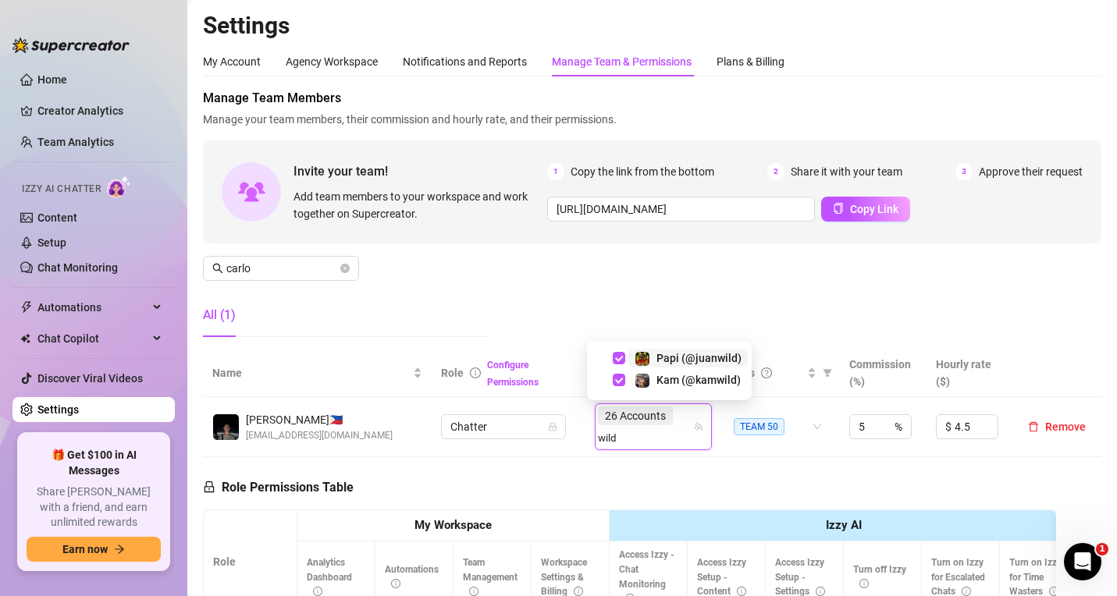
type input "wild"
click at [553, 309] on div "Manage Team Members Manage your team members, their commission and hourly rate,…" at bounding box center [652, 219] width 898 height 261
click at [668, 236] on div "Invite your team! Add team members to your workspace and work together on Super…" at bounding box center [652, 191] width 898 height 103
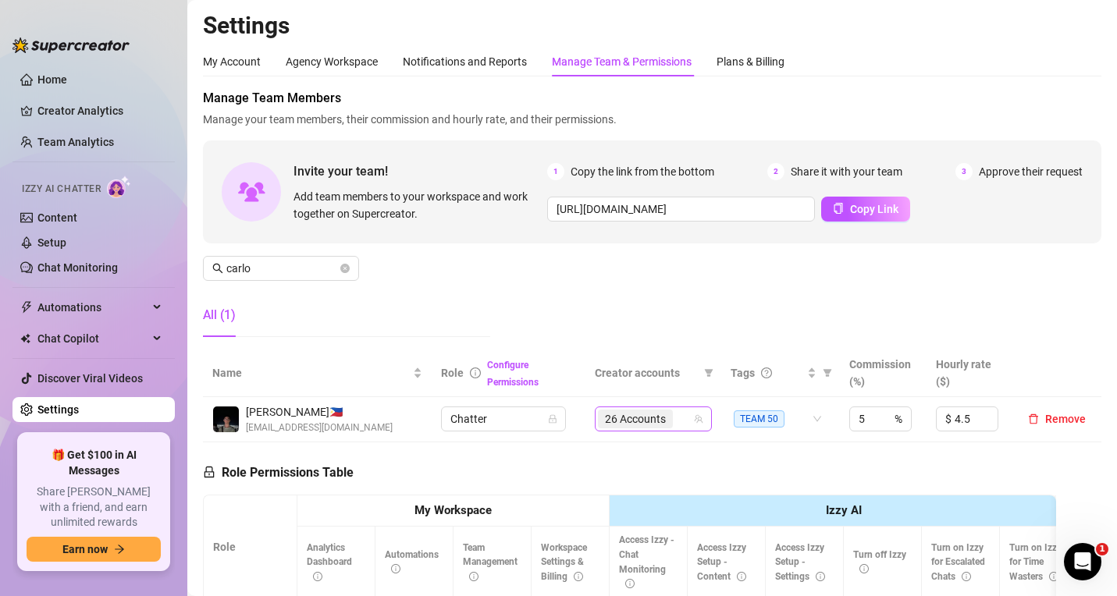
click at [677, 417] on div "26 Accounts" at bounding box center [645, 419] width 94 height 22
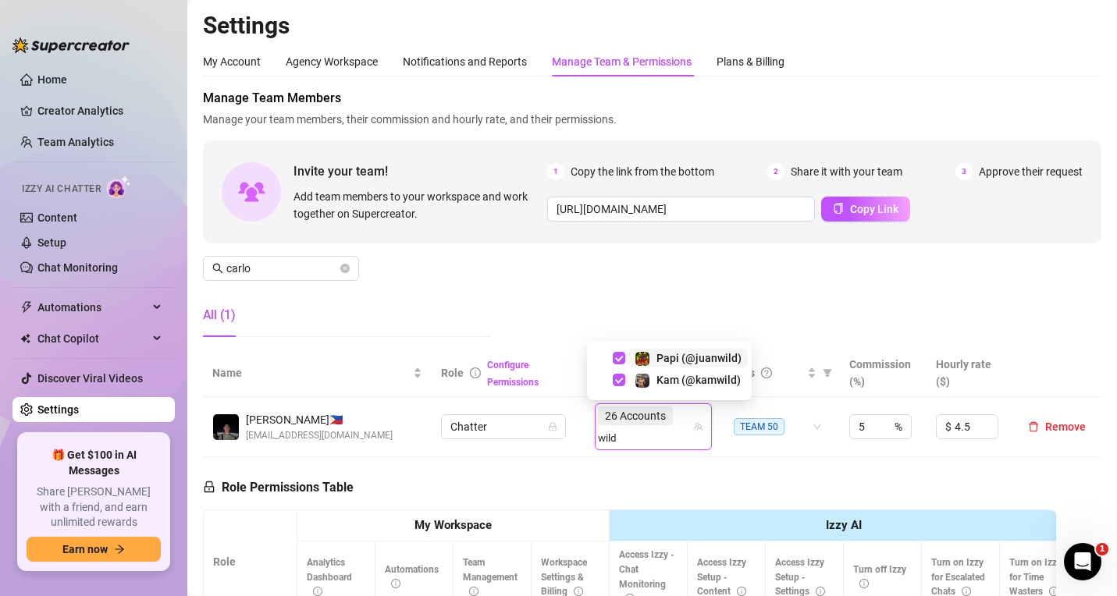
type input "wild"
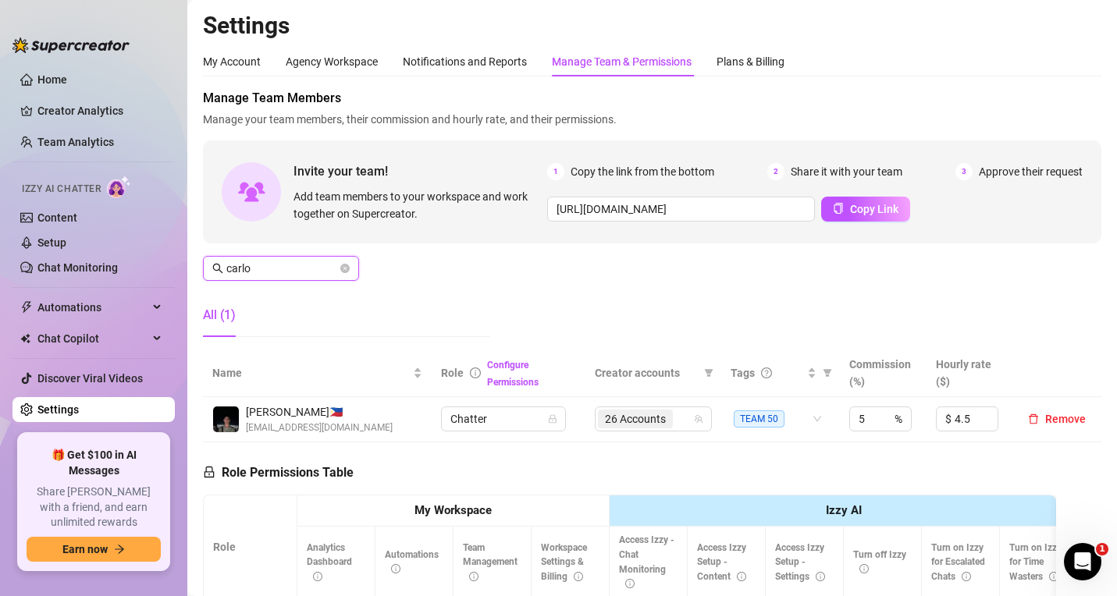
click at [281, 271] on input "carlo" at bounding box center [281, 268] width 111 height 17
click at [681, 424] on div "100 Accounts" at bounding box center [648, 419] width 94 height 22
type input "jed"
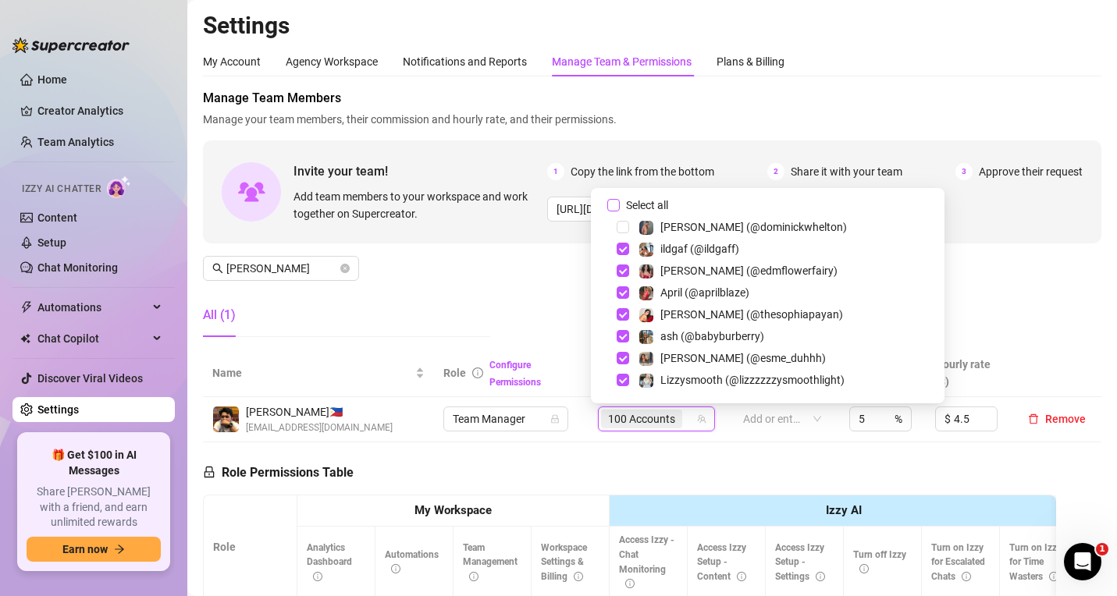
click at [609, 208] on input "Select all" at bounding box center [613, 205] width 12 height 12
checkbox input "true"
click at [556, 290] on div "Manage Team Members Manage your team members, their commission and hourly rate,…" at bounding box center [652, 219] width 898 height 261
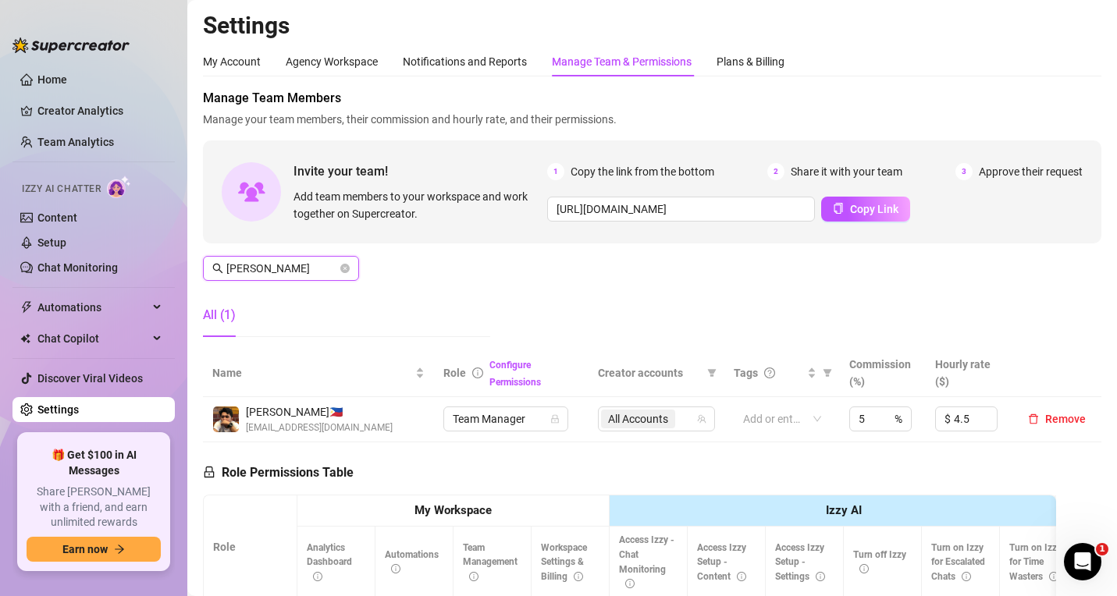
click at [250, 272] on input "jed" at bounding box center [281, 268] width 111 height 17
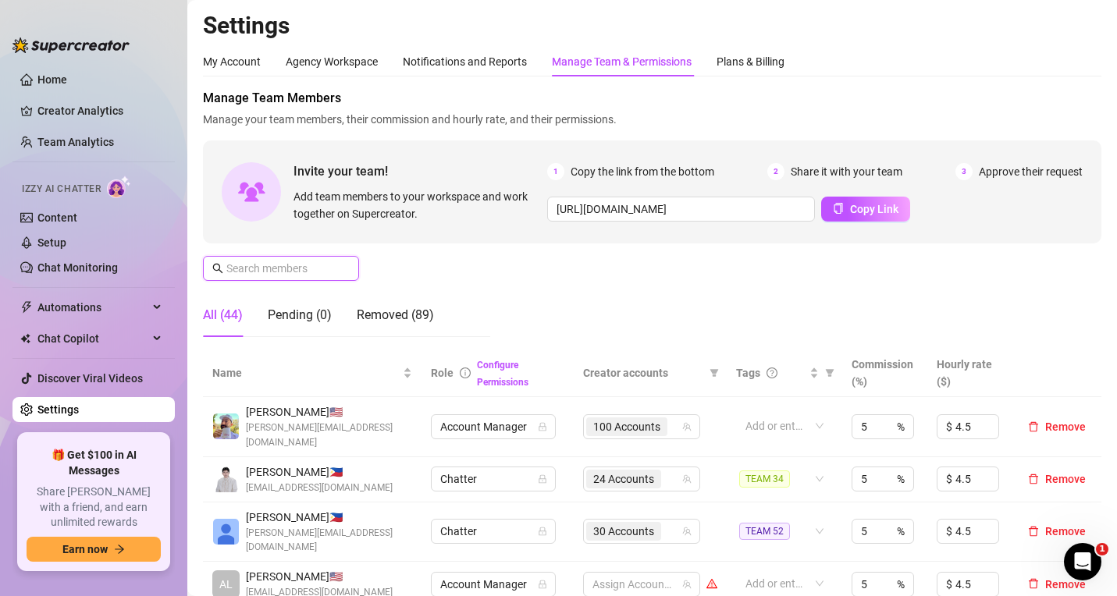
click at [288, 271] on input "text" at bounding box center [281, 268] width 111 height 17
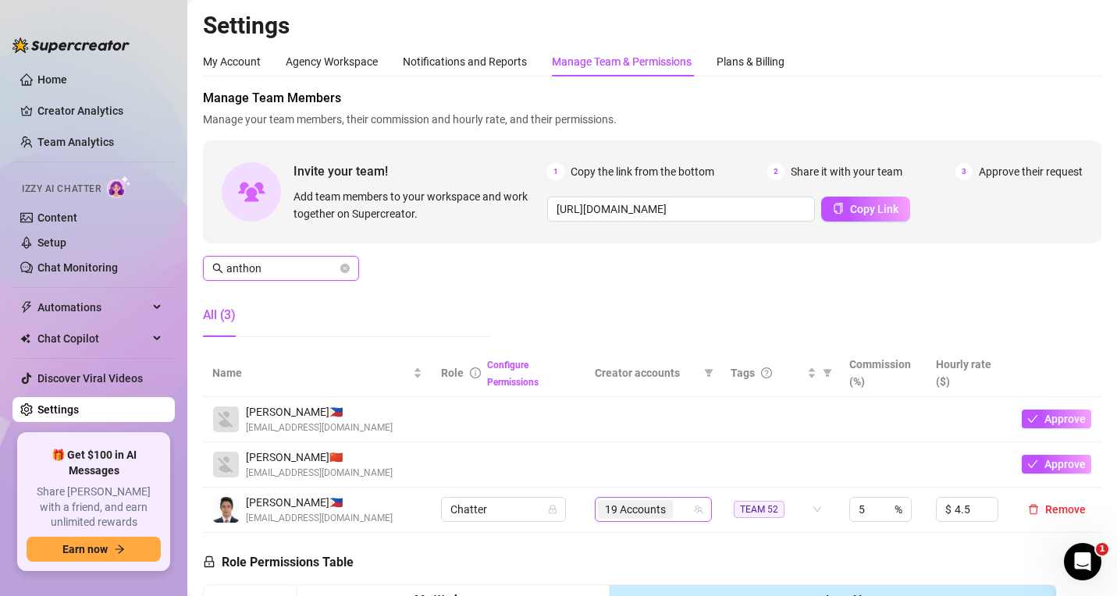
click at [677, 512] on div "19 Accounts" at bounding box center [645, 510] width 94 height 22
type input "anthon"
type input "stef"
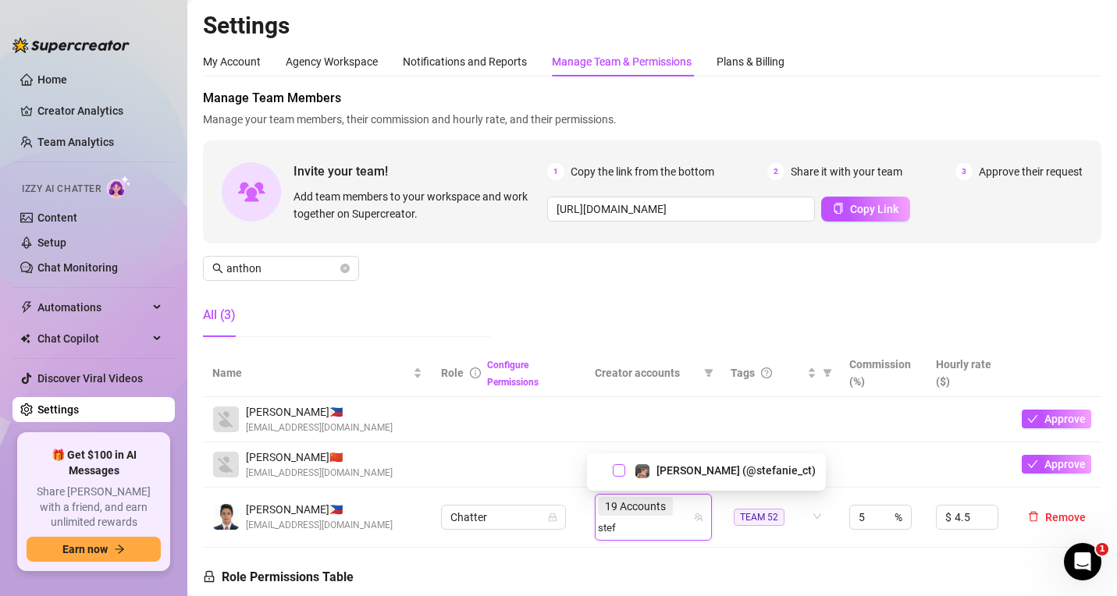
click at [620, 475] on span "Select tree node" at bounding box center [619, 470] width 12 height 12
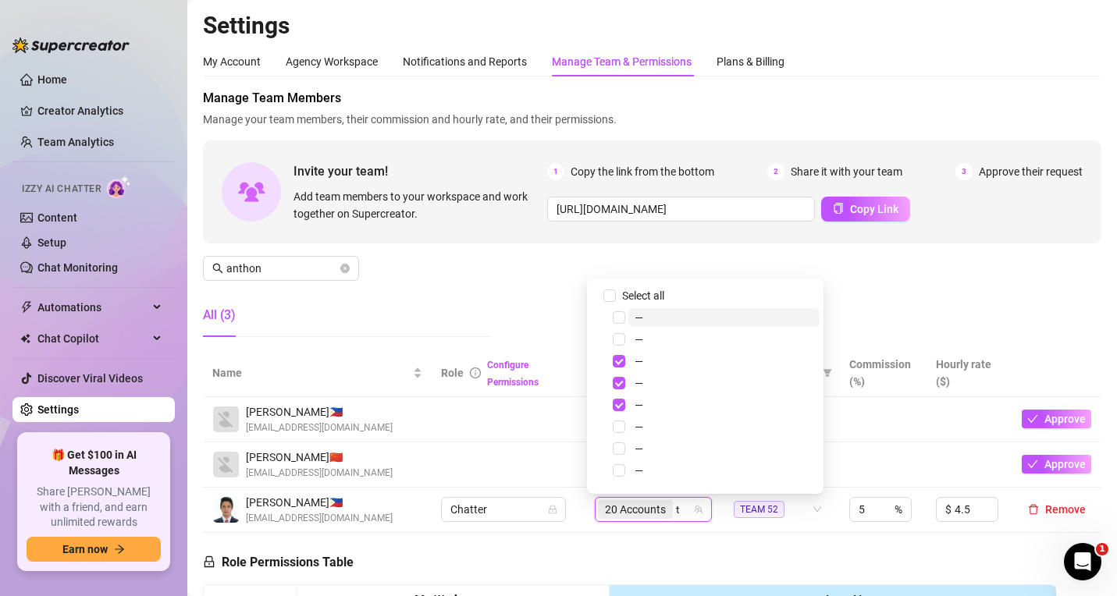
type input "thebo"
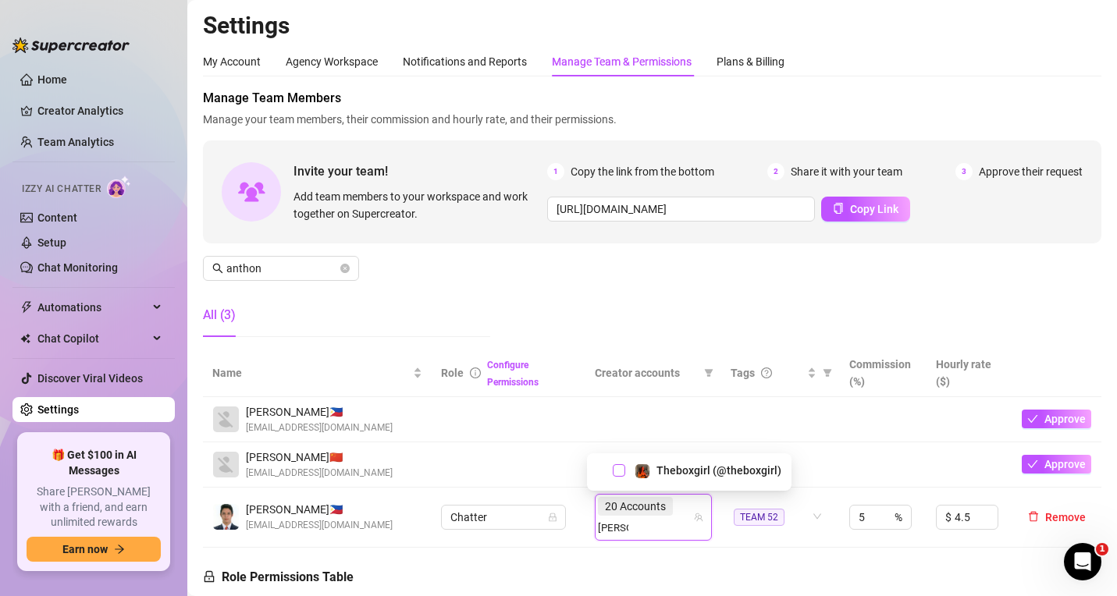
click at [623, 468] on span "Select tree node" at bounding box center [619, 470] width 12 height 12
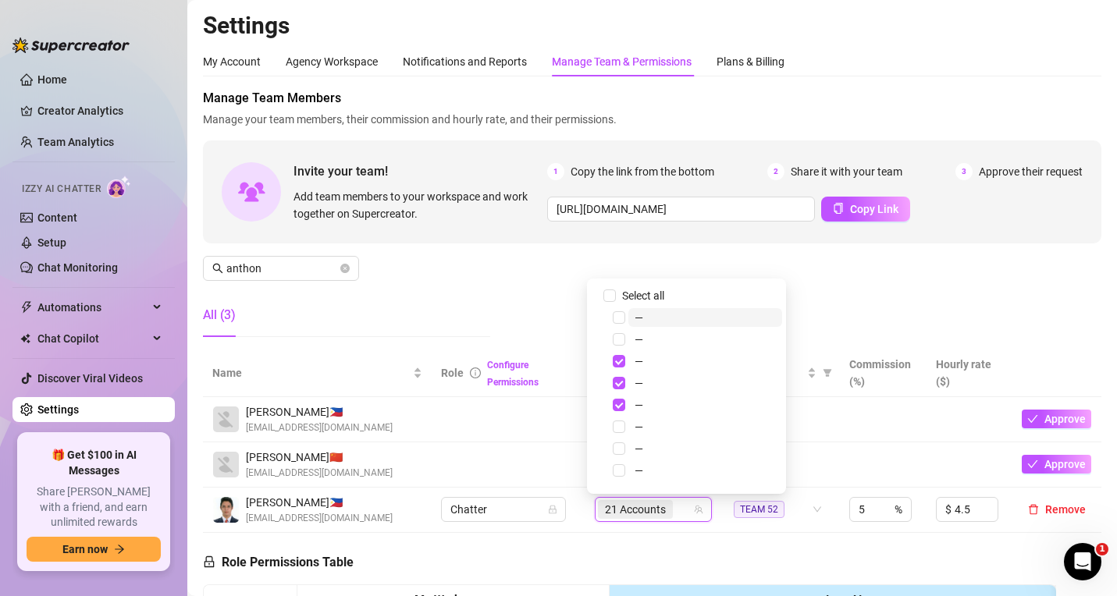
click at [462, 280] on div "Manage Team Members Manage your team members, their commission and hourly rate,…" at bounding box center [652, 219] width 898 height 261
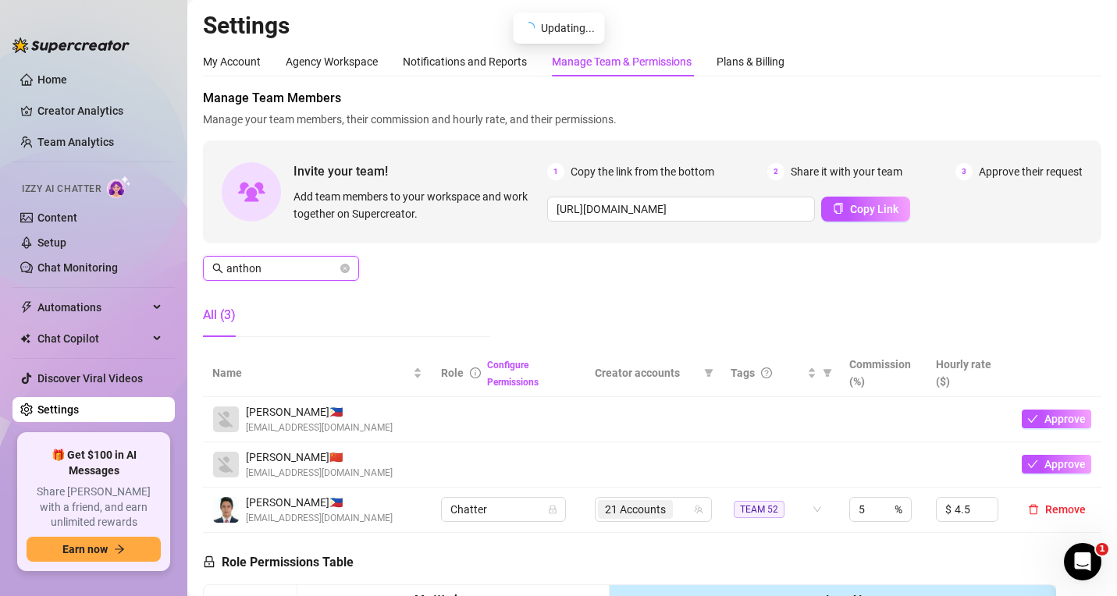
click at [273, 268] on input "anthon" at bounding box center [281, 268] width 111 height 17
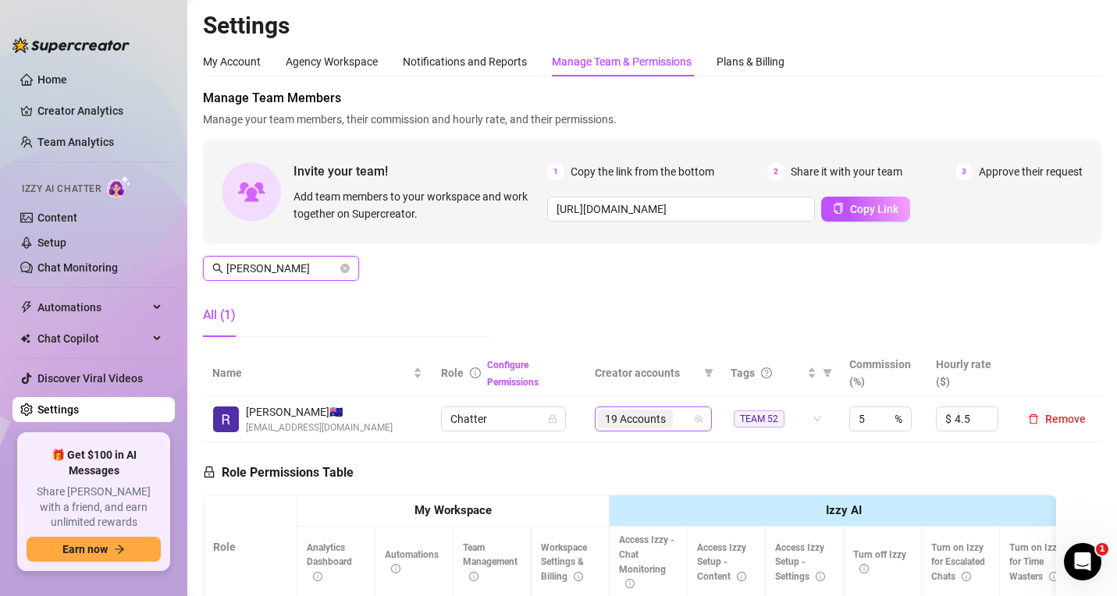
type input "ranie"
click at [676, 428] on input "search" at bounding box center [677, 419] width 3 height 19
type input "stef"
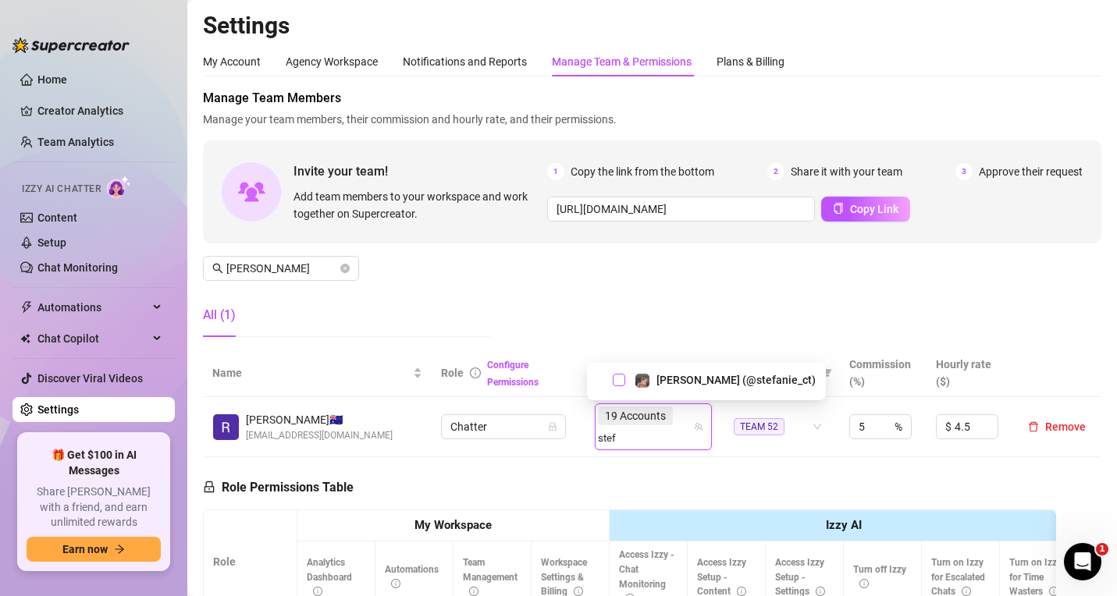
click at [619, 378] on span "Select tree node" at bounding box center [619, 380] width 12 height 12
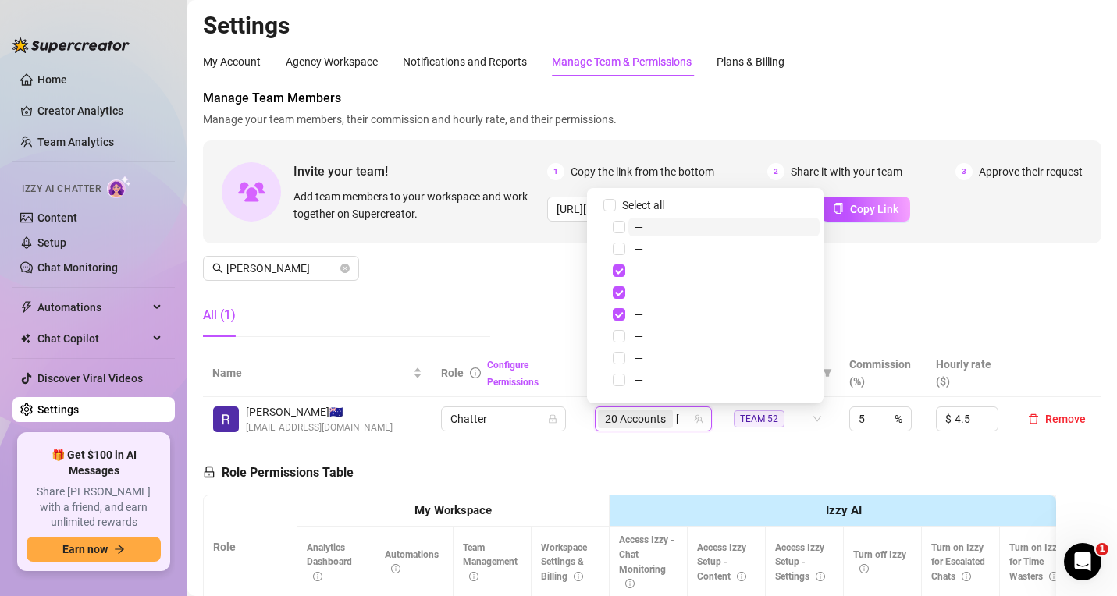
type input "thebox"
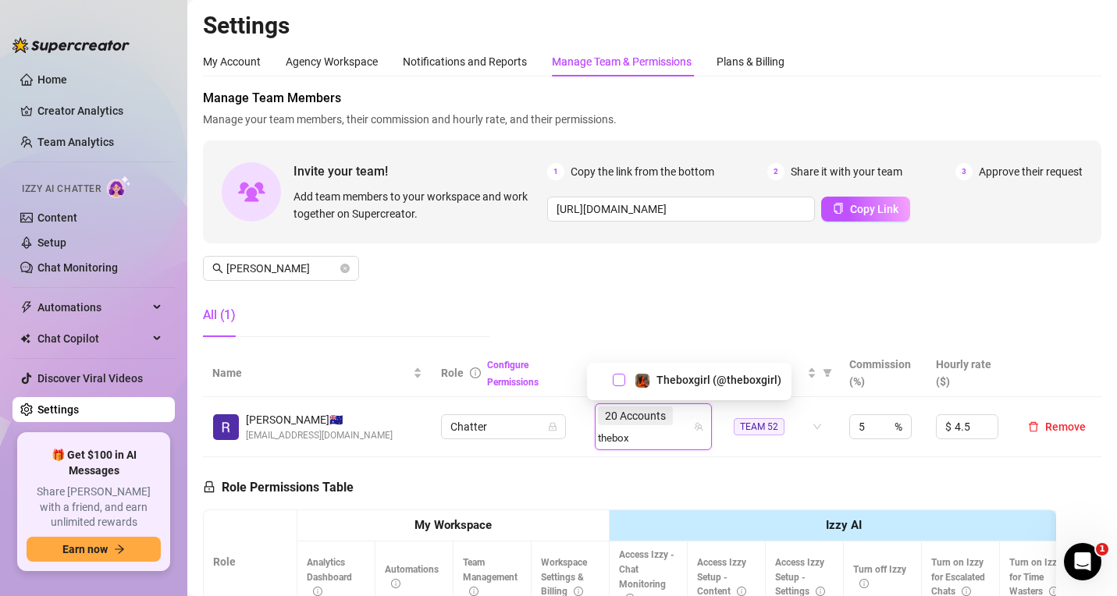
click at [616, 384] on span "Select tree node" at bounding box center [619, 380] width 12 height 12
click at [509, 311] on div "Manage Team Members Manage your team members, their commission and hourly rate,…" at bounding box center [652, 219] width 898 height 261
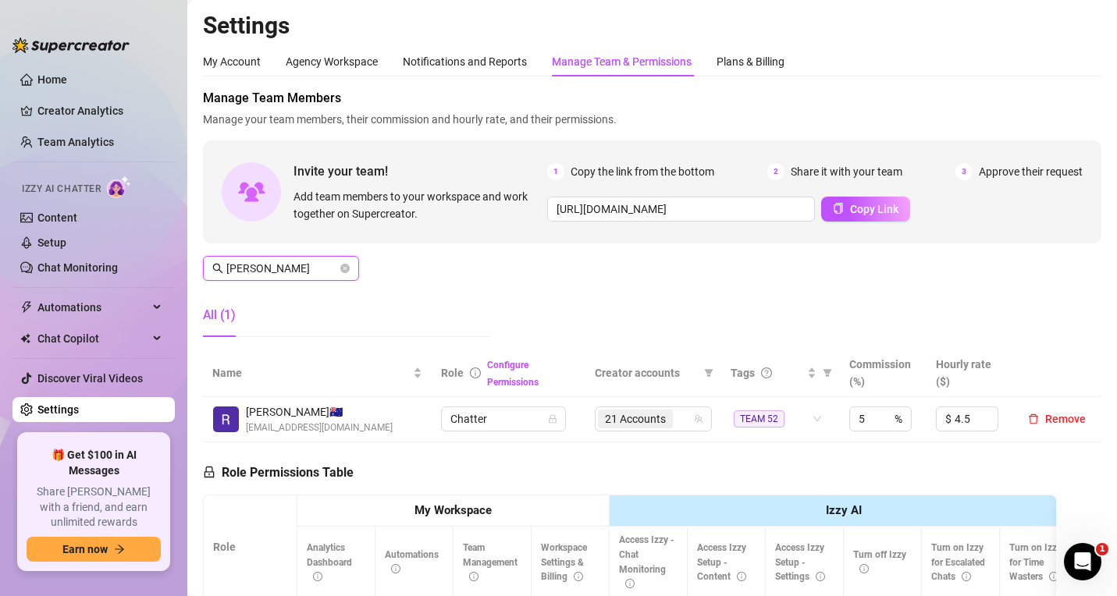
click at [279, 268] on input "ranie" at bounding box center [281, 268] width 111 height 17
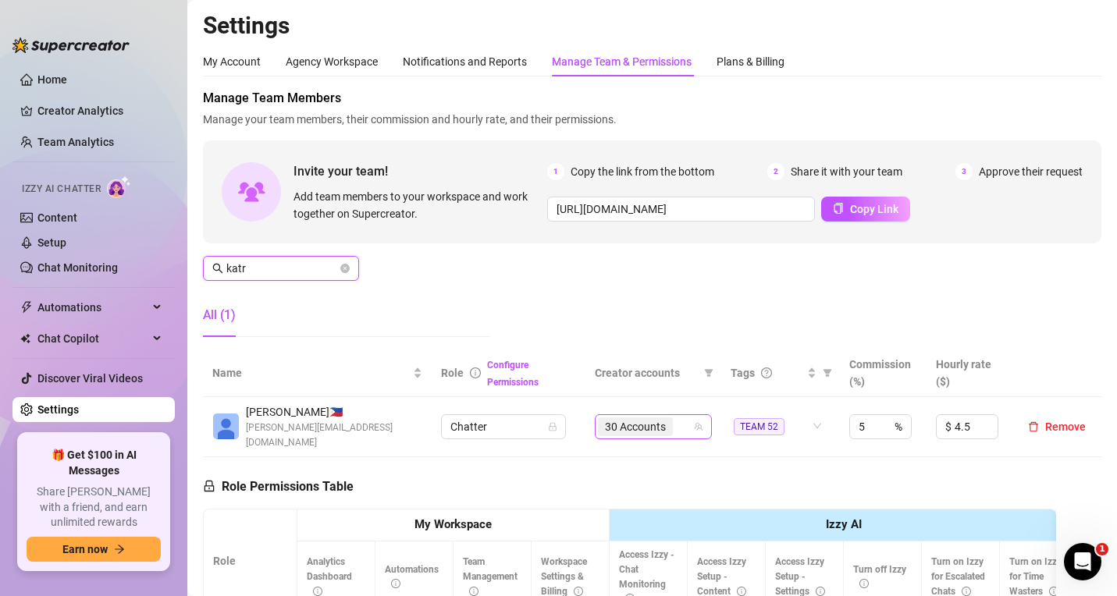
type input "katr"
click at [676, 417] on input "search" at bounding box center [677, 426] width 3 height 19
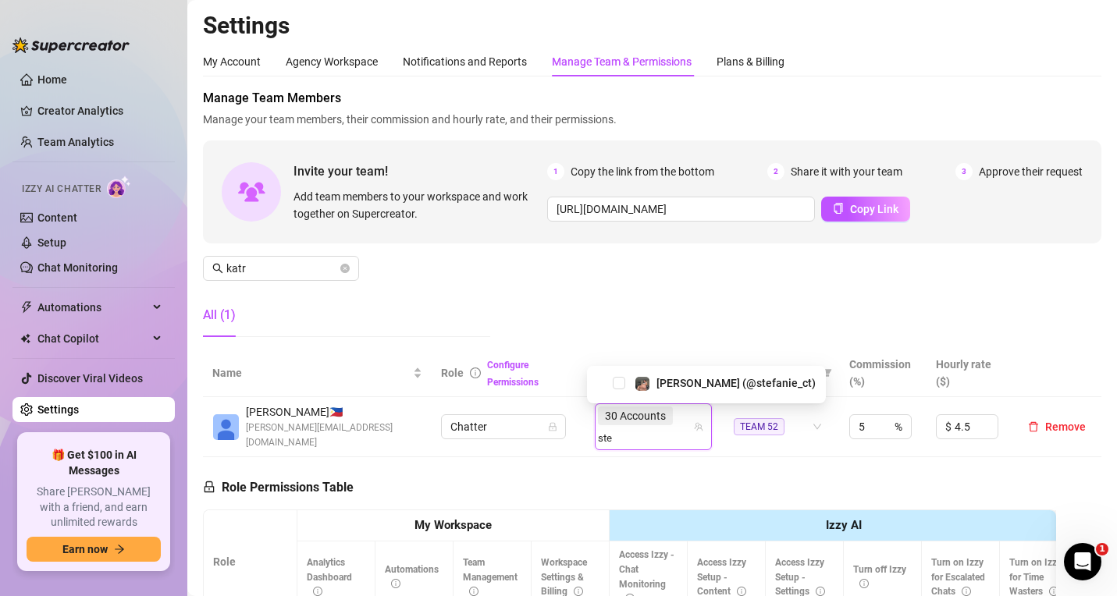
type input "stef"
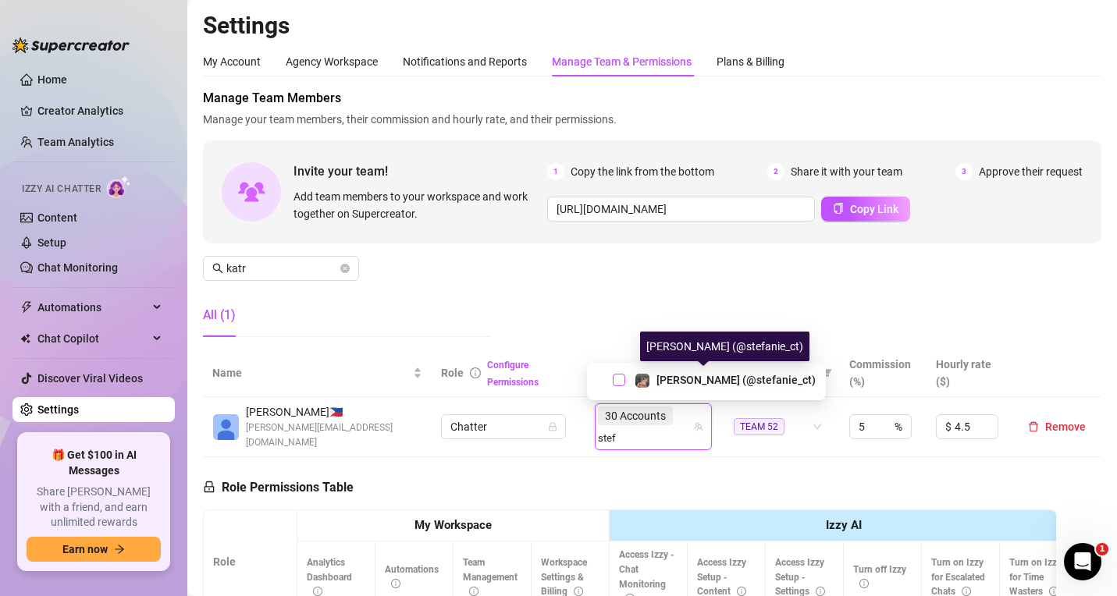
click at [617, 381] on span "Select tree node" at bounding box center [619, 380] width 12 height 12
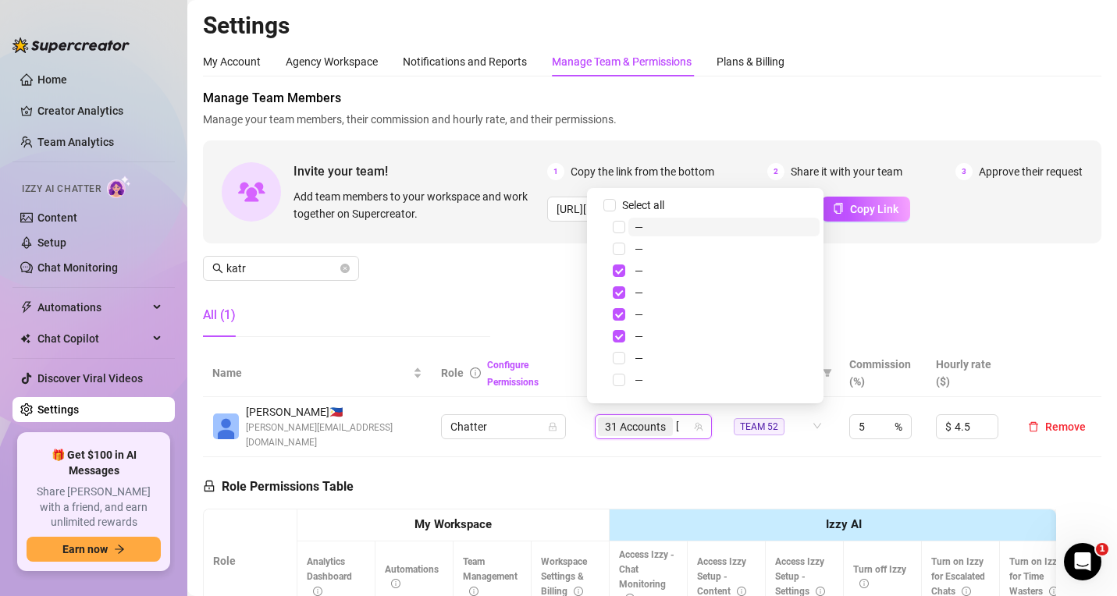
type input "thebox"
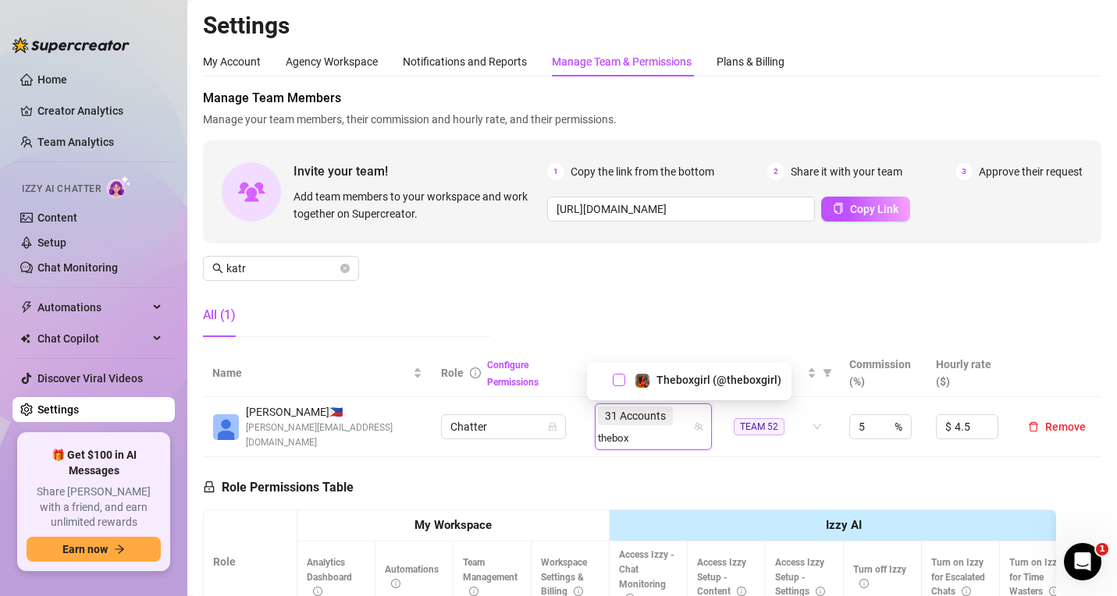
click at [620, 381] on span "Select tree node" at bounding box center [619, 380] width 12 height 12
click at [500, 284] on div "Manage Team Members Manage your team members, their commission and hourly rate,…" at bounding box center [652, 219] width 898 height 261
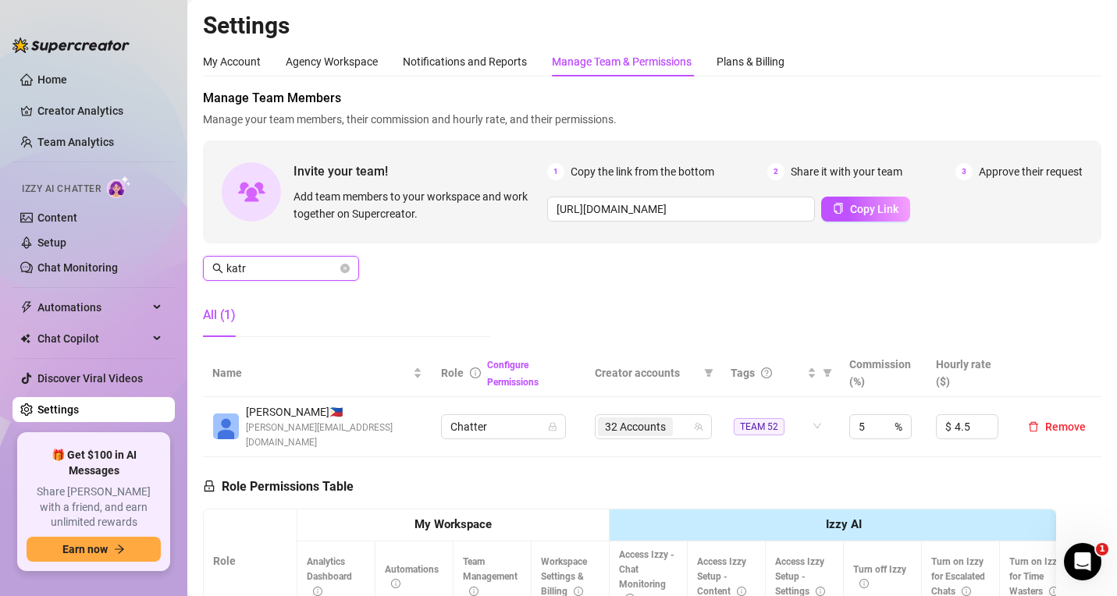
click at [289, 265] on input "katr" at bounding box center [281, 268] width 111 height 17
type input "ahz"
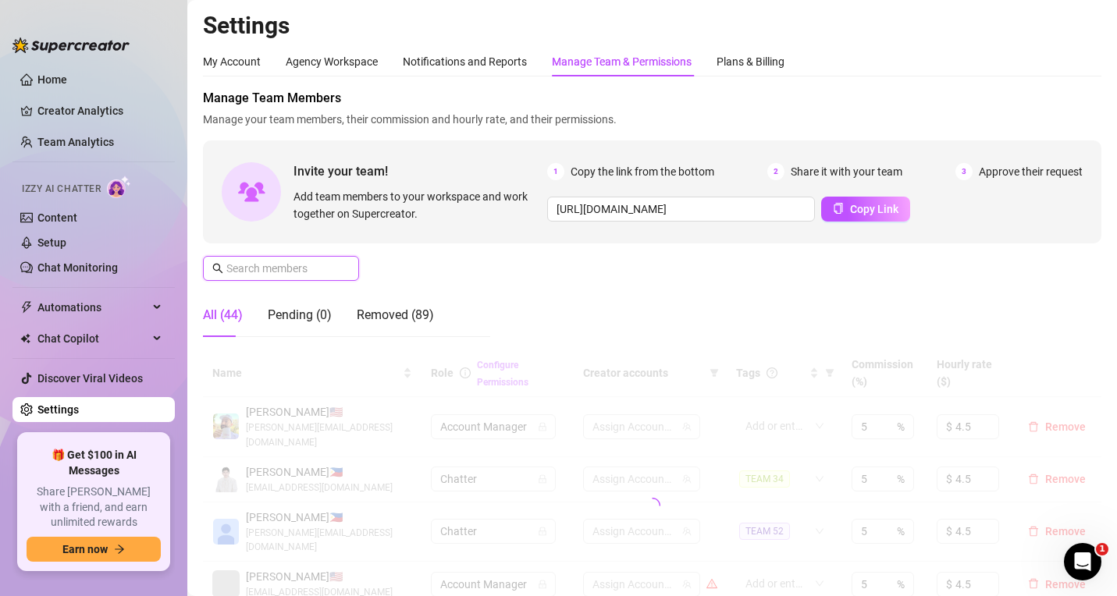
click at [278, 271] on input "text" at bounding box center [281, 268] width 111 height 17
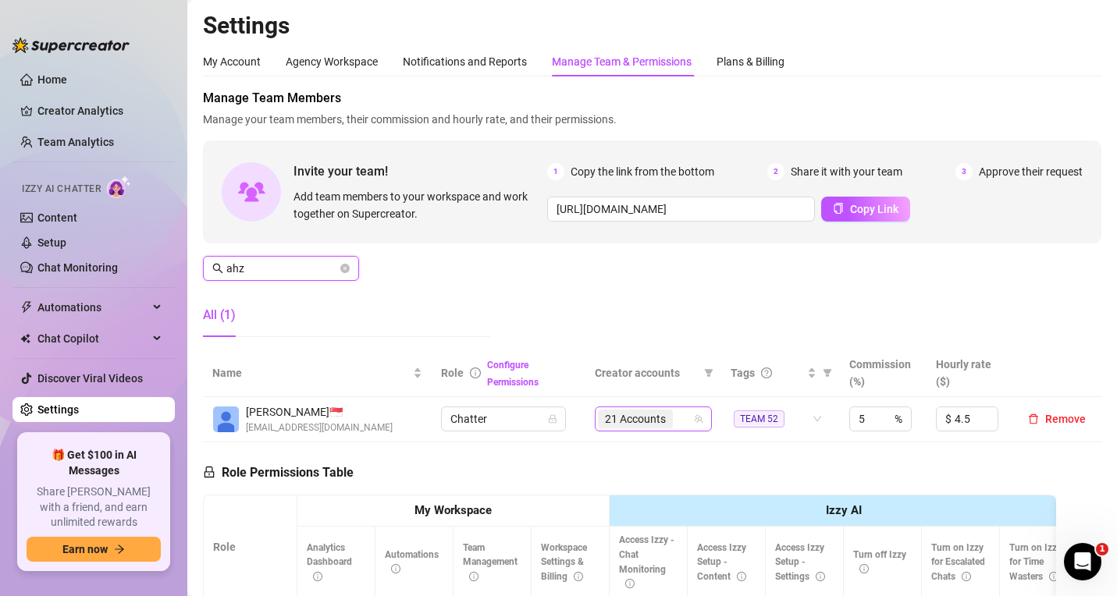
click at [661, 419] on span "21 Accounts" at bounding box center [635, 419] width 75 height 19
type input "ahz"
type input "the"
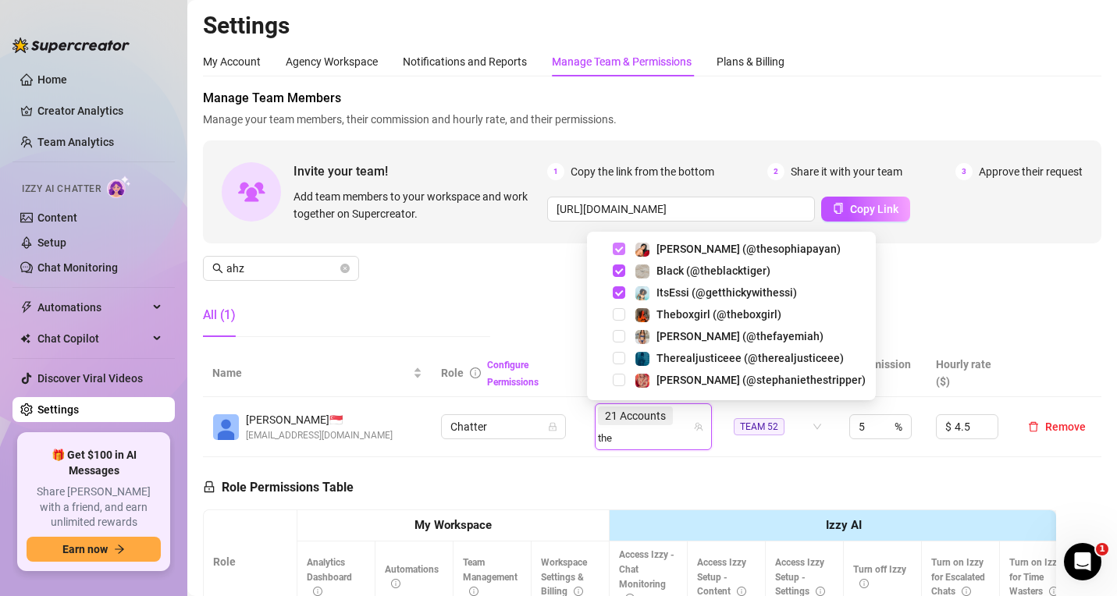
click at [620, 316] on span "Select tree node" at bounding box center [619, 314] width 12 height 12
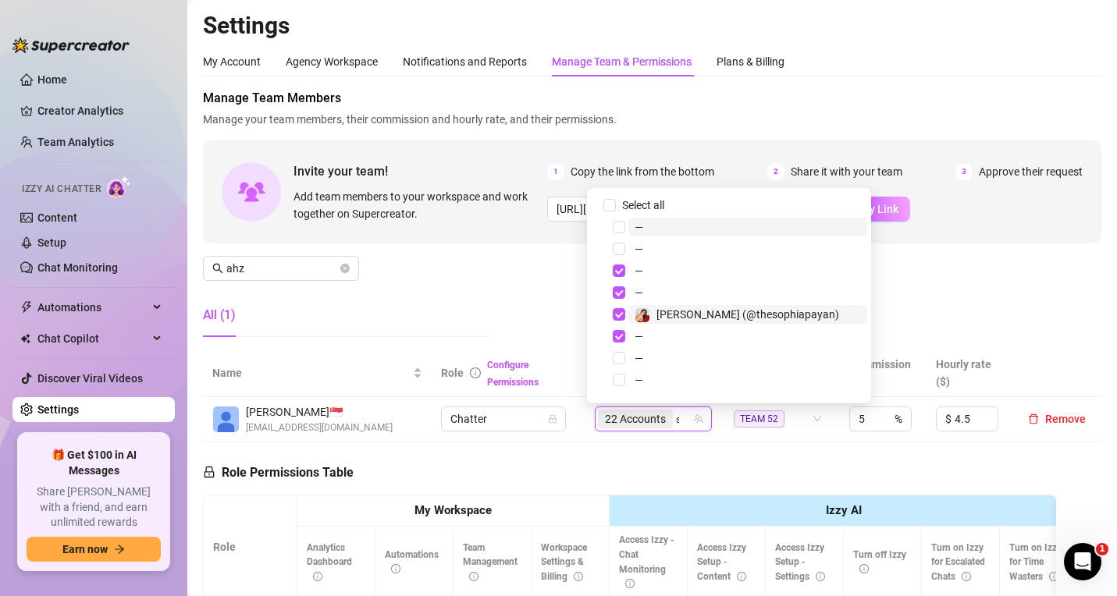
type input "stef"
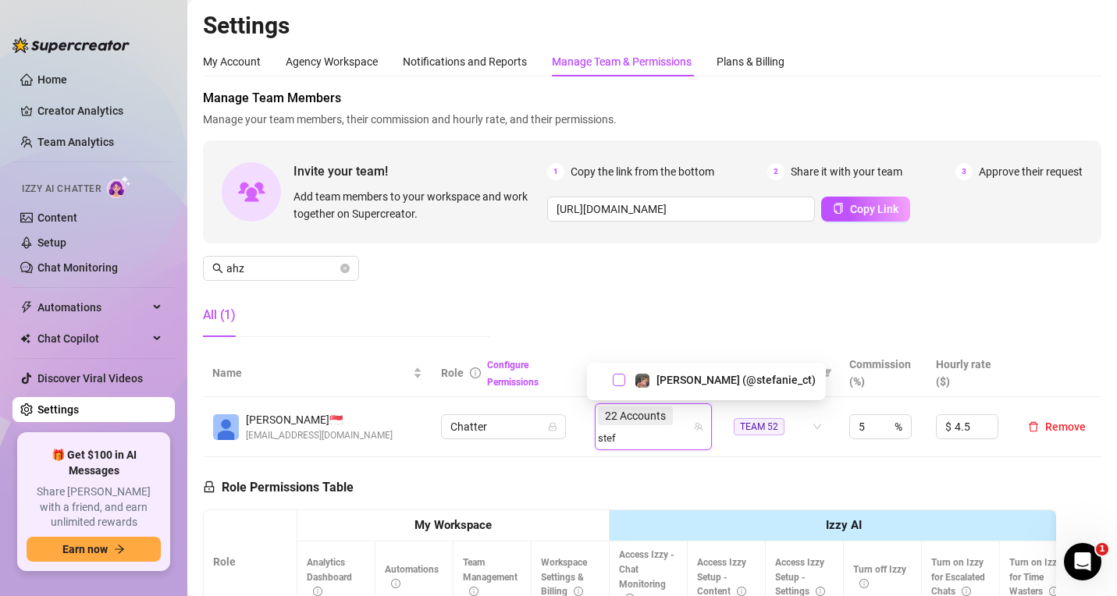
click at [621, 382] on span "Select tree node" at bounding box center [619, 380] width 12 height 12
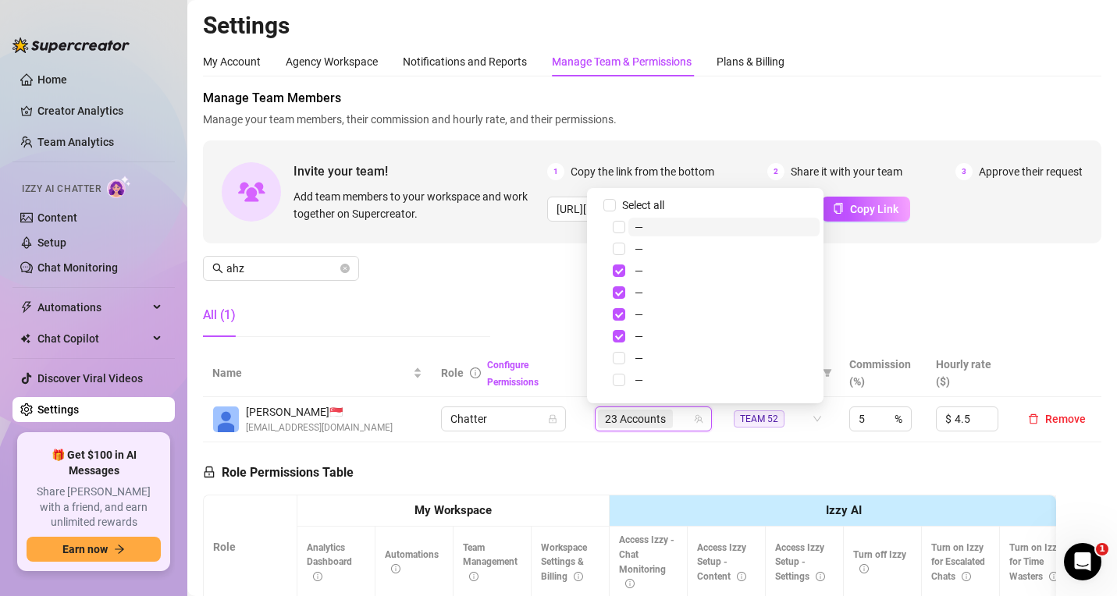
click at [527, 306] on div "Manage Team Members Manage your team members, their commission and hourly rate,…" at bounding box center [652, 219] width 898 height 261
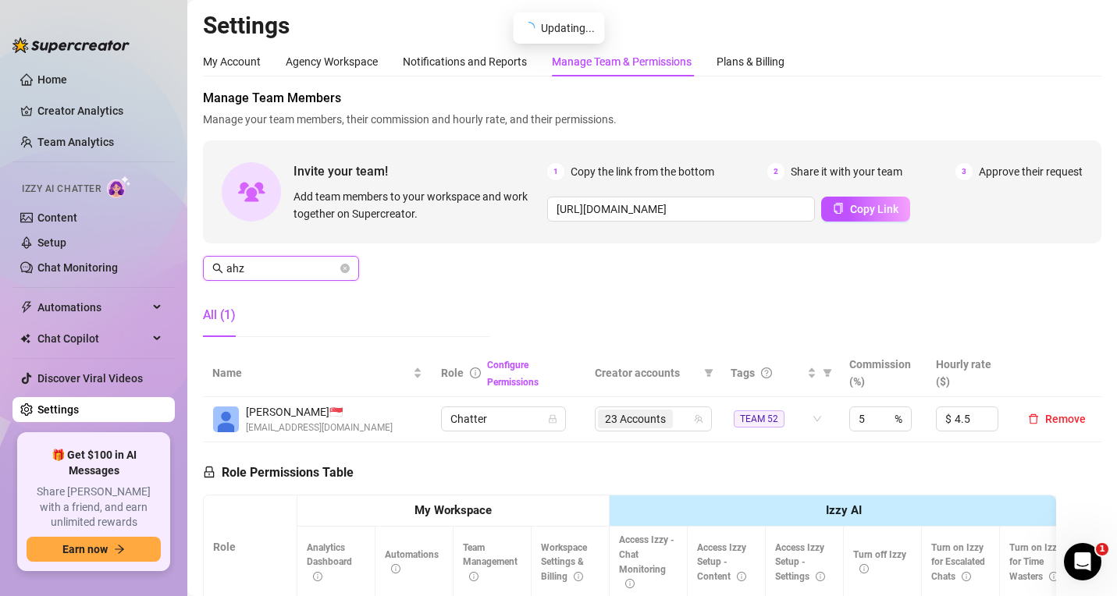
click at [300, 269] on input "ahz" at bounding box center [281, 268] width 111 height 17
type input "h"
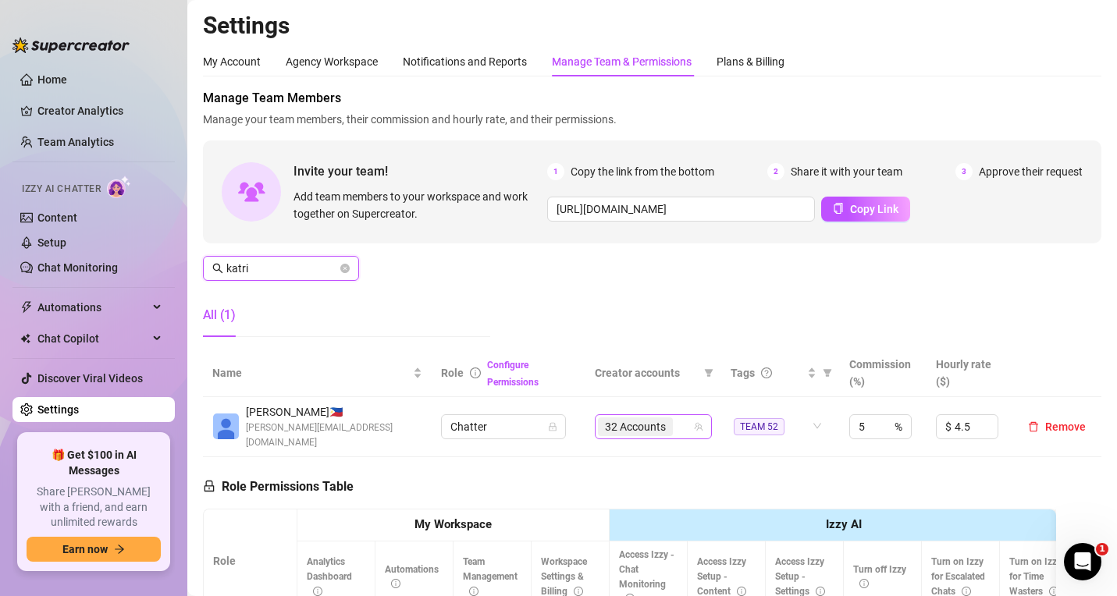
click at [673, 417] on div "32 Accounts" at bounding box center [645, 427] width 94 height 22
type input "katri"
type input "theb"
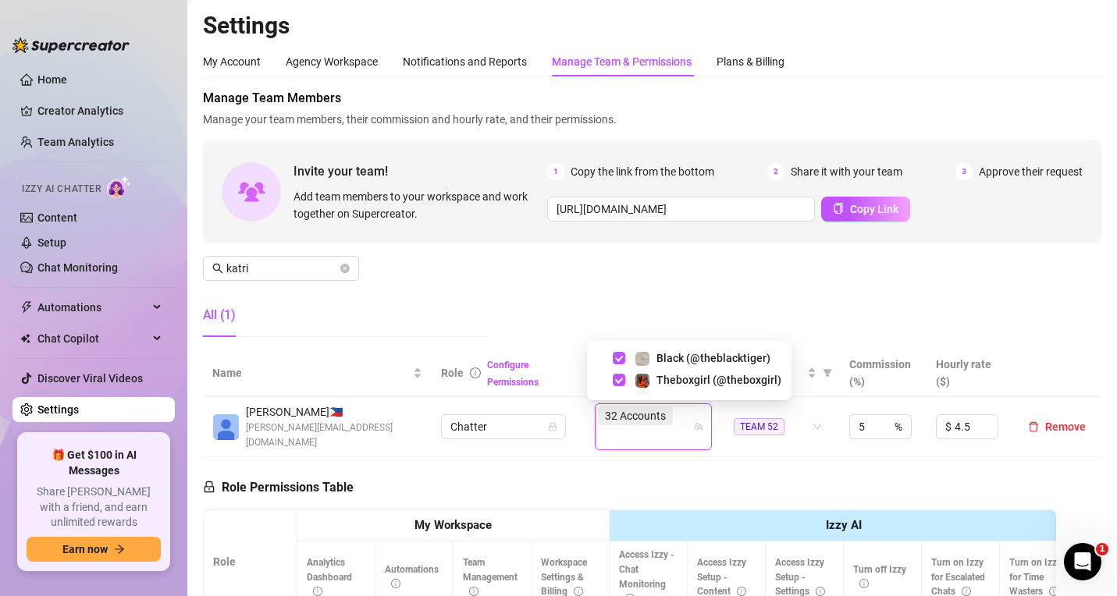
click at [596, 300] on div "Manage Team Members Manage your team members, their commission and hourly rate,…" at bounding box center [652, 219] width 898 height 261
